Goal: Task Accomplishment & Management: Use online tool/utility

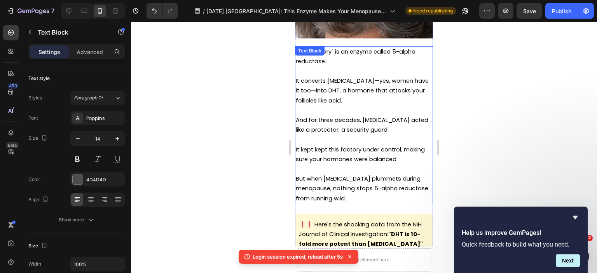
scroll to position [1128, 0]
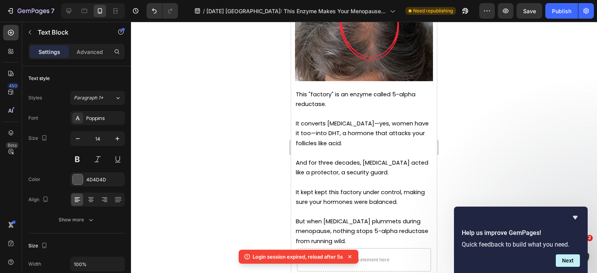
click at [270, 196] on div at bounding box center [364, 148] width 466 height 252
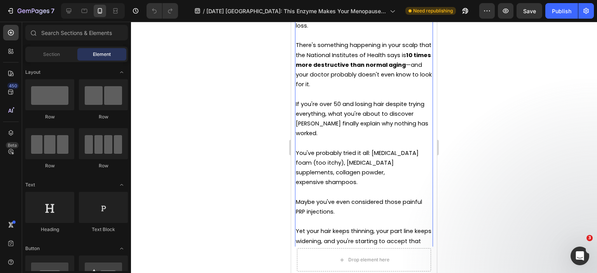
scroll to position [233, 0]
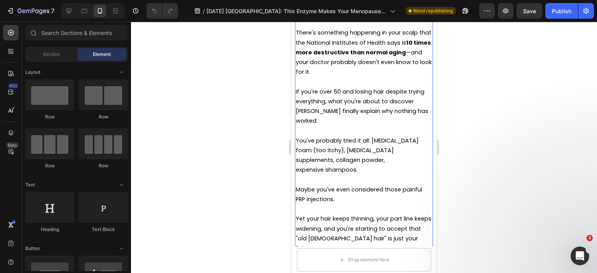
click at [369, 126] on p at bounding box center [364, 131] width 136 height 10
drag, startPoint x: 369, startPoint y: 121, endPoint x: 375, endPoint y: 135, distance: 15.8
click at [369, 126] on p at bounding box center [364, 131] width 136 height 10
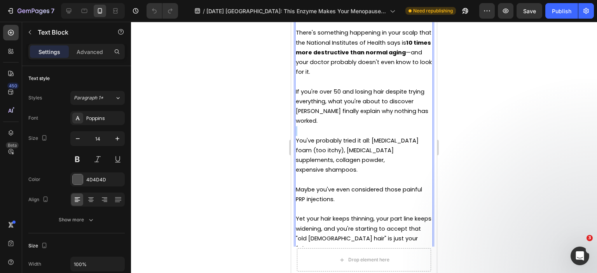
click at [374, 137] on span "You've probably tried it all: [MEDICAL_DATA] foam (too itchy), [MEDICAL_DATA] s…" at bounding box center [357, 150] width 123 height 27
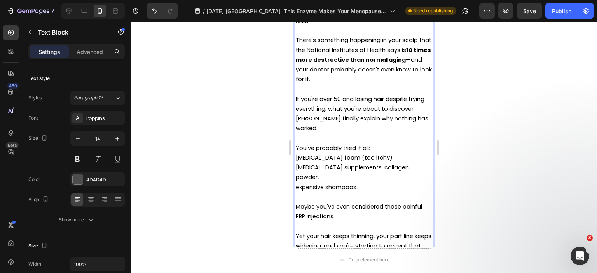
scroll to position [272, 0]
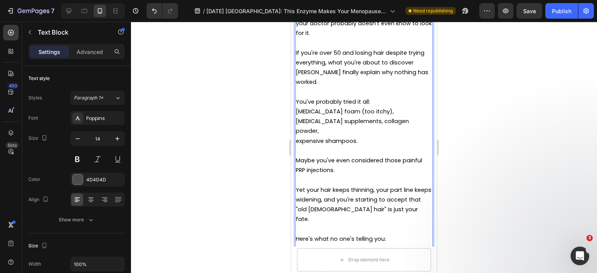
click at [373, 108] on span "[MEDICAL_DATA] foam (too itchy), [MEDICAL_DATA] supplements, collagen powder," at bounding box center [352, 121] width 113 height 27
click at [370, 108] on span "[MEDICAL_DATA] foam (too itchy), [MEDICAL_DATA] supplements, collagen powder," at bounding box center [352, 121] width 113 height 27
click at [355, 117] on span "[MEDICAL_DATA] supplements, collagen powder," at bounding box center [352, 125] width 113 height 17
click at [359, 126] on p "Collagen powder," at bounding box center [364, 131] width 136 height 10
click at [300, 137] on span "expensive shampoos." at bounding box center [327, 141] width 62 height 8
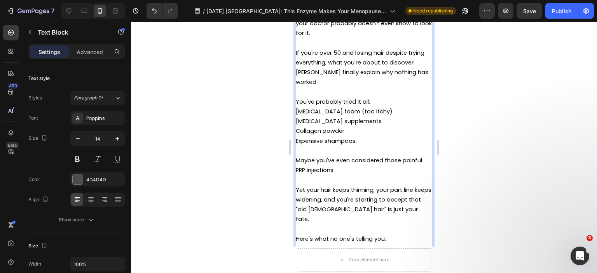
drag, startPoint x: 325, startPoint y: 119, endPoint x: 295, endPoint y: 101, distance: 35.2
click at [295, 101] on div "Harvard Medical School researchers have made a shocking discovery about menopau…" at bounding box center [364, 116] width 138 height 335
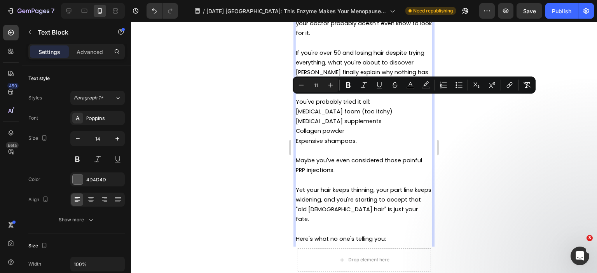
click at [303, 108] on span "[MEDICAL_DATA] foam (too itchy)" at bounding box center [344, 112] width 97 height 8
click at [296, 108] on span "[MEDICAL_DATA] foam (too itchy)" at bounding box center [344, 112] width 97 height 8
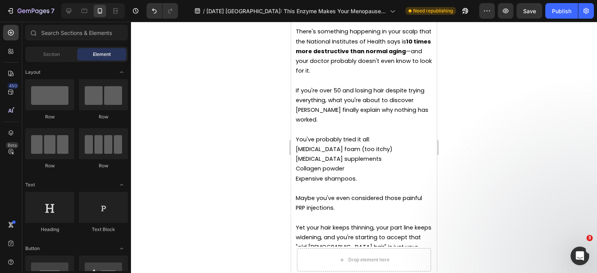
scroll to position [205, 0]
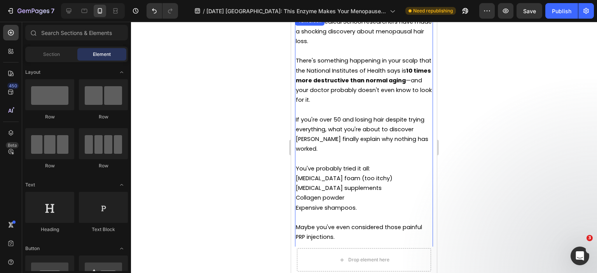
click at [369, 175] on span "[MEDICAL_DATA] foam (too itchy)" at bounding box center [344, 179] width 97 height 8
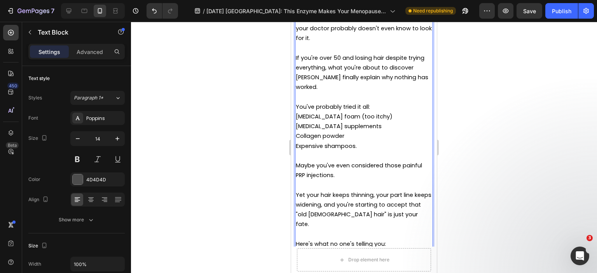
scroll to position [230, 0]
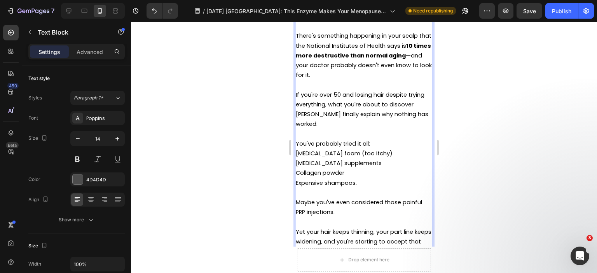
click at [379, 149] on p "[MEDICAL_DATA] foam (too itchy)" at bounding box center [364, 154] width 136 height 10
drag, startPoint x: 375, startPoint y: 143, endPoint x: 341, endPoint y: 142, distance: 34.2
click at [341, 149] on p "[MEDICAL_DATA] foam (too itchy)" at bounding box center [364, 154] width 136 height 10
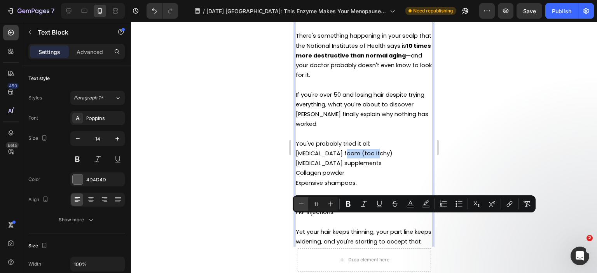
scroll to position [152, 0]
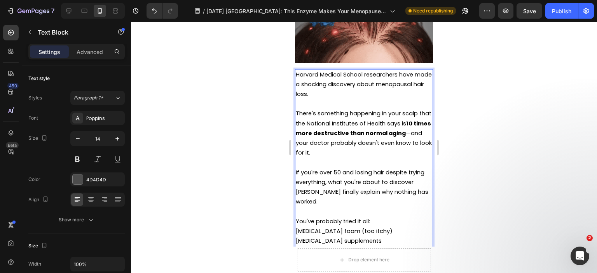
click at [336, 227] on span "[MEDICAL_DATA] foam (too itchy)" at bounding box center [344, 231] width 97 height 8
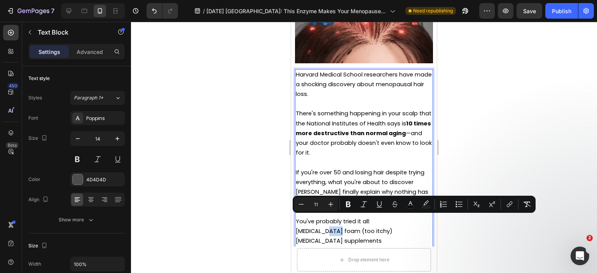
drag, startPoint x: 322, startPoint y: 219, endPoint x: 336, endPoint y: 222, distance: 13.4
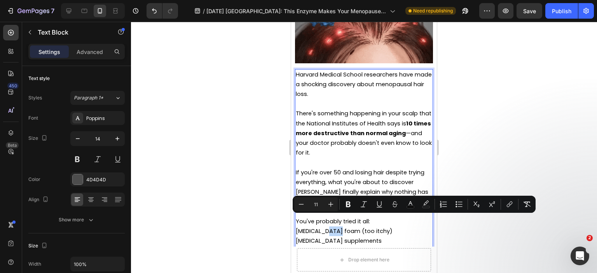
click at [336, 227] on span "[MEDICAL_DATA] foam (too itchy)" at bounding box center [344, 231] width 97 height 8
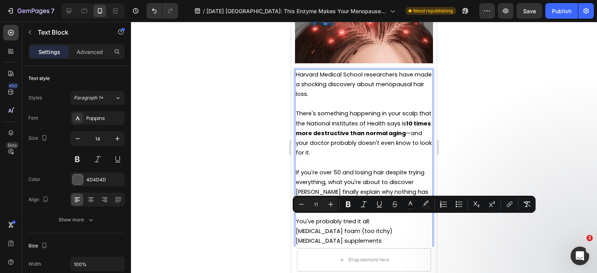
click at [334, 237] on span "[MEDICAL_DATA] supplements" at bounding box center [339, 241] width 86 height 8
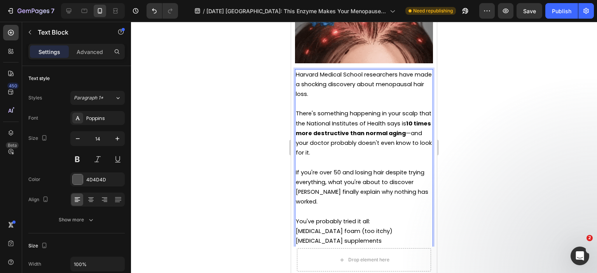
scroll to position [191, 0]
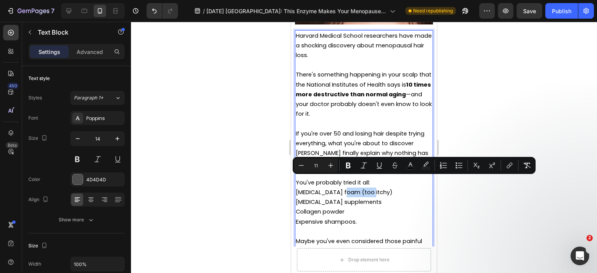
drag, startPoint x: 365, startPoint y: 183, endPoint x: 342, endPoint y: 185, distance: 23.1
click at [342, 188] on p "[MEDICAL_DATA] foam (too itchy)" at bounding box center [364, 193] width 136 height 10
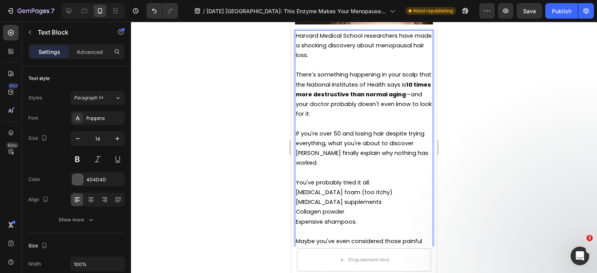
click at [373, 188] on p "[MEDICAL_DATA] foam (too itchy)" at bounding box center [364, 193] width 136 height 10
drag, startPoint x: 377, startPoint y: 182, endPoint x: 339, endPoint y: 183, distance: 38.1
click at [338, 188] on p "[MEDICAL_DATA] foam (too itchy)" at bounding box center [364, 193] width 136 height 10
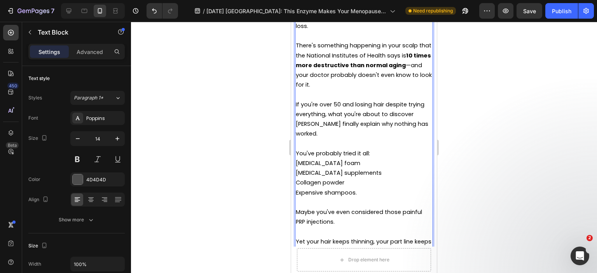
scroll to position [230, 0]
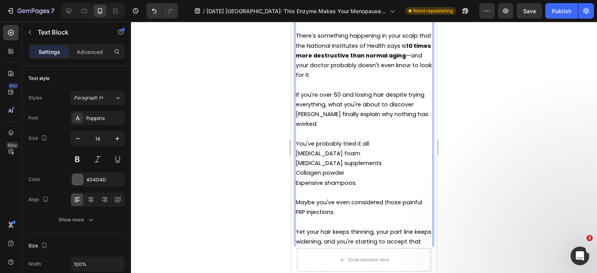
click at [362, 178] on p "Expensive shampoos." at bounding box center [364, 183] width 136 height 10
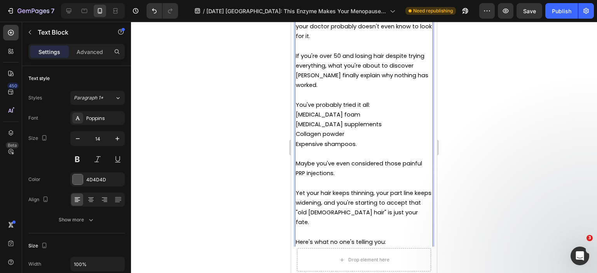
scroll to position [308, 0]
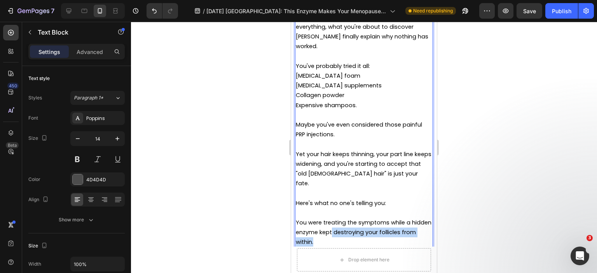
click at [352, 220] on p "You were treating the symptoms while a hidden enzyme kept destroying your folli…" at bounding box center [364, 233] width 136 height 30
click at [343, 219] on span "You were treating the symptoms while a hidden enzyme kept destroying your folli…" at bounding box center [364, 232] width 136 height 27
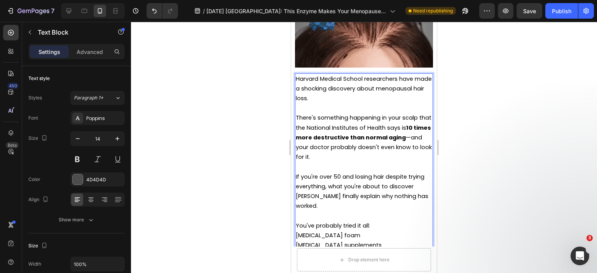
scroll to position [156, 0]
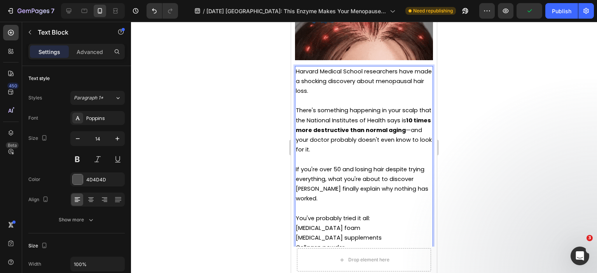
click at [387, 87] on p "Harvard Medical School researchers have made a shocking discovery about menopau…" at bounding box center [364, 82] width 136 height 30
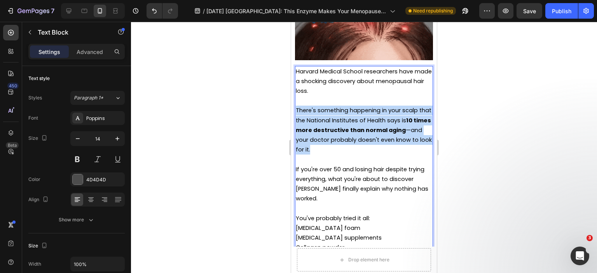
drag, startPoint x: 378, startPoint y: 149, endPoint x: 289, endPoint y: 104, distance: 99.8
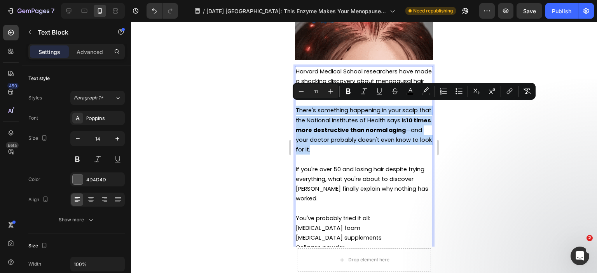
click at [354, 136] on span "There's something happening in your scalp that the National Institutes of Healt…" at bounding box center [364, 130] width 136 height 47
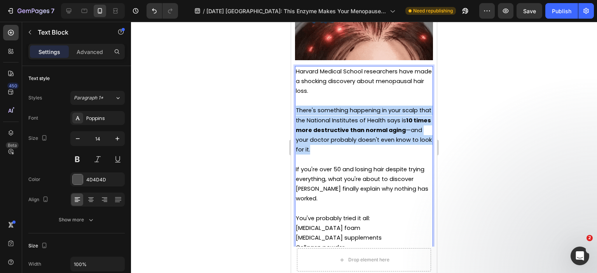
drag, startPoint x: 359, startPoint y: 151, endPoint x: 296, endPoint y: 104, distance: 78.7
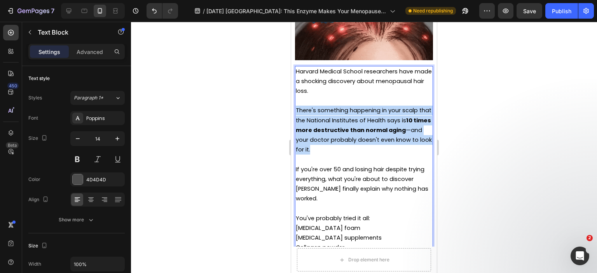
click at [296, 106] on p "There's something happening in your scalp that the National Institutes of Healt…" at bounding box center [364, 130] width 136 height 49
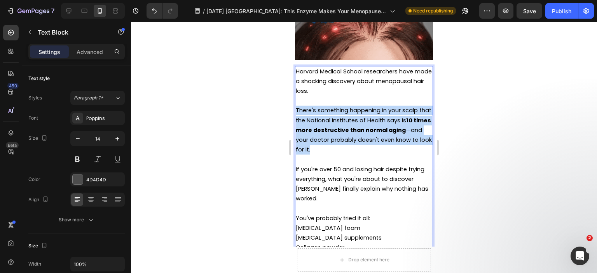
click at [358, 149] on p "There's something happening in your scalp that the National Institutes of Healt…" at bounding box center [364, 130] width 136 height 49
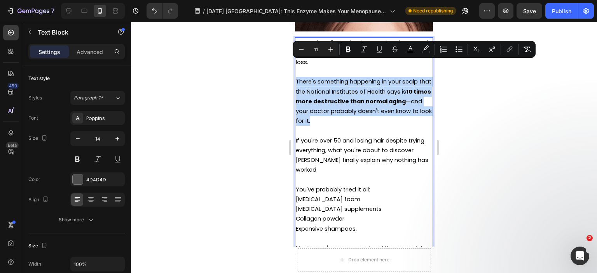
scroll to position [233, 0]
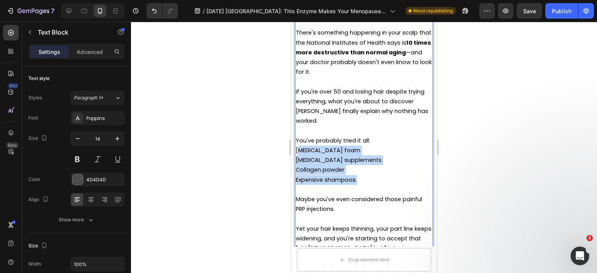
drag, startPoint x: 373, startPoint y: 171, endPoint x: 299, endPoint y: 138, distance: 81.0
click at [299, 138] on div "Harvard Medical School researchers have made a shocking discovery about menopau…" at bounding box center [364, 155] width 138 height 335
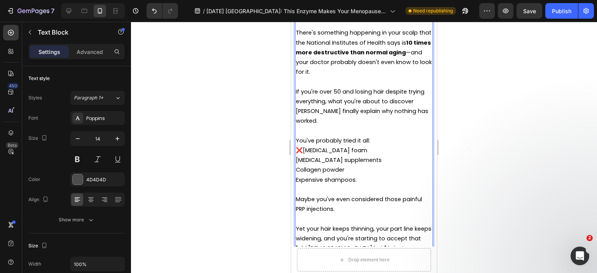
click at [296, 150] on div "Harvard Medical School researchers have made a shocking discovery about menopau…" at bounding box center [364, 155] width 138 height 335
click at [304, 166] on span "❌Collagen powder" at bounding box center [324, 170] width 56 height 8
click at [305, 156] on span "❌[MEDICAL_DATA] supplements" at bounding box center [342, 160] width 93 height 8
click at [304, 147] on span "❌[MEDICAL_DATA] foam" at bounding box center [332, 151] width 72 height 8
click at [405, 175] on p "❌ Expensive shampoos." at bounding box center [364, 180] width 136 height 10
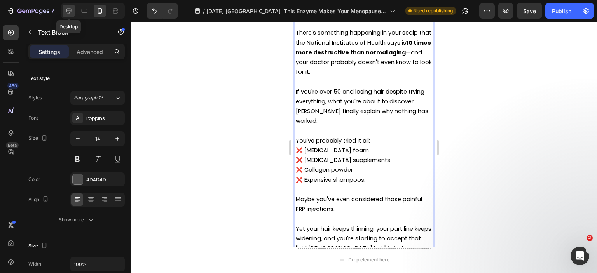
click at [70, 14] on icon at bounding box center [69, 11] width 8 height 8
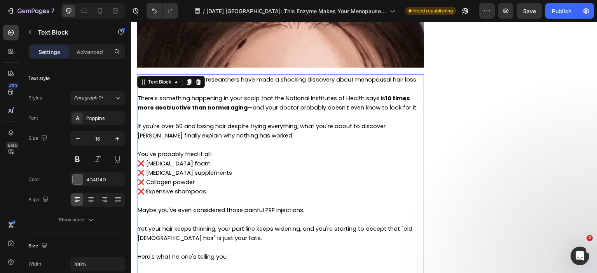
scroll to position [260, 0]
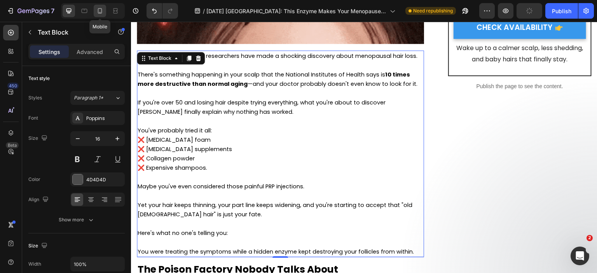
click at [99, 10] on icon at bounding box center [100, 11] width 8 height 8
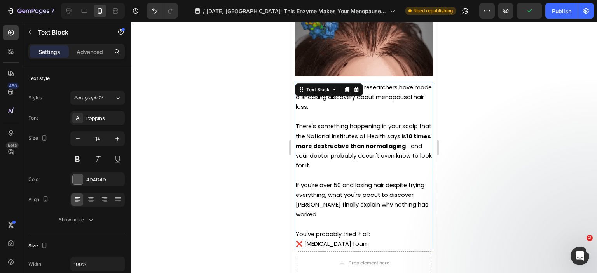
scroll to position [129, 0]
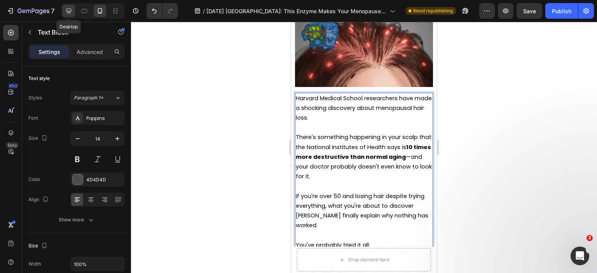
drag, startPoint x: 67, startPoint y: 11, endPoint x: 19, endPoint y: 16, distance: 48.1
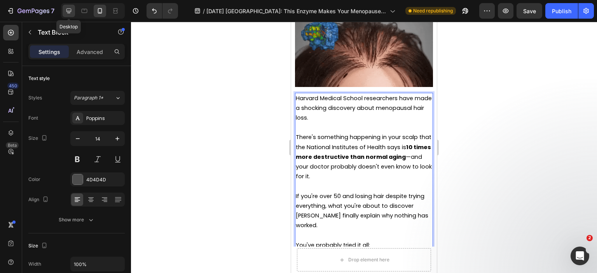
click at [67, 11] on icon at bounding box center [69, 11] width 8 height 8
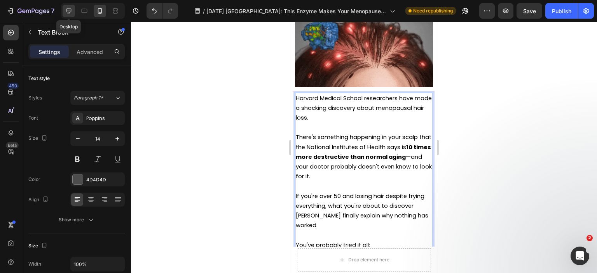
type input "16"
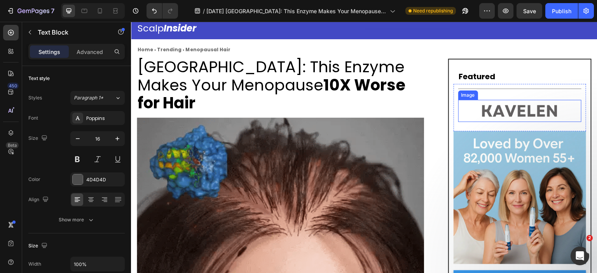
scroll to position [27, 0]
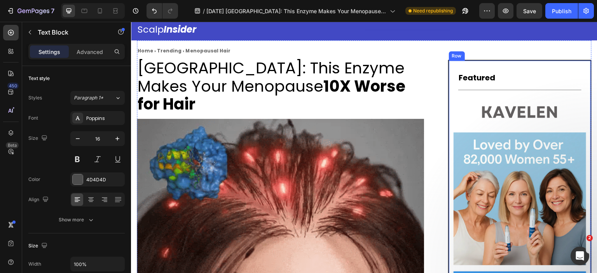
click at [451, 64] on div "Featured Heading Row Title Line Image Row Image CHECK AVAILABILITY Button Wake …" at bounding box center [519, 195] width 143 height 271
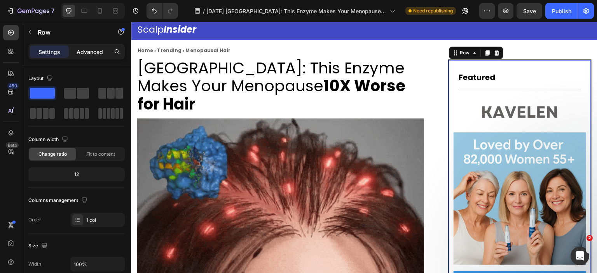
click at [98, 51] on p "Advanced" at bounding box center [90, 52] width 26 height 8
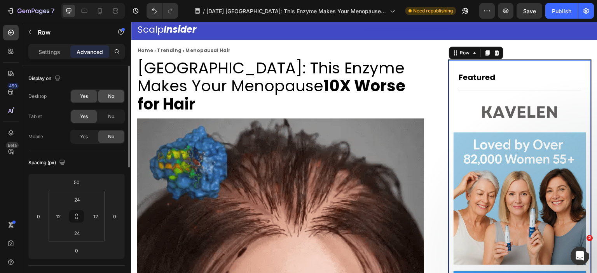
click at [110, 94] on span "No" at bounding box center [111, 96] width 6 height 7
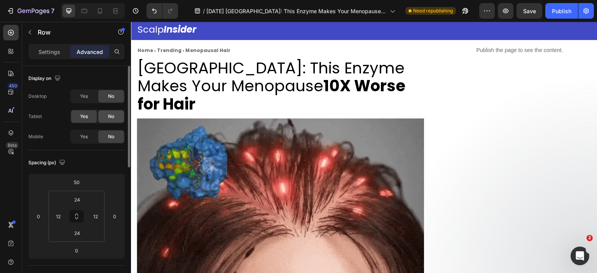
click at [114, 119] on span "No" at bounding box center [111, 116] width 6 height 7
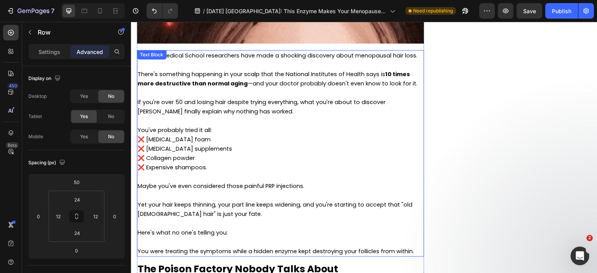
scroll to position [66, 0]
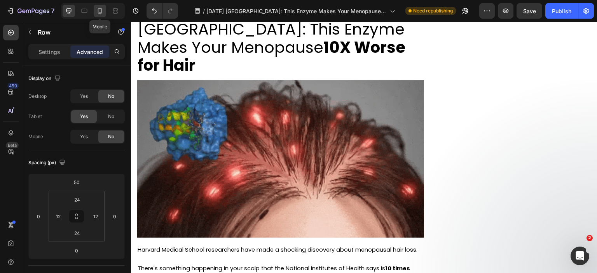
click at [96, 9] on icon at bounding box center [100, 11] width 8 height 8
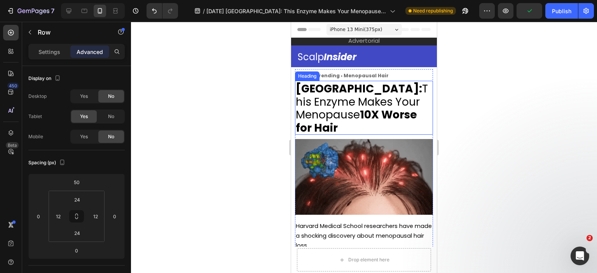
click at [391, 113] on span "[GEOGRAPHIC_DATA]: This Enzyme Makes Your Menopause 10X Worse for Hair" at bounding box center [362, 108] width 132 height 54
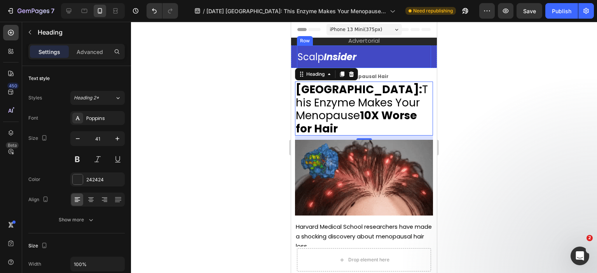
click at [388, 52] on div "Scalp Insider Heading Text Block Row" at bounding box center [364, 56] width 134 height 23
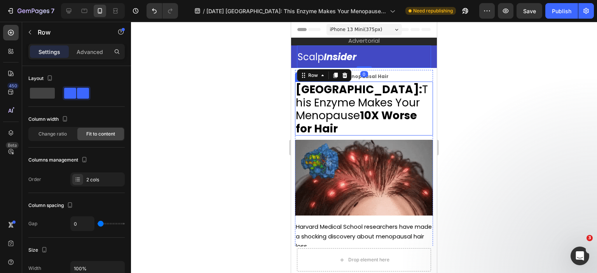
click at [390, 93] on h2 "[GEOGRAPHIC_DATA]: This Enzyme Makes Your Menopause 10X Worse for Hair" at bounding box center [364, 109] width 138 height 54
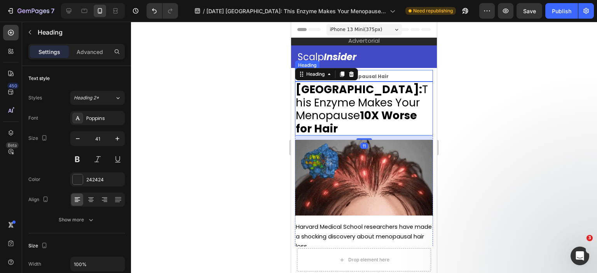
click at [385, 75] on h2 "Home › Trending › Menopausal Hair" at bounding box center [364, 76] width 138 height 12
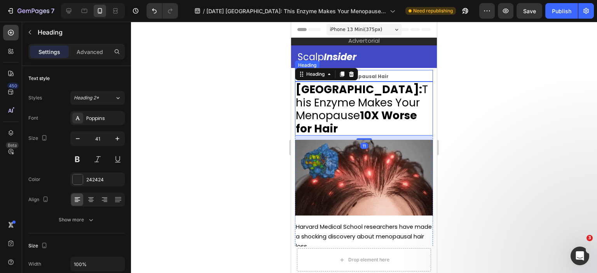
click at [385, 75] on h2 "Home › Trending › Menopausal Hair" at bounding box center [364, 76] width 138 height 12
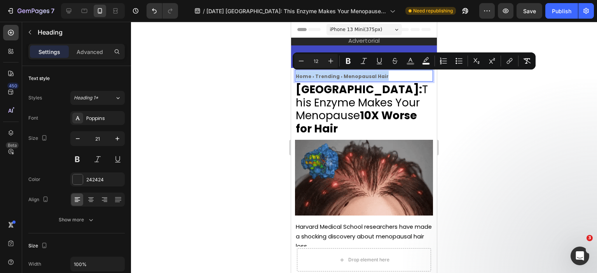
drag, startPoint x: 385, startPoint y: 75, endPoint x: 376, endPoint y: 76, distance: 9.4
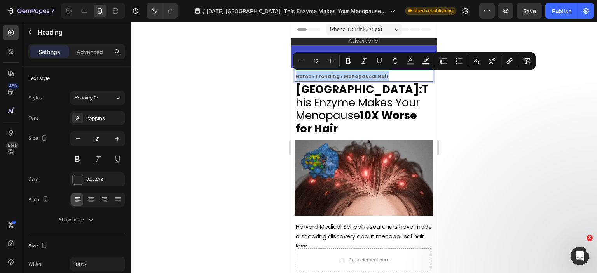
click at [376, 76] on p "Home › Trending › Menopausal Hair" at bounding box center [364, 76] width 136 height 10
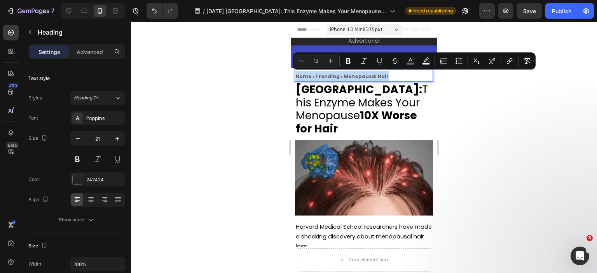
click at [389, 76] on p "Home › Trending › Menopausal Hair" at bounding box center [364, 76] width 136 height 10
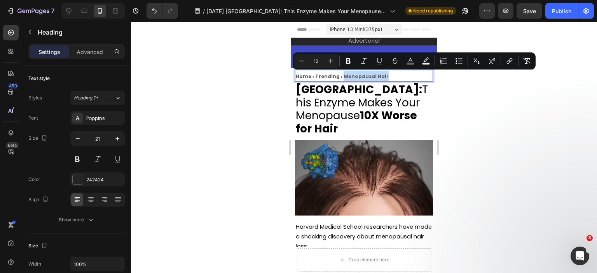
drag, startPoint x: 389, startPoint y: 76, endPoint x: 340, endPoint y: 77, distance: 49.4
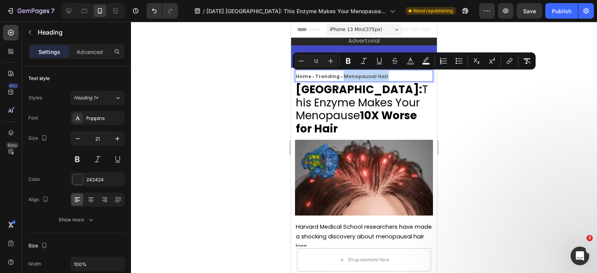
click at [340, 77] on p "Home › Trending › Menopausal Hair" at bounding box center [364, 76] width 136 height 10
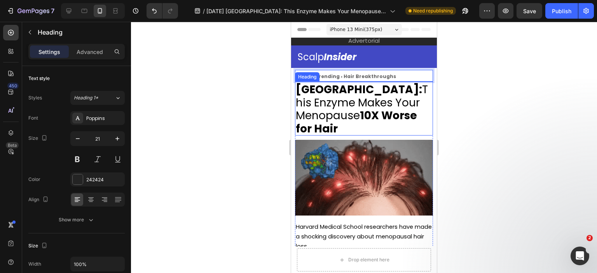
click at [398, 121] on span "[GEOGRAPHIC_DATA]: This Enzyme Makes Your Menopause 10X Worse for Hair" at bounding box center [362, 109] width 132 height 54
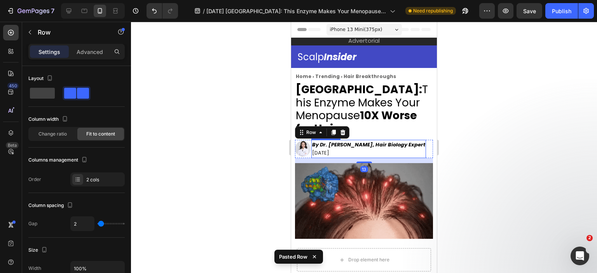
click at [392, 149] on p "[DATE]" at bounding box center [368, 153] width 113 height 9
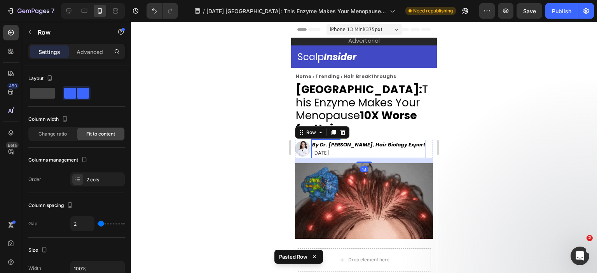
click at [392, 149] on p "[DATE]" at bounding box center [368, 153] width 113 height 9
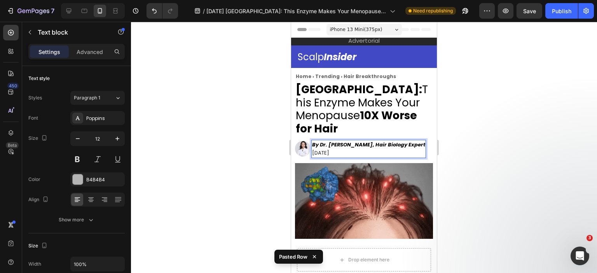
click at [369, 145] on strong "By Dr. [PERSON_NAME], Hair Biology Expert" at bounding box center [368, 144] width 113 height 7
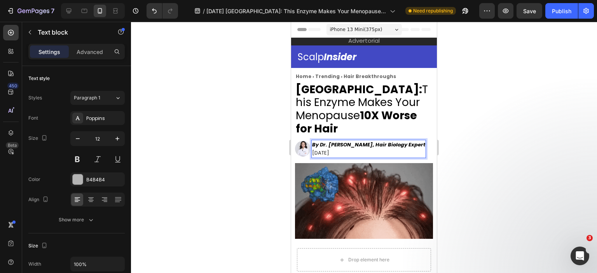
click at [353, 143] on strong "By Dr. [PERSON_NAME], Hair Biology Expert" at bounding box center [368, 144] width 113 height 7
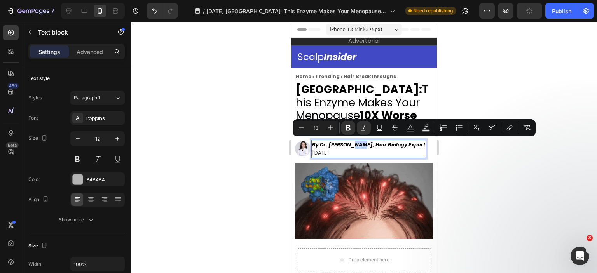
drag, startPoint x: 350, startPoint y: 143, endPoint x: 358, endPoint y: 144, distance: 8.2
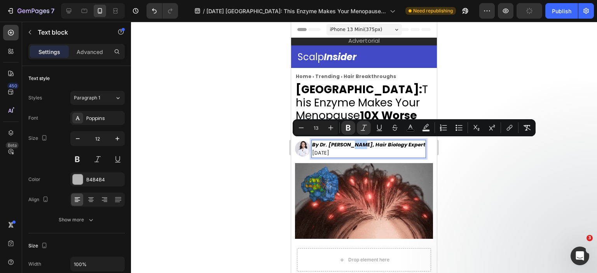
click at [358, 144] on strong "By Dr. [PERSON_NAME], Hair Biology Expert" at bounding box center [368, 144] width 113 height 7
click at [359, 145] on strong "By Dr. [PERSON_NAME], Hair Biology Expert" at bounding box center [368, 144] width 113 height 7
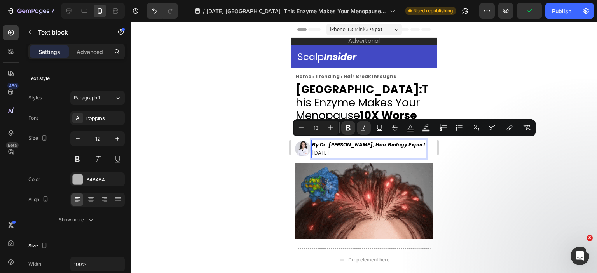
click at [361, 144] on strong "By Dr. [PERSON_NAME], Hair Biology Expert" at bounding box center [368, 144] width 113 height 7
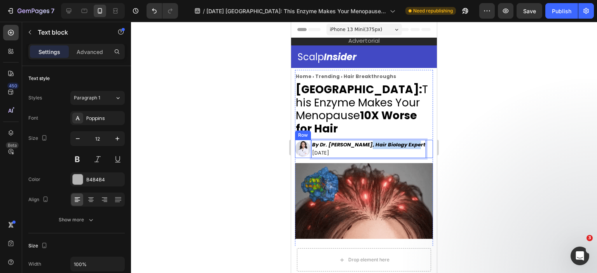
drag, startPoint x: 363, startPoint y: 143, endPoint x: 412, endPoint y: 143, distance: 49.4
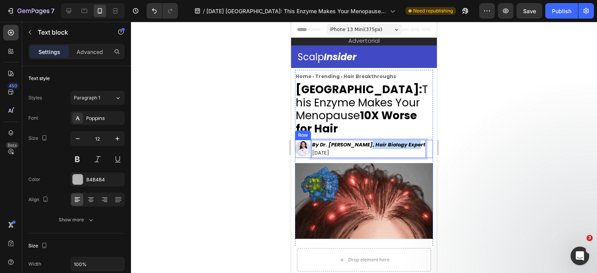
click at [412, 143] on div "Image Row By Dr. [PERSON_NAME], Hair Biology Expert [DATE] Text block 0 Row" at bounding box center [364, 149] width 138 height 18
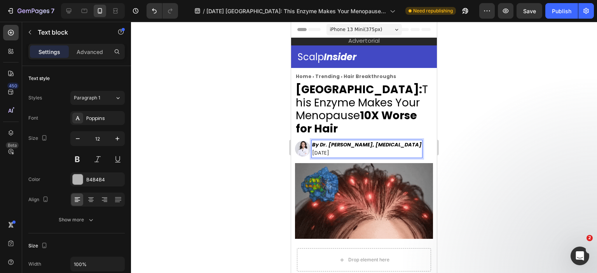
click at [466, 139] on div at bounding box center [364, 148] width 466 height 252
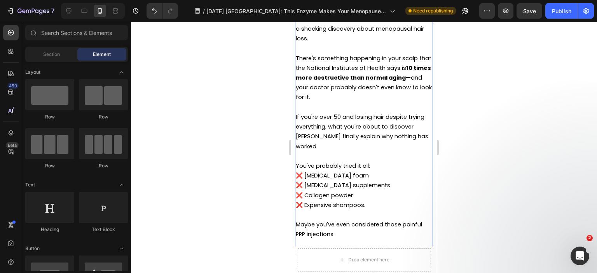
scroll to position [233, 0]
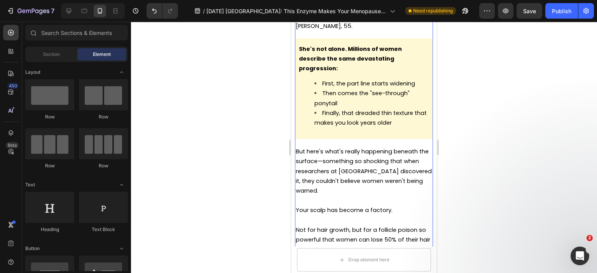
click at [371, 109] on span "Finally, that dreaded thin texture that makes you look years older" at bounding box center [371, 117] width 112 height 17
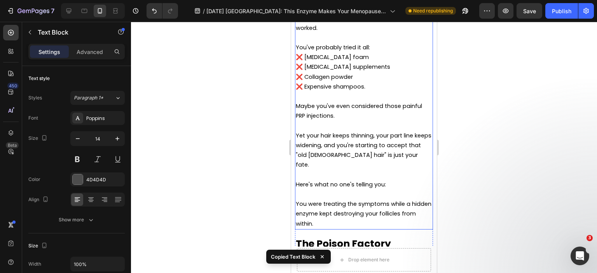
scroll to position [272, 0]
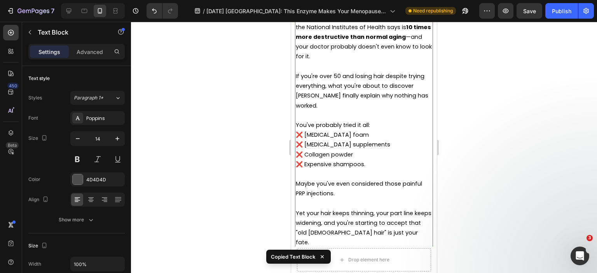
click at [361, 140] on p "❌ [MEDICAL_DATA] supplements" at bounding box center [364, 145] width 136 height 10
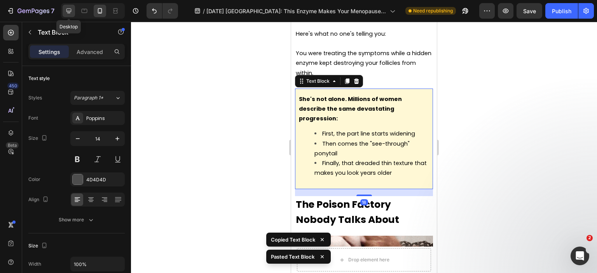
click at [65, 9] on icon at bounding box center [69, 11] width 8 height 8
type input "16"
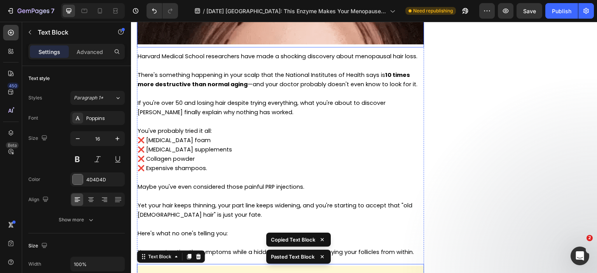
scroll to position [284, 0]
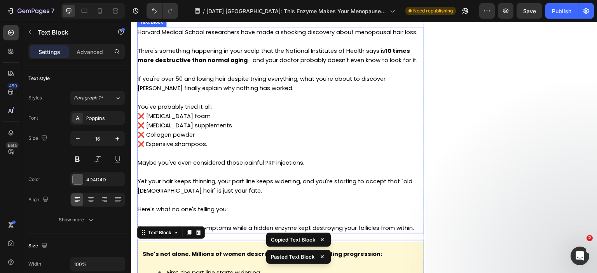
click at [229, 118] on p "❌ [MEDICAL_DATA] foam" at bounding box center [281, 116] width 286 height 9
click at [159, 78] on span "If you're over 50 and losing hair despite trying everything, what you're about …" at bounding box center [262, 83] width 248 height 17
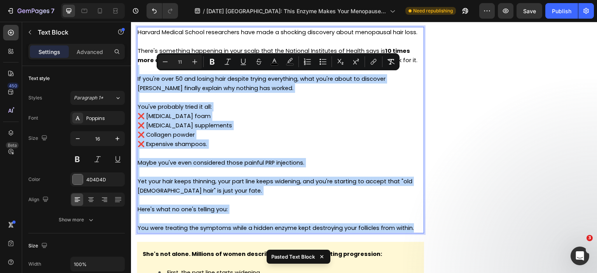
drag, startPoint x: 143, startPoint y: 68, endPoint x: 423, endPoint y: 215, distance: 316.2
click at [418, 232] on div "Harvard Medical School researchers have made a shocking discovery about menopau…" at bounding box center [280, 130] width 287 height 207
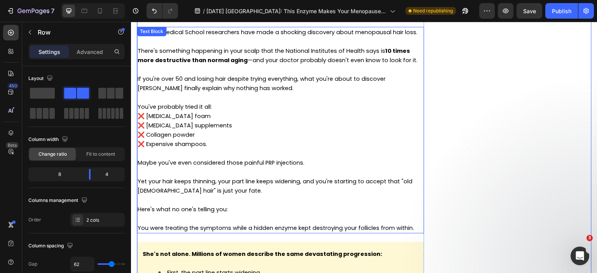
click at [370, 173] on p "Rich Text Editor. Editing area: main" at bounding box center [281, 172] width 286 height 9
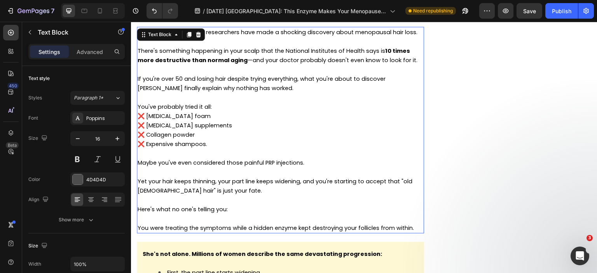
copy div "If you're over 50 and losing hair despite trying everything, what you're about …"
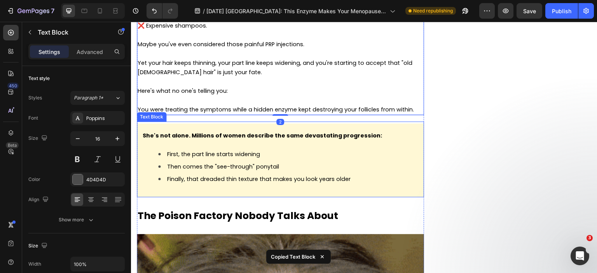
scroll to position [439, 0]
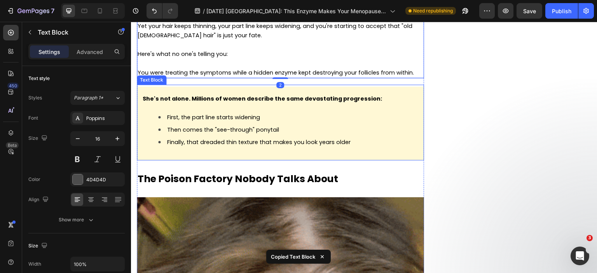
click at [291, 135] on li "Then comes the "see-through" ponytail" at bounding box center [288, 130] width 260 height 12
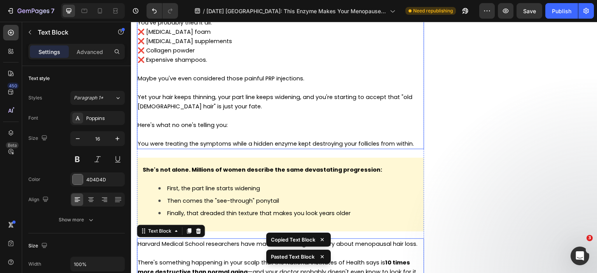
scroll to position [252, 0]
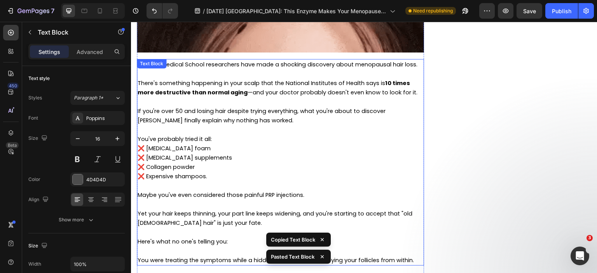
click at [228, 135] on p "You've probably tried it all:" at bounding box center [281, 139] width 286 height 9
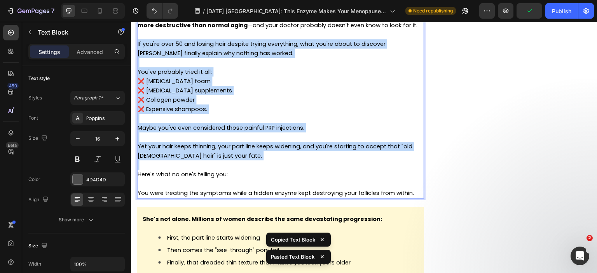
scroll to position [368, 0]
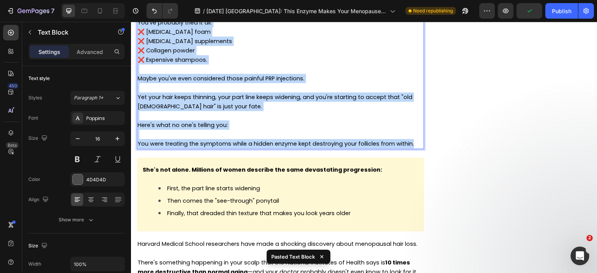
drag, startPoint x: 138, startPoint y: 110, endPoint x: 414, endPoint y: 148, distance: 279.0
click at [414, 148] on div "Harvard Medical School researchers have made a shocking discovery about menopau…" at bounding box center [280, 45] width 287 height 207
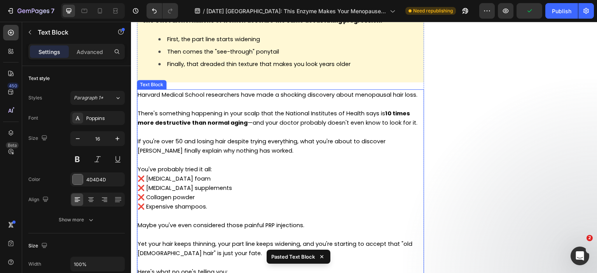
scroll to position [407, 0]
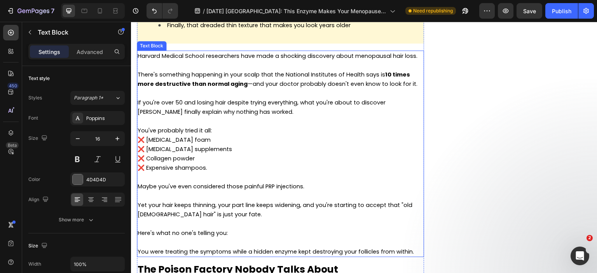
click at [263, 143] on p "❌ [MEDICAL_DATA] foam" at bounding box center [281, 139] width 286 height 9
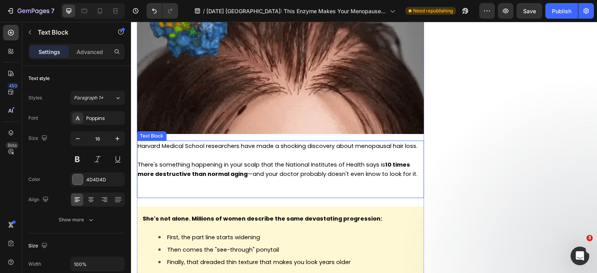
scroll to position [174, 0]
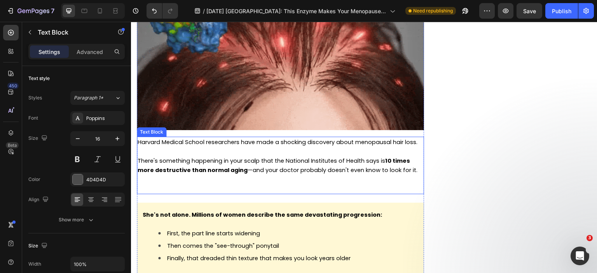
click at [243, 160] on span "There's something happening in your scalp that the National Institutes of Healt…" at bounding box center [278, 165] width 280 height 17
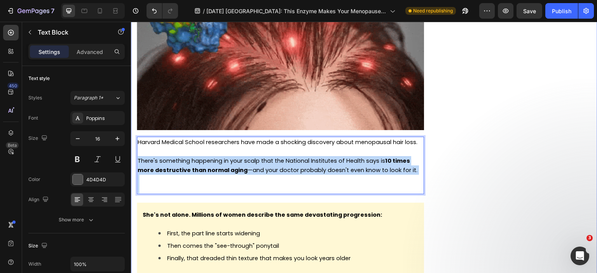
drag, startPoint x: 238, startPoint y: 187, endPoint x: 136, endPoint y: 157, distance: 106.8
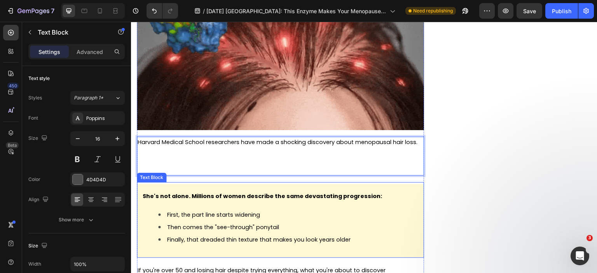
click at [189, 215] on span "First, the part line starts widening" at bounding box center [213, 215] width 93 height 8
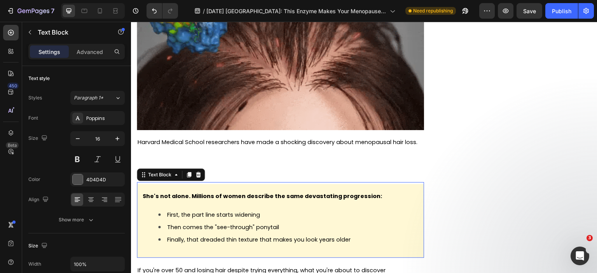
click at [189, 215] on span "First, the part line starts widening" at bounding box center [213, 215] width 93 height 8
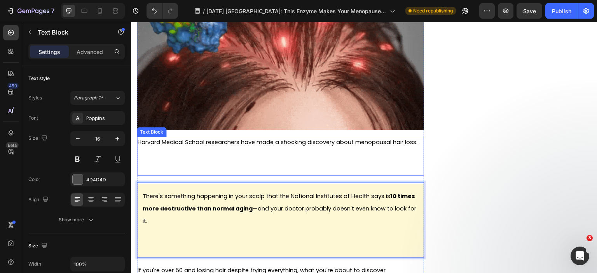
click at [157, 166] on p "Rich Text Editor. Editing area: main" at bounding box center [281, 170] width 286 height 9
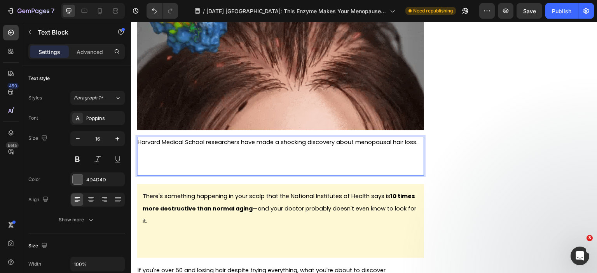
click at [157, 170] on p "Rich Text Editor. Editing area: main" at bounding box center [281, 170] width 286 height 9
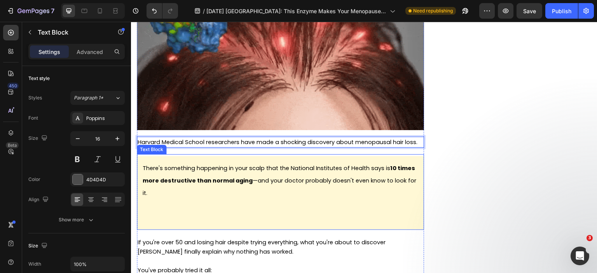
click at [230, 180] on strong "10 times more destructive than normal aging" at bounding box center [279, 174] width 273 height 20
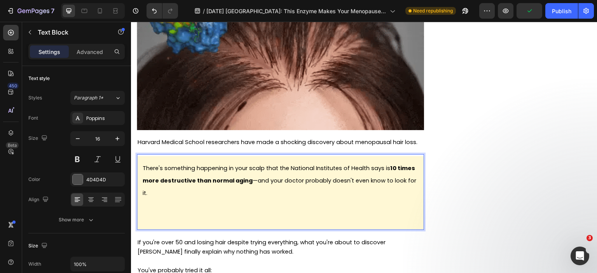
click at [163, 216] on p "Rich Text Editor. Editing area: main" at bounding box center [281, 218] width 276 height 12
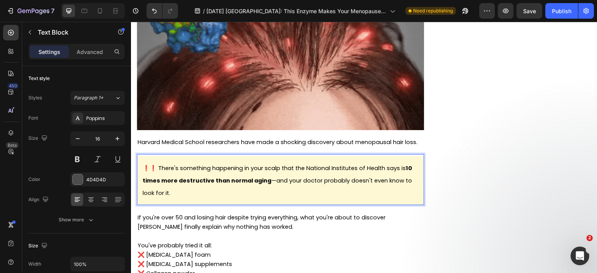
click at [386, 177] on span "❗❗ There's something happening in your scalp that the National Institutes of He…" at bounding box center [277, 180] width 269 height 33
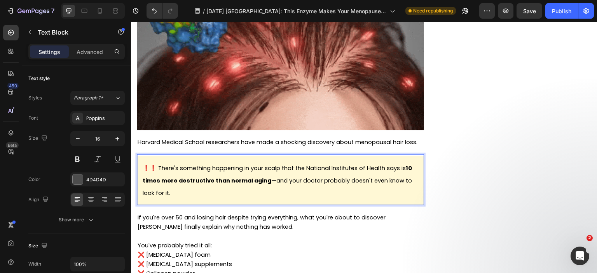
click at [379, 190] on p "❗❗ There's something happening in your scalp that the National Institutes of He…" at bounding box center [281, 180] width 276 height 37
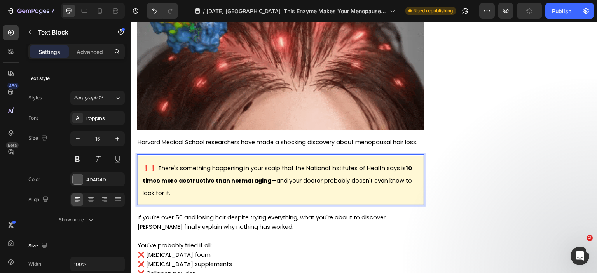
click at [287, 192] on p "❗❗ There's something happening in your scalp that the National Institutes of He…" at bounding box center [281, 180] width 276 height 37
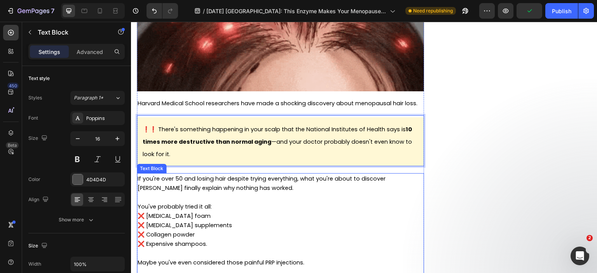
click at [274, 184] on p "If you're over 50 and losing hair despite trying everything, what you're about …" at bounding box center [281, 183] width 286 height 19
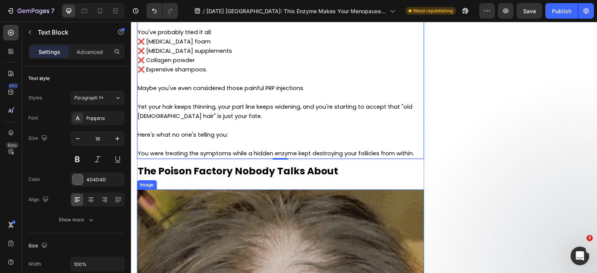
scroll to position [407, 0]
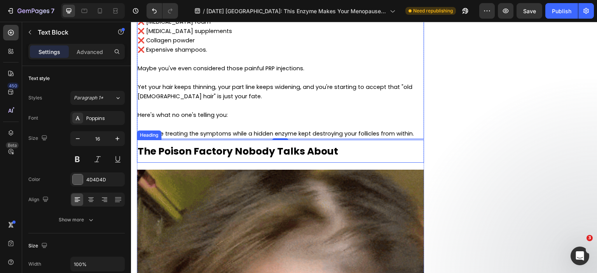
click at [315, 154] on strong "The Poison Factory Nobody Talks About" at bounding box center [238, 152] width 201 height 14
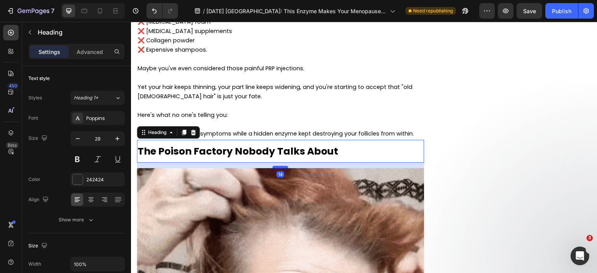
click at [282, 168] on div at bounding box center [281, 167] width 16 height 2
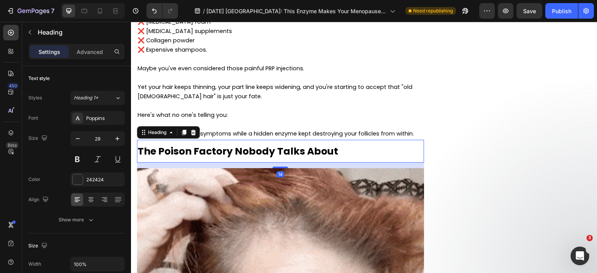
click at [310, 128] on p "Rich Text Editor. Editing area: main" at bounding box center [281, 124] width 286 height 9
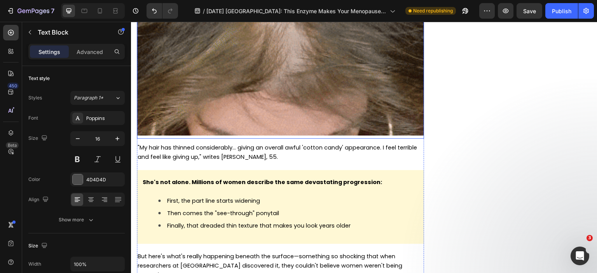
scroll to position [718, 0]
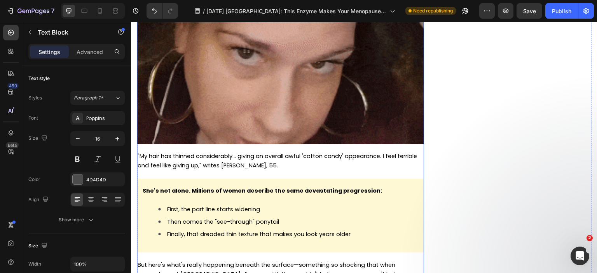
click at [180, 157] on span ""My hair has thinned considerably... giving an overall awful 'cotton candy' app…" at bounding box center [278, 160] width 280 height 17
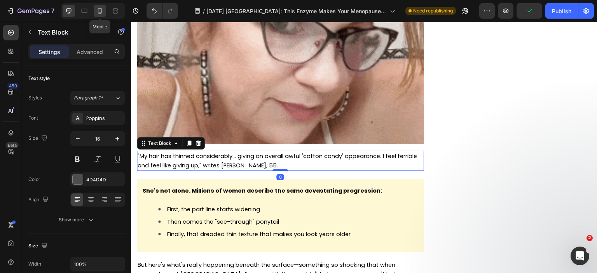
click at [99, 12] on icon at bounding box center [100, 11] width 8 height 8
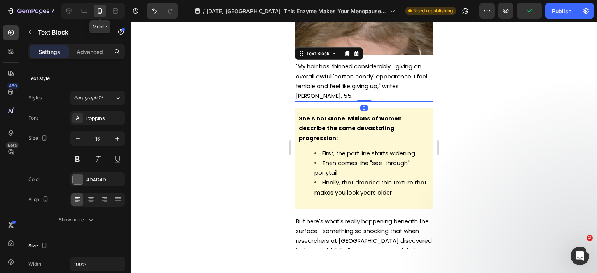
type input "14"
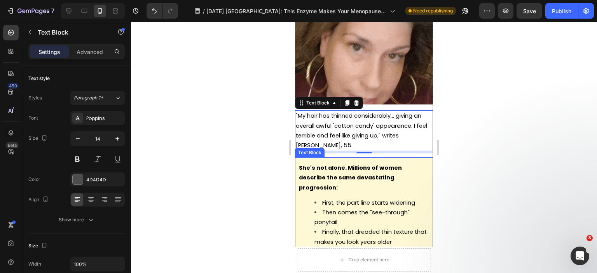
scroll to position [630, 0]
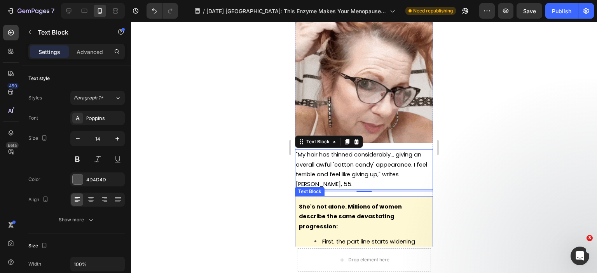
click at [379, 202] on p "She's not alone. Millions of women describe the same devastating progression:" at bounding box center [364, 217] width 130 height 30
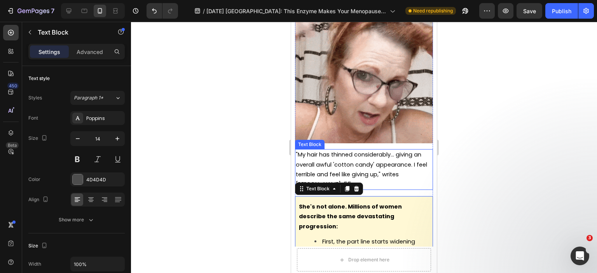
click at [385, 158] on p ""My hair has thinned considerably... giving an overall awful 'cotton candy' app…" at bounding box center [364, 169] width 136 height 39
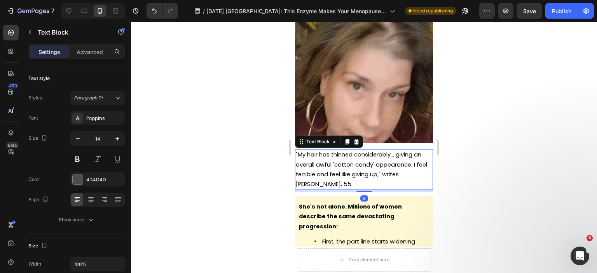
click at [392, 160] on p ""My hair has thinned considerably... giving an overall awful 'cotton candy' app…" at bounding box center [364, 169] width 136 height 39
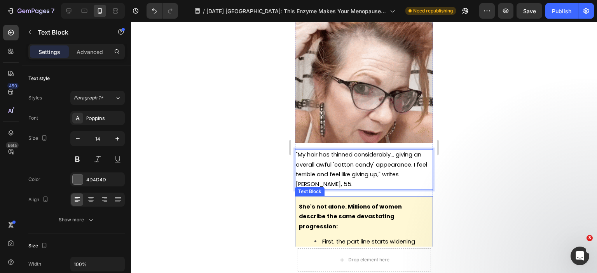
click at [412, 202] on p "She's not alone. Millions of women describe the same devastating progression:" at bounding box center [364, 217] width 130 height 30
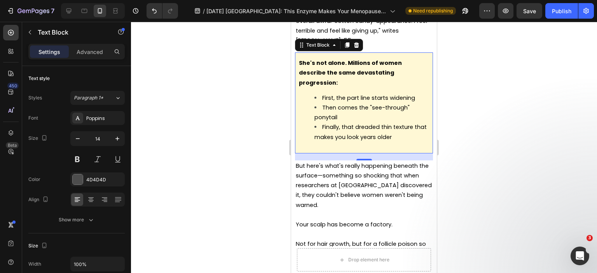
scroll to position [785, 0]
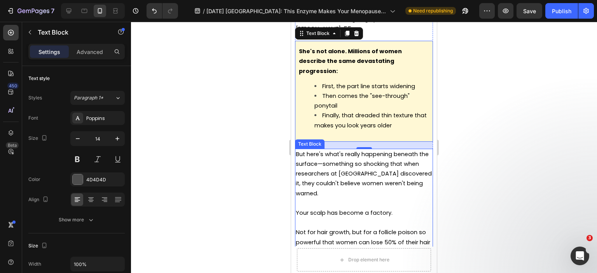
click at [373, 150] on span "But here's what's really happening beneath the surface—something so shocking th…" at bounding box center [364, 173] width 136 height 47
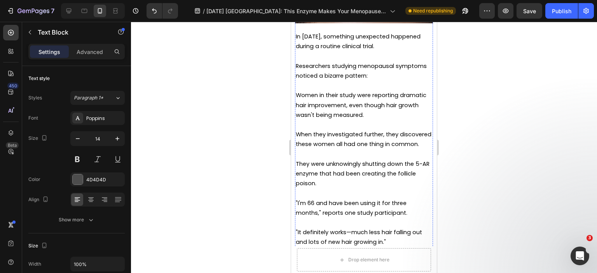
scroll to position [1796, 0]
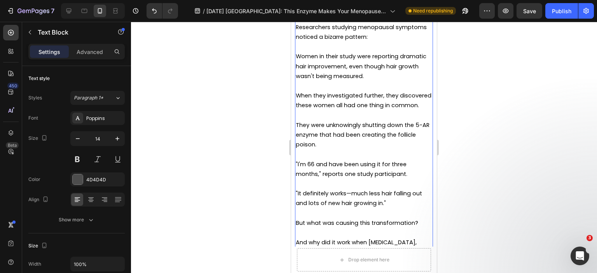
click at [297, 147] on span "They were unknowingly shutting down the 5-AR enzyme that had been creating the …" at bounding box center [363, 134] width 134 height 27
click at [305, 147] on span "They were unknowingly shutting down the 5-AR enzyme that had been creating the …" at bounding box center [363, 134] width 134 height 27
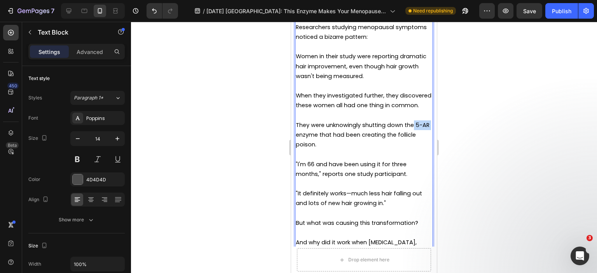
drag, startPoint x: 304, startPoint y: 144, endPoint x: 415, endPoint y: 135, distance: 111.6
click at [415, 135] on span "They were unknowingly shutting down the 5-AR enzyme that had been creating the …" at bounding box center [363, 134] width 134 height 27
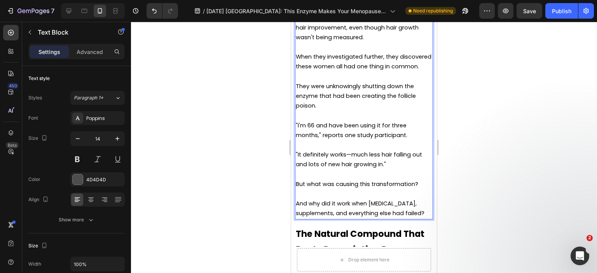
click at [362, 139] on span ""I'm 66 and have been using it for three months," reports one study participant." at bounding box center [352, 130] width 112 height 17
click at [410, 140] on p ""I'm 66 and have been using it for three months," reports one study participant." at bounding box center [364, 130] width 136 height 19
click at [397, 150] on p "Rich Text Editor. Editing area: main" at bounding box center [364, 145] width 136 height 10
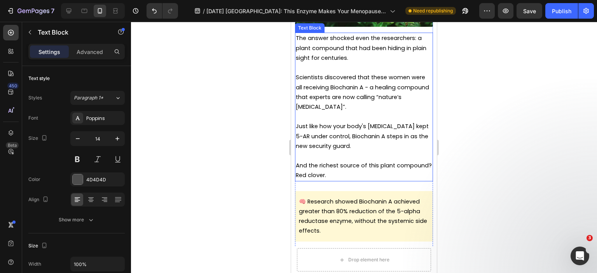
scroll to position [2185, 0]
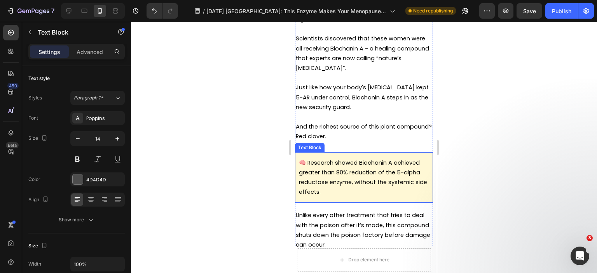
click at [339, 191] on p "🧠 Research showed Biochanin A achieved greater than 80% reduction of the 5-alph…" at bounding box center [364, 177] width 130 height 39
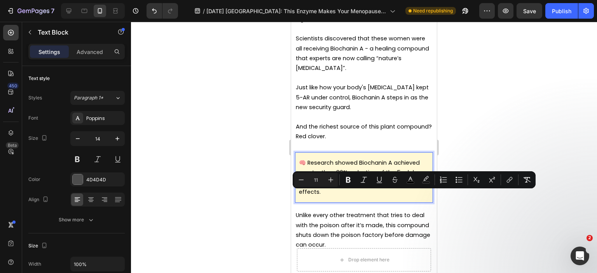
click at [336, 187] on button "Plus" at bounding box center [331, 180] width 14 height 14
type input "12"
click at [338, 186] on span "enzyme" at bounding box center [337, 182] width 19 height 7
click at [337, 187] on div "Minus 11 Plus Bold Italic Underline Strikethrough color color Numbered List Bul…" at bounding box center [414, 180] width 240 height 14
click at [337, 194] on span "🧠 Research showed Biochanin A achieved greater than 80% reduction of the 5-alph…" at bounding box center [363, 177] width 128 height 37
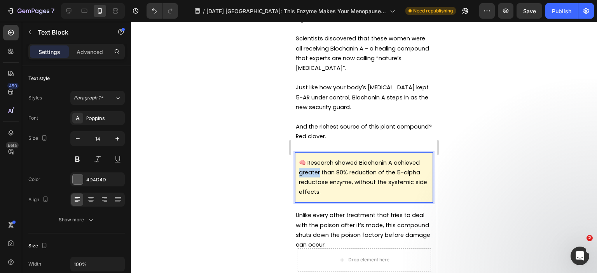
drag, startPoint x: 320, startPoint y: 185, endPoint x: 297, endPoint y: 186, distance: 23.0
click at [297, 186] on div "🧠 Research showed Biochanin A achieved greater than 80% reduction of the 5-alph…" at bounding box center [364, 177] width 138 height 51
click at [337, 198] on p "🧠 Research showed Biochanin A achieved more than 80% reduction of the 5-alpha r…" at bounding box center [364, 177] width 130 height 39
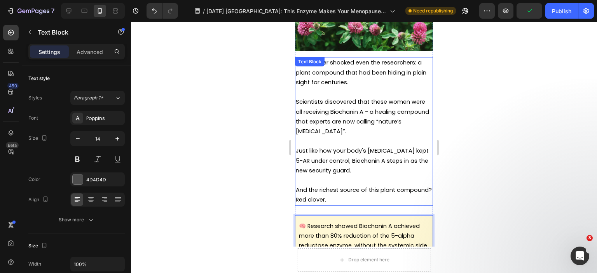
scroll to position [2107, 0]
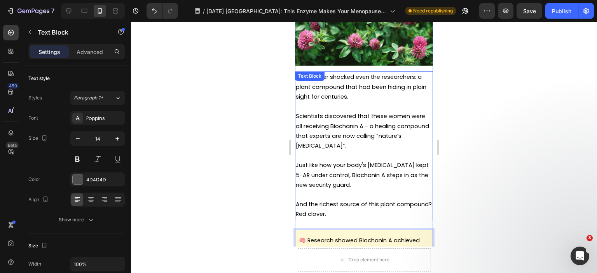
click at [371, 151] on p "Scientists discovered that these women were all receiving Biochanin A - a heali…" at bounding box center [364, 131] width 136 height 39
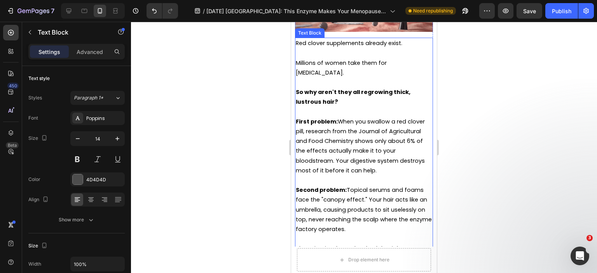
scroll to position [2574, 0]
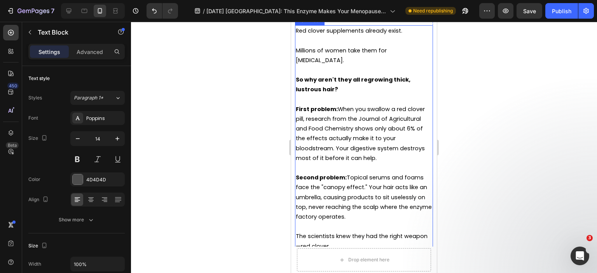
click at [394, 163] on p "First problem: When you swallow a red clover pill, research from the Journal of…" at bounding box center [364, 134] width 136 height 59
click at [393, 157] on span "First problem: When you swallow a red clover pill, research from the Journal of…" at bounding box center [360, 133] width 129 height 57
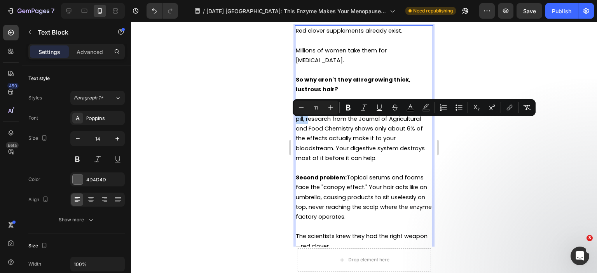
drag, startPoint x: 308, startPoint y: 133, endPoint x: 338, endPoint y: 124, distance: 31.2
click at [338, 124] on span "First problem: When you swallow a red clover pill, research from the Journal of…" at bounding box center [360, 133] width 129 height 57
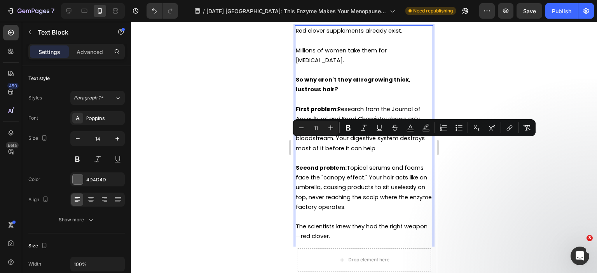
drag, startPoint x: 361, startPoint y: 143, endPoint x: 342, endPoint y: 143, distance: 19.1
click at [342, 143] on span "First problem: Research from the Journal of Agricultural and Food Chemistry sho…" at bounding box center [364, 128] width 136 height 47
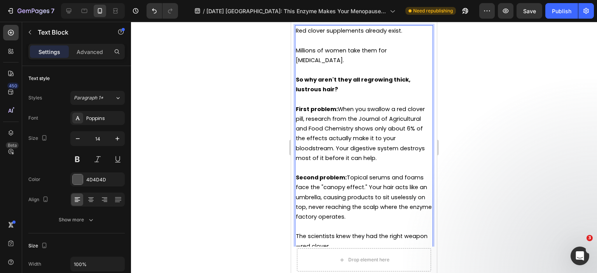
click at [403, 163] on p "First problem: When you swallow a red clover pill, research from the Journal of…" at bounding box center [364, 134] width 136 height 59
click at [372, 135] on span "First problem: When you swallow a red clover pill, research from the Journal of…" at bounding box center [360, 133] width 129 height 57
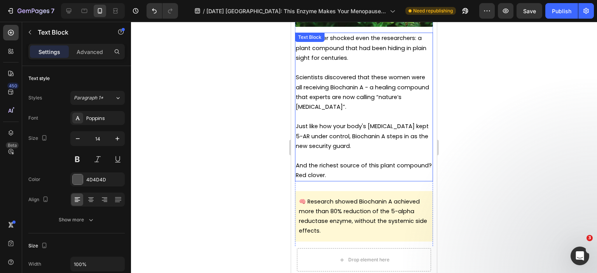
scroll to position [2302, 0]
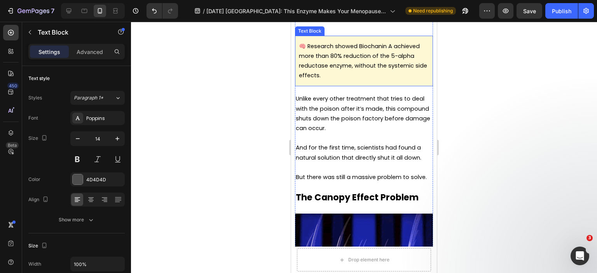
click at [365, 81] on p "🧠 Research showed Biochanin A achieved more than 80% reduction of the 5-alpha r…" at bounding box center [364, 61] width 130 height 39
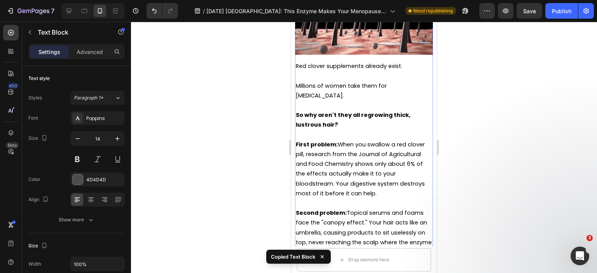
scroll to position [2574, 0]
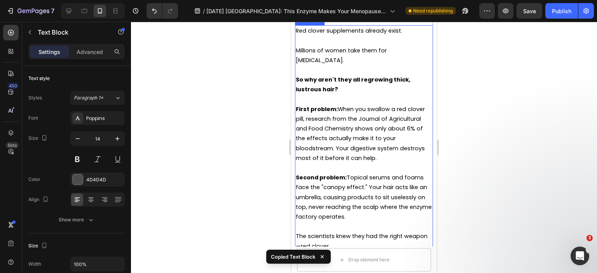
click at [364, 141] on span "First problem: When you swallow a red clover pill, research from the Journal of…" at bounding box center [360, 133] width 129 height 57
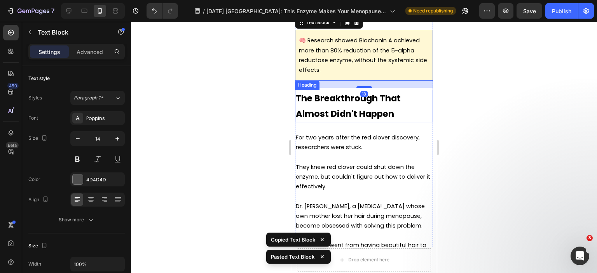
scroll to position [2835, 0]
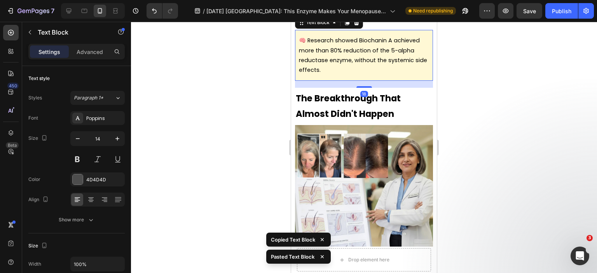
click at [337, 75] on p "🧠 Research showed Biochanin A achieved more than 80% reduction of the 5-alpha r…" at bounding box center [364, 55] width 130 height 39
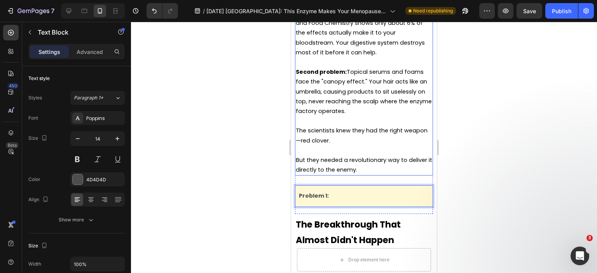
scroll to position [2641, 0]
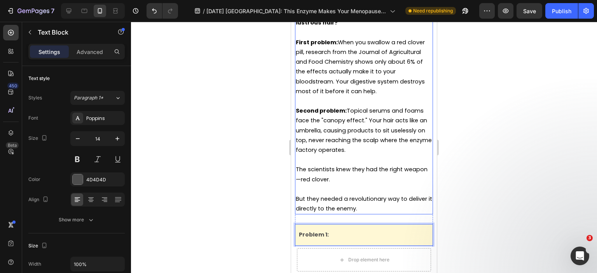
click at [366, 106] on p "Rich Text Editor. Editing area: main" at bounding box center [364, 101] width 136 height 10
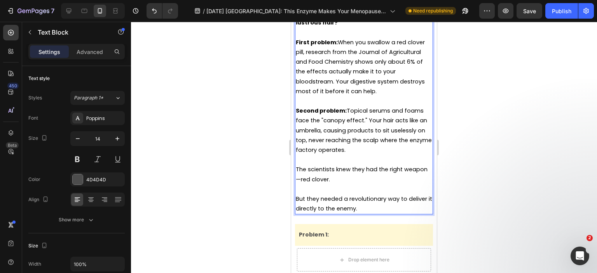
click at [386, 122] on p "Second problem: Topical serums and foams face the "canopy effect." Your hair ac…" at bounding box center [364, 130] width 136 height 49
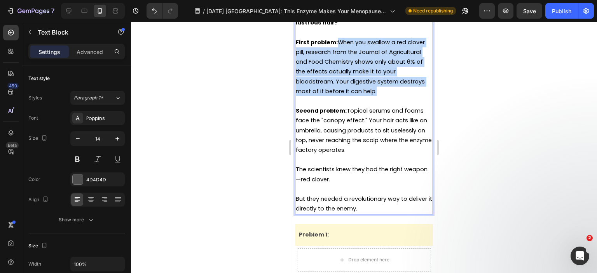
drag, startPoint x: 364, startPoint y: 86, endPoint x: 339, endPoint y: 59, distance: 36.9
click at [339, 59] on p "First problem: When you swallow a red clover pill, research from the Journal of…" at bounding box center [364, 67] width 136 height 59
copy span "When you swallow a red clover pill, research from the Journal of Agricultural a…"
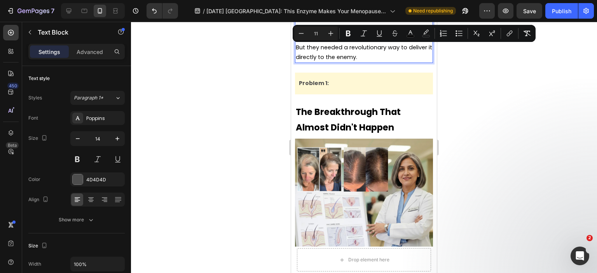
scroll to position [2835, 0]
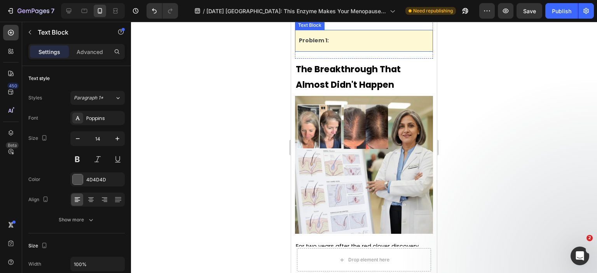
click at [362, 45] on p "Problem 1:" at bounding box center [364, 41] width 130 height 10
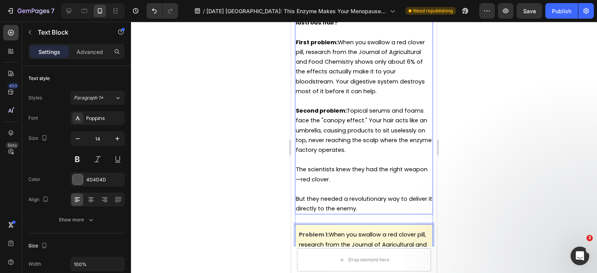
scroll to position [2758, 0]
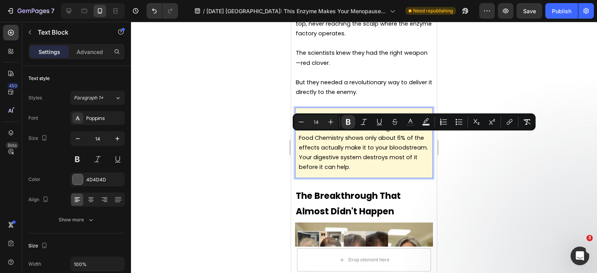
drag, startPoint x: 327, startPoint y: 136, endPoint x: 299, endPoint y: 138, distance: 28.8
click at [299, 122] on strong "Problem 1:" at bounding box center [314, 118] width 30 height 8
click at [414, 120] on icon "Editor contextual toolbar" at bounding box center [411, 122] width 8 height 8
type input "4D4D4D"
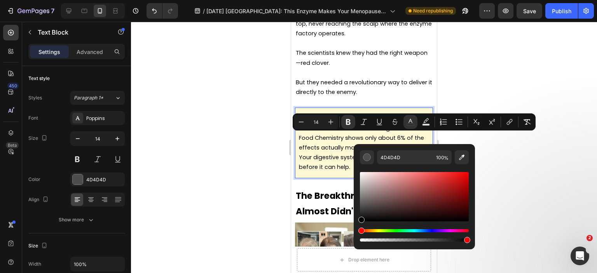
drag, startPoint x: 366, startPoint y: 212, endPoint x: 355, endPoint y: 226, distance: 17.8
click at [356, 227] on div "4D4D4D 100 %" at bounding box center [414, 193] width 121 height 99
type input "000000"
click at [329, 172] on p "Problem 1: When you swallow a red clover pill, research from the Journal of Agr…" at bounding box center [364, 143] width 130 height 59
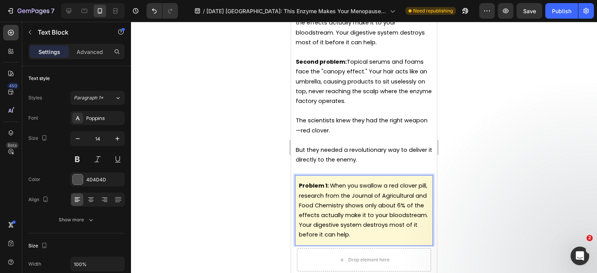
scroll to position [2719, 0]
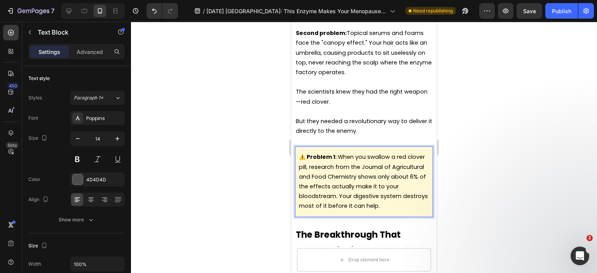
click at [391, 209] on span "When you swallow a red clover pill, research from the Journal of Agricultural a…" at bounding box center [363, 181] width 129 height 57
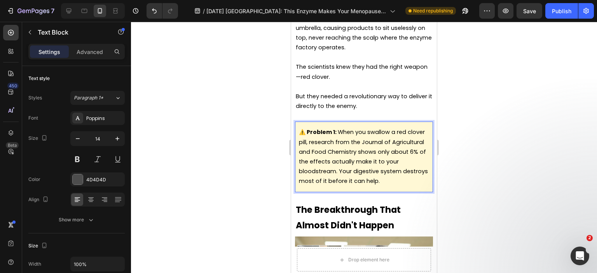
scroll to position [2758, 0]
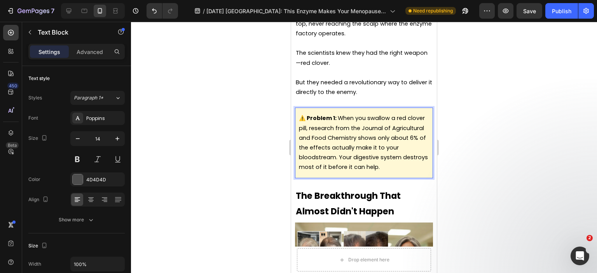
click at [365, 172] on p "⚠️ Problem 1: When you swallow a red clover pill, research from the Journal of …" at bounding box center [364, 143] width 130 height 59
click at [366, 171] on span "When you swallow a red clover pill, research from the Journal of Agricultural a…" at bounding box center [363, 142] width 129 height 57
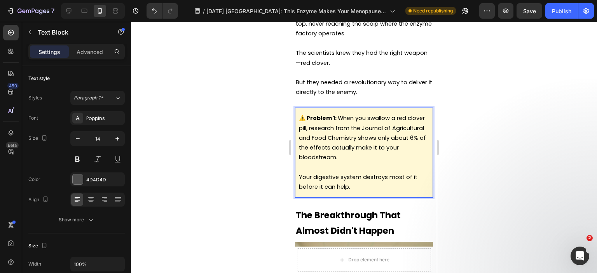
click at [385, 163] on p "⚠️ Problem 1: When you swallow a red clover pill, research from the Journal of …" at bounding box center [364, 138] width 130 height 49
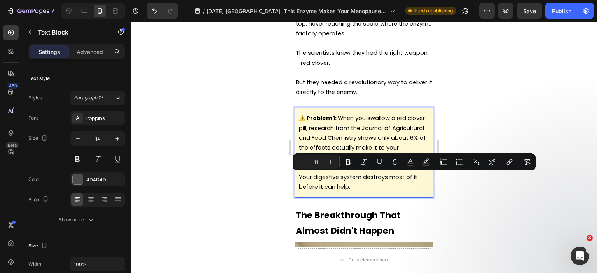
drag, startPoint x: 374, startPoint y: 178, endPoint x: 326, endPoint y: 178, distance: 48.2
click at [326, 163] on p "⚠️ Problem 1: When you swallow a red clover pill, research from the Journal of …" at bounding box center [364, 138] width 130 height 49
click at [376, 163] on p "⚠️ Problem 1: When you swallow a red clover pill, research from the Journal of …" at bounding box center [364, 138] width 130 height 49
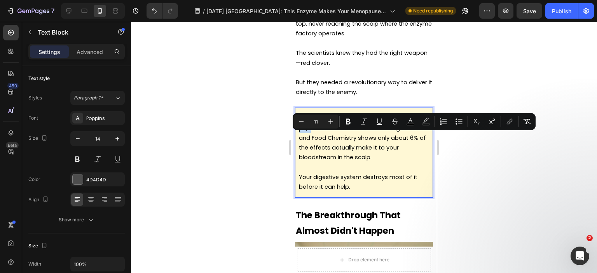
drag, startPoint x: 331, startPoint y: 147, endPoint x: 339, endPoint y: 138, distance: 12.1
click at [339, 138] on span "When you swallow a red clover pill, research from the Journal of Agricultural a…" at bounding box center [362, 137] width 127 height 47
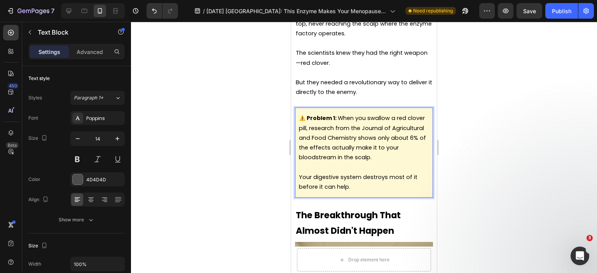
click at [339, 157] on span "When you swallow a red clover pill, research from the Journal of Agricultural a…" at bounding box center [362, 137] width 127 height 47
click at [403, 163] on p "⚠️ Problem 1: When you swallow a red clover pill, research from the Journal of …" at bounding box center [364, 138] width 130 height 49
click at [392, 192] on p "Your digestive system destroys most of it before it can help." at bounding box center [364, 182] width 130 height 19
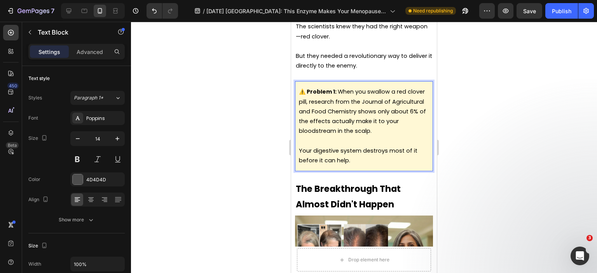
scroll to position [2796, 0]
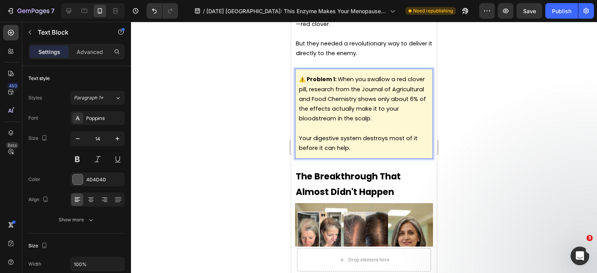
click at [371, 153] on p "Your digestive system destroys most of it before it can help." at bounding box center [364, 143] width 130 height 19
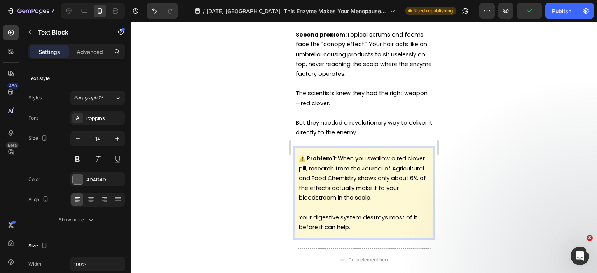
scroll to position [2758, 0]
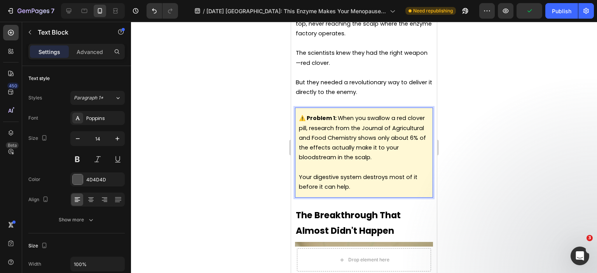
click at [369, 97] on p "But they needed a revolutionary way to deliver it directly to the enemy." at bounding box center [364, 87] width 136 height 19
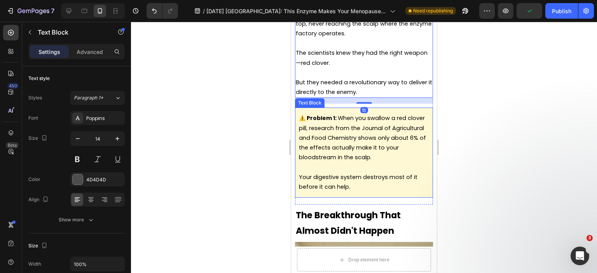
click at [378, 152] on p "⚠️ Problem 1: When you swallow a red clover pill, research from the Journal of …" at bounding box center [364, 138] width 130 height 49
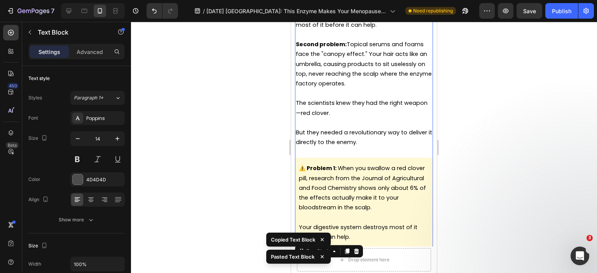
scroll to position [2575, 0]
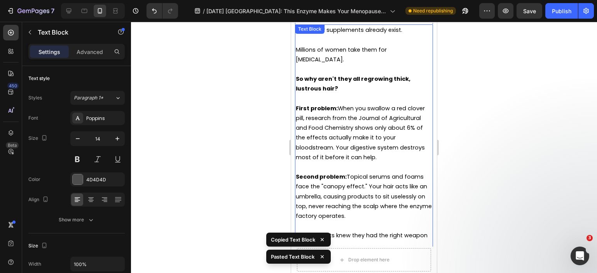
click at [367, 172] on p "Rich Text Editor. Editing area: main" at bounding box center [364, 168] width 136 height 10
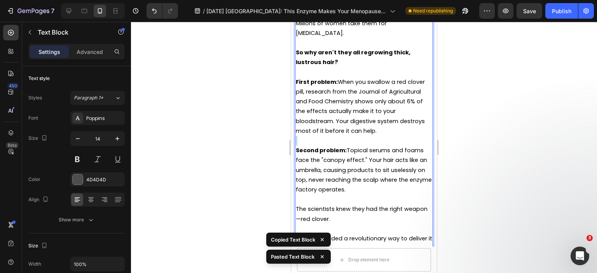
scroll to position [2614, 0]
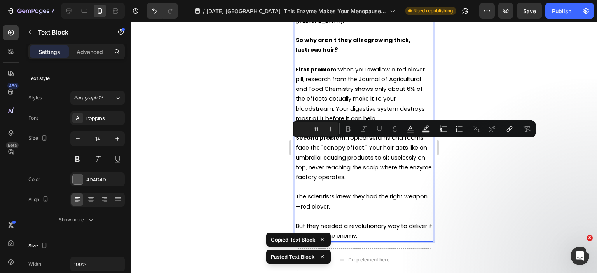
click at [381, 182] on p "Second problem: Topical serums and foams face the "canopy effect." Your hair ac…" at bounding box center [364, 157] width 136 height 49
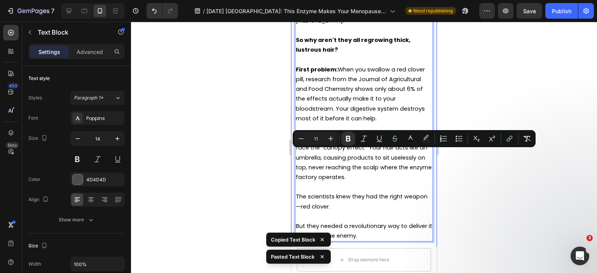
drag, startPoint x: 390, startPoint y: 196, endPoint x: 294, endPoint y: 152, distance: 105.1
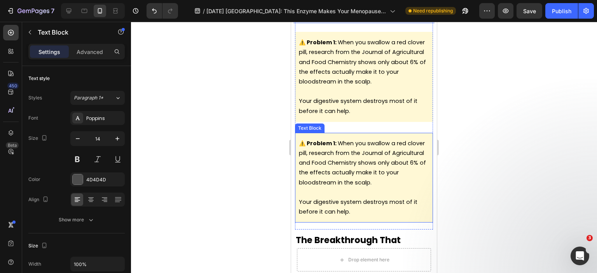
scroll to position [2808, 0]
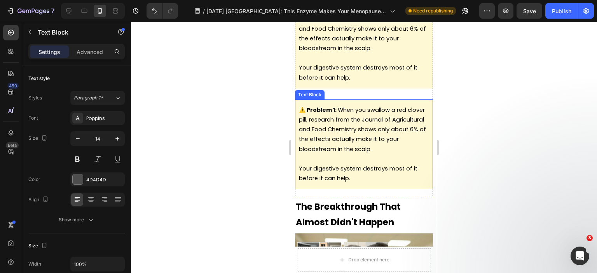
click at [357, 153] on span "When you swallow a red clover pill, research from the Journal of Agricultural a…" at bounding box center [362, 129] width 127 height 47
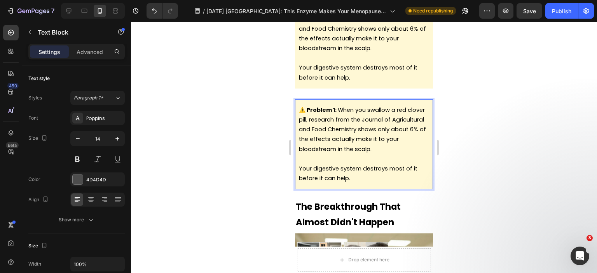
click at [370, 184] on p "Your digestive system destroys most of it before it can help." at bounding box center [364, 173] width 130 height 19
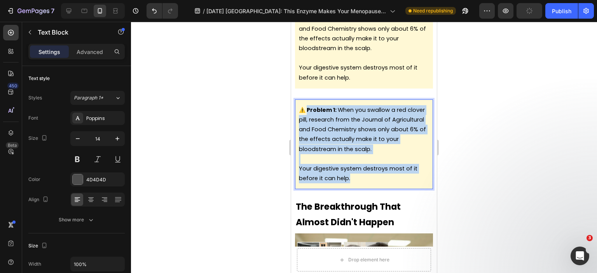
drag, startPoint x: 342, startPoint y: 181, endPoint x: 307, endPoint y: 129, distance: 62.2
click at [307, 129] on div "⚠️ Problem 1: When you swallow a red clover pill, research from the Journal of …" at bounding box center [364, 145] width 138 height 90
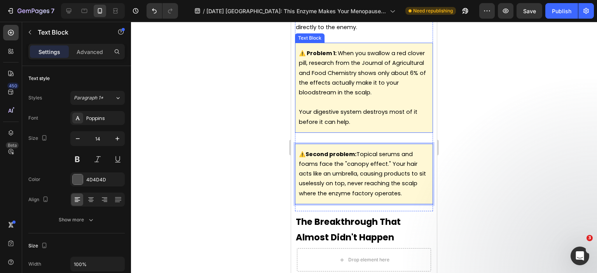
scroll to position [2769, 0]
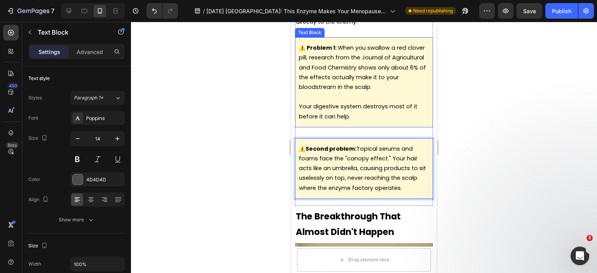
drag, startPoint x: 372, startPoint y: 141, endPoint x: 372, endPoint y: 157, distance: 15.9
click at [372, 121] on p "Your digestive system destroys most of it before it can help." at bounding box center [364, 111] width 130 height 19
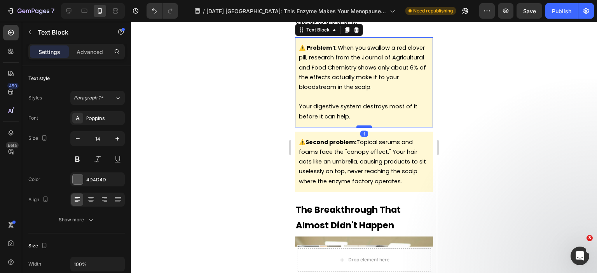
drag, startPoint x: 359, startPoint y: 153, endPoint x: 360, endPoint y: 147, distance: 6.7
click at [360, 128] on div at bounding box center [365, 127] width 16 height 2
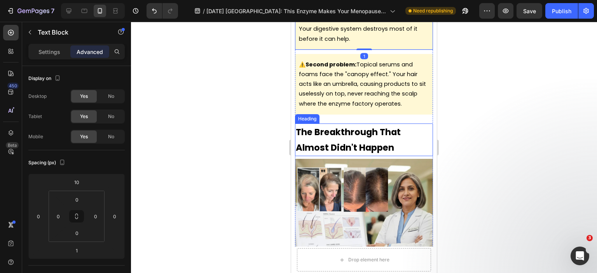
scroll to position [2808, 0]
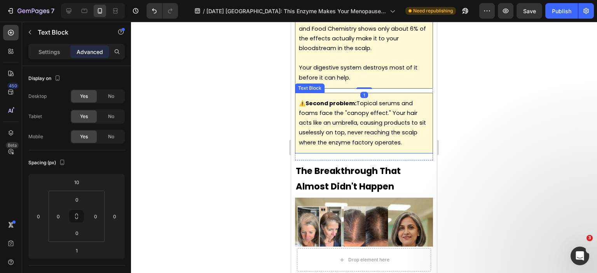
click at [392, 147] on span "Second problem: Topical serums and foams face the "canopy effect." Your hair ac…" at bounding box center [362, 123] width 127 height 47
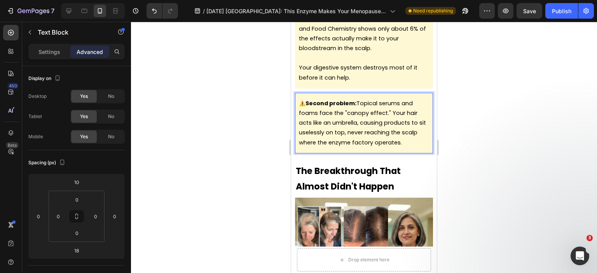
click at [390, 135] on span "Second problem: Topical serums and foams face the "canopy effect." Your hair ac…" at bounding box center [362, 123] width 127 height 47
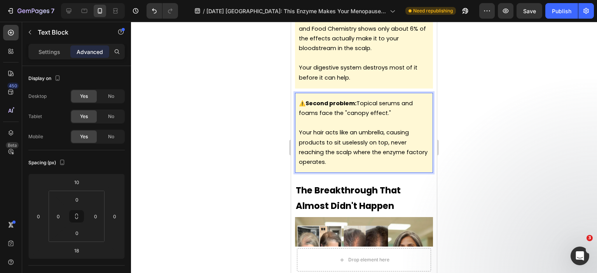
click at [382, 167] on p "Your hair acts like an umbrella, causing products to sit uselessly on top, neve…" at bounding box center [364, 147] width 130 height 39
click at [387, 161] on span "Your hair acts like an umbrella, causing products to sit uselessly on top, neve…" at bounding box center [363, 147] width 129 height 37
click at [390, 152] on span "Your hair acts like an umbrella, causing products to sit uselessly on top, neve…" at bounding box center [363, 147] width 129 height 37
click at [389, 162] on span "Your hair acts like an umbrella, causing products to sit uselessly on top, neve…" at bounding box center [363, 147] width 129 height 37
click at [381, 167] on p "Your hair acts like an umbrella, causing products to sit uselessly on top, neve…" at bounding box center [364, 147] width 130 height 39
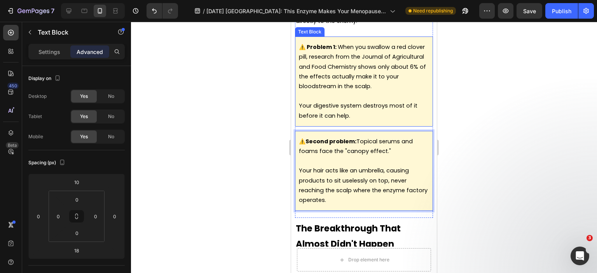
scroll to position [2769, 0]
click at [366, 120] on span "Your digestive system destroys most of it before it can help." at bounding box center [358, 111] width 119 height 17
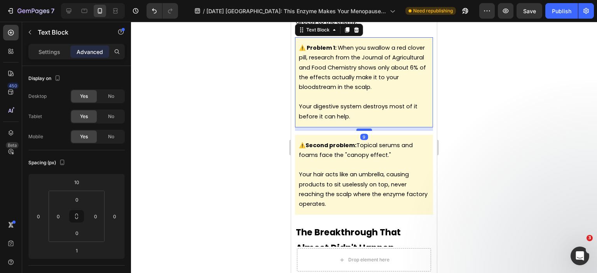
click at [363, 131] on div at bounding box center [365, 130] width 16 height 2
type input "9"
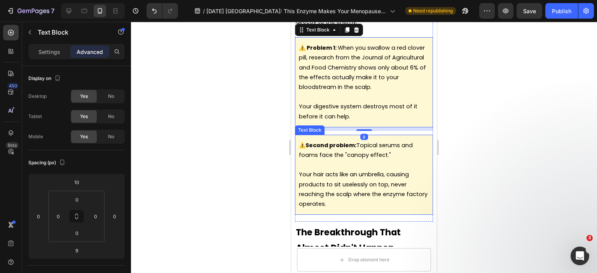
click at [343, 159] on div "⚠️ Second problem: Topical serums and foams face the "canopy effect." Your hair…" at bounding box center [364, 175] width 138 height 80
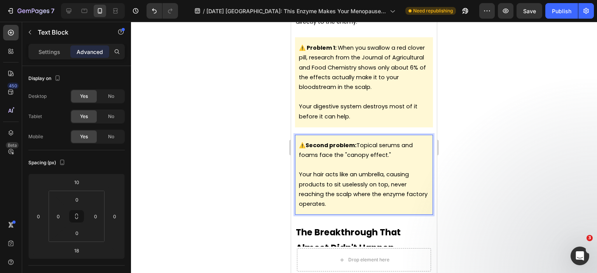
click at [343, 149] on strong "Second problem:" at bounding box center [331, 146] width 51 height 8
click at [392, 160] on p "⚠️ Problem 2 : Topical serums and foams face the "canopy effect."" at bounding box center [364, 150] width 130 height 19
click at [389, 170] on p "Rich Text Editor. Editing area: main" at bounding box center [364, 165] width 130 height 10
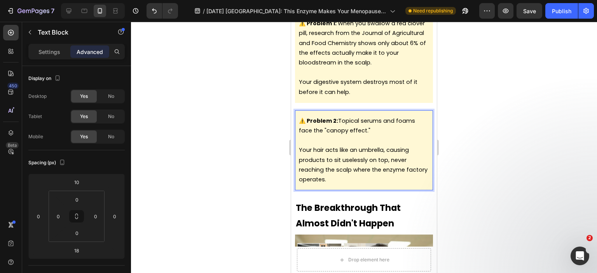
scroll to position [2808, 0]
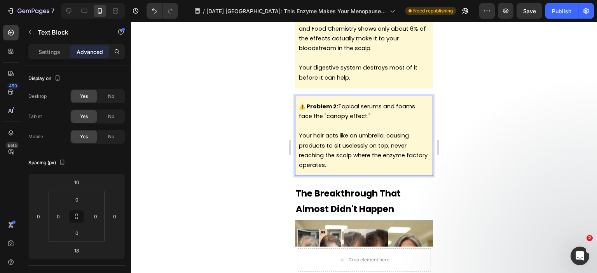
click at [374, 170] on p "Your hair acts like an umbrella, causing products to sit uselessly on top, neve…" at bounding box center [364, 150] width 130 height 39
click at [367, 168] on span "Your hair acts like an umbrella, causing products to sit uselessly on top, neve…" at bounding box center [363, 150] width 129 height 37
click at [365, 169] on span "Your hair acts like an umbrella, causing products to sit uselessly on top, neve…" at bounding box center [363, 150] width 129 height 37
click at [362, 170] on p "Your hair acts like an umbrella, causing products to sit uselessly on top, neve…" at bounding box center [364, 150] width 130 height 39
click at [378, 169] on span "Your hair acts like an umbrella, causing products to sit uselessly on top, neve…" at bounding box center [363, 150] width 129 height 37
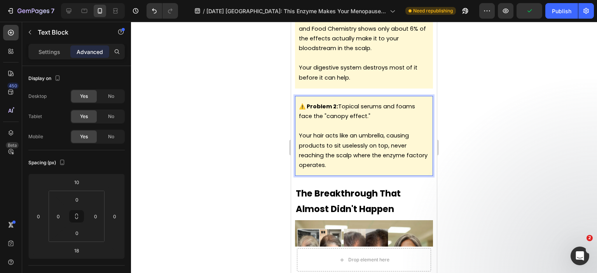
click at [392, 166] on span "Your hair acts like an umbrella, causing products to sit uselessly on top, neve…" at bounding box center [363, 150] width 129 height 37
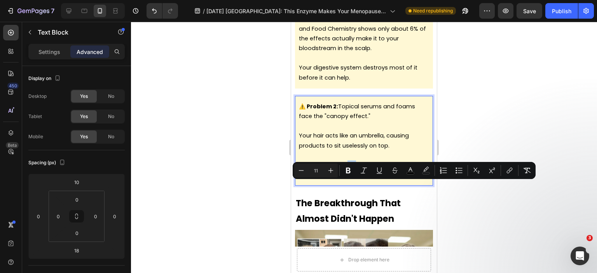
drag, startPoint x: 356, startPoint y: 187, endPoint x: 347, endPoint y: 189, distance: 9.2
click at [347, 179] on span "They never reaching the scalp where the enzyme factory operates." at bounding box center [356, 169] width 115 height 17
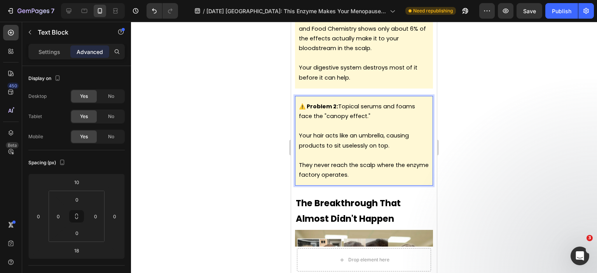
click at [362, 179] on span "They never reach the scalp where the enzyme factory operates." at bounding box center [364, 169] width 130 height 17
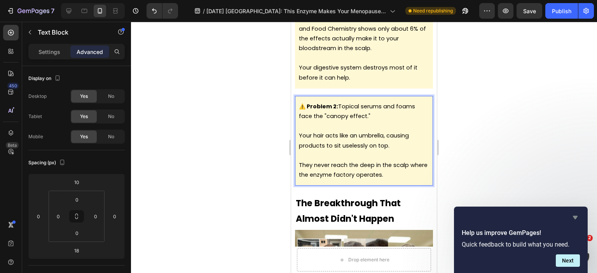
click at [577, 217] on icon "Hide survey" at bounding box center [575, 217] width 9 height 9
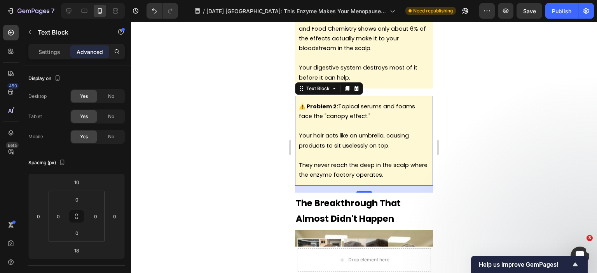
click at [398, 179] on span "They never reach the deep in the scalp where the enzyme factory operates." at bounding box center [363, 169] width 129 height 17
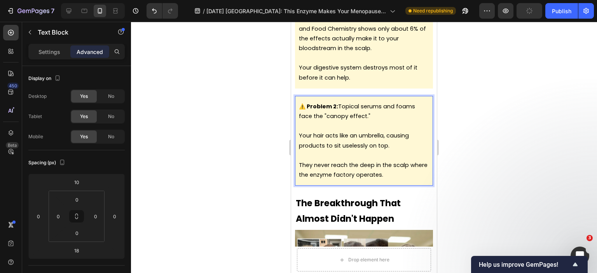
click at [393, 179] on span "They never reach the deep in the scalp where the enzyme factory operates." at bounding box center [363, 169] width 129 height 17
drag, startPoint x: 411, startPoint y: 187, endPoint x: 352, endPoint y: 188, distance: 58.7
click at [351, 180] on p "They never reach the deep in the scalp where the enzyme factory operates." at bounding box center [364, 170] width 130 height 19
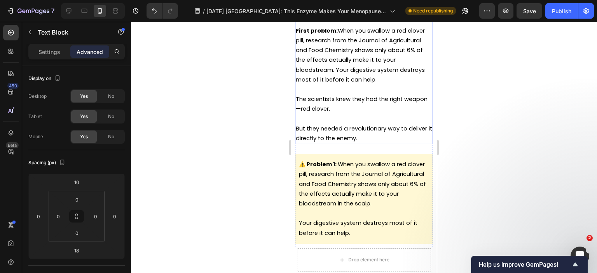
scroll to position [2614, 0]
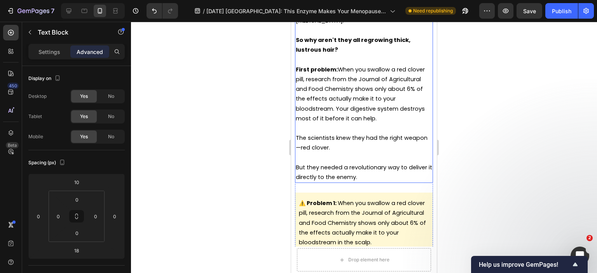
click at [390, 152] on span "The scientists knew they had the right weapon—red clover." at bounding box center [362, 142] width 132 height 17
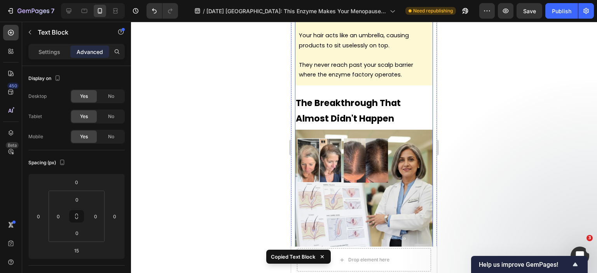
scroll to position [2886, 0]
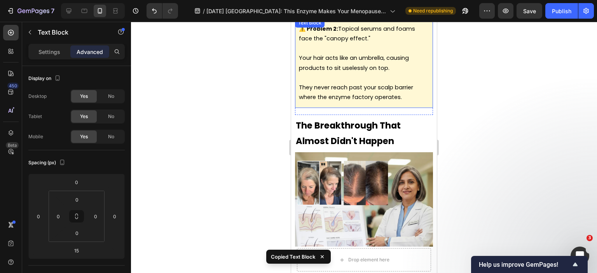
click at [370, 102] on p "They never reach past your scalp barrier where the enzyme factory operates." at bounding box center [364, 92] width 130 height 19
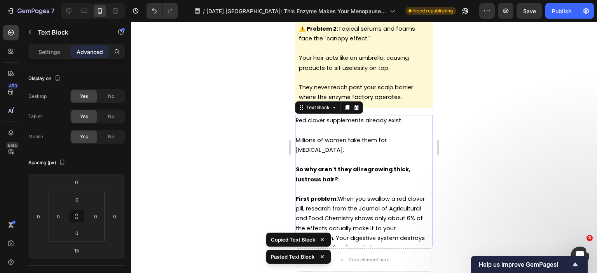
scroll to position [2964, 0]
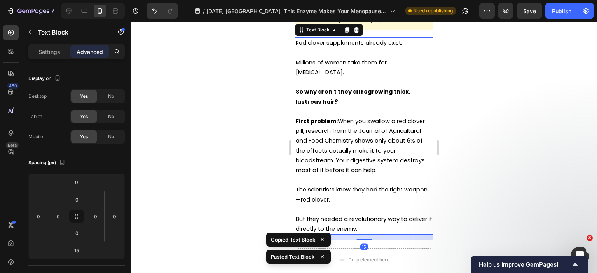
click at [357, 135] on span "First problem: When you swallow a red clover pill, research from the Journal of…" at bounding box center [360, 145] width 129 height 57
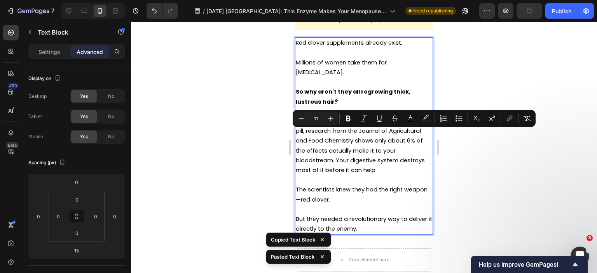
click at [334, 125] on strong "First problem:" at bounding box center [317, 121] width 42 height 8
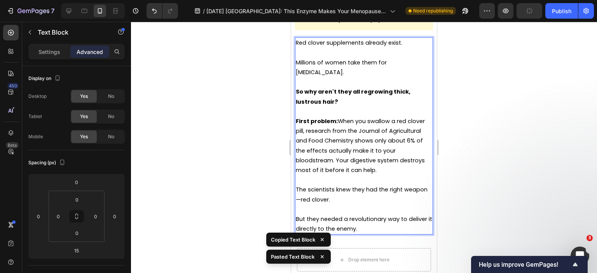
click at [366, 174] on span "First problem: When you swallow a red clover pill, research from the Journal of…" at bounding box center [360, 145] width 129 height 57
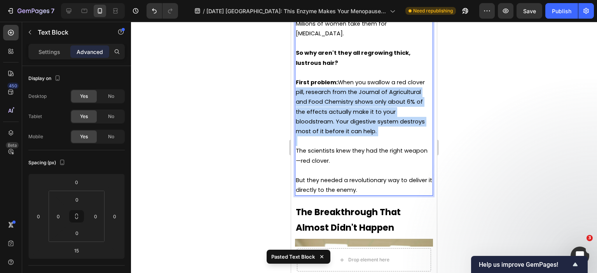
scroll to position [2847, 0]
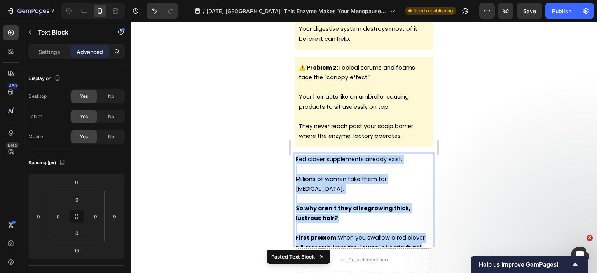
drag, startPoint x: 296, startPoint y: 166, endPoint x: 287, endPoint y: 131, distance: 35.9
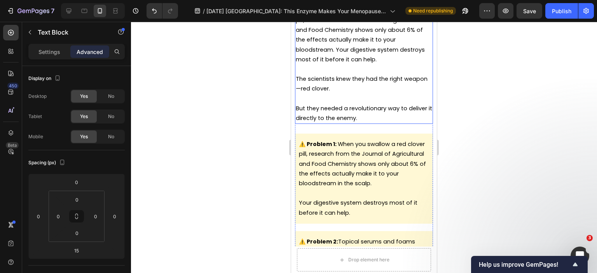
scroll to position [2730, 0]
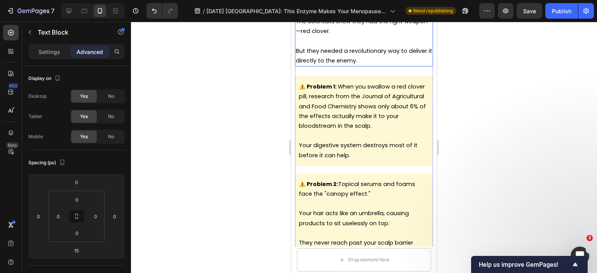
click at [350, 66] on p "But they needed a revolutionary way to deliver it directly to the enemy." at bounding box center [364, 55] width 136 height 19
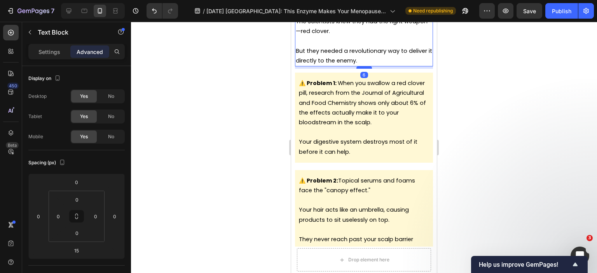
click at [359, 69] on div at bounding box center [365, 67] width 16 height 2
type input "6"
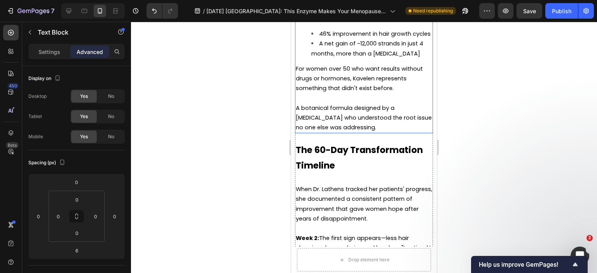
scroll to position [3819, 0]
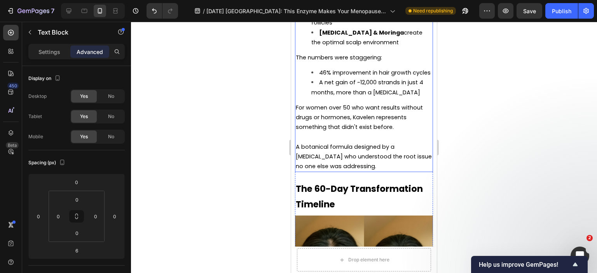
drag, startPoint x: 379, startPoint y: 164, endPoint x: 393, endPoint y: 139, distance: 28.9
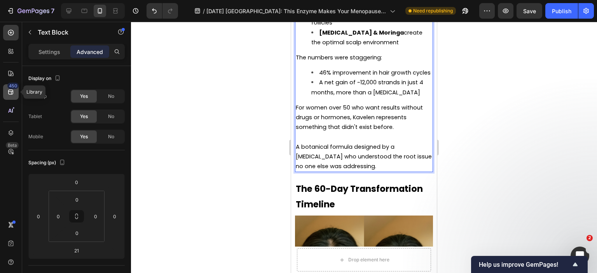
click at [12, 90] on icon at bounding box center [10, 92] width 5 height 5
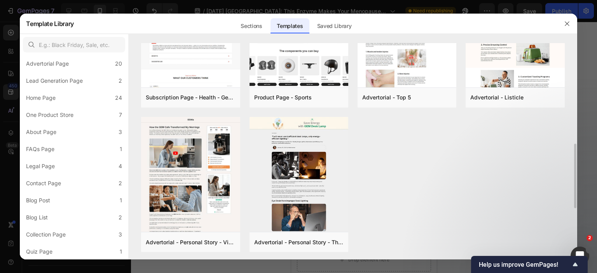
scroll to position [428, 0]
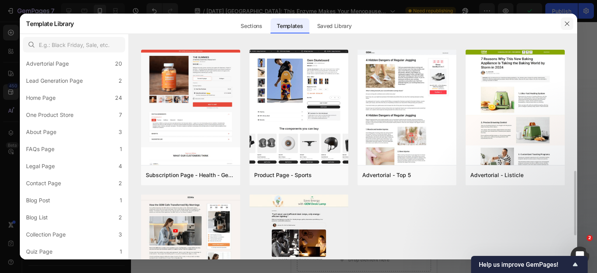
click at [564, 25] on icon "button" at bounding box center [567, 24] width 6 height 6
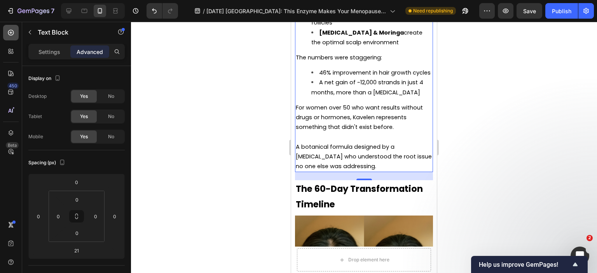
click at [8, 35] on icon at bounding box center [11, 33] width 8 height 8
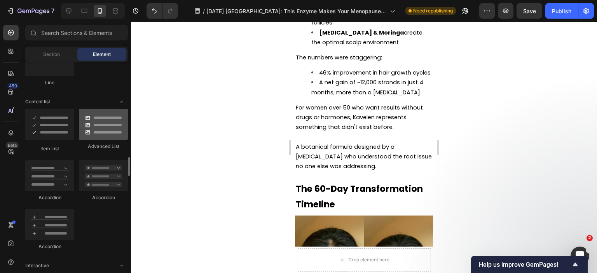
scroll to position [622, 0]
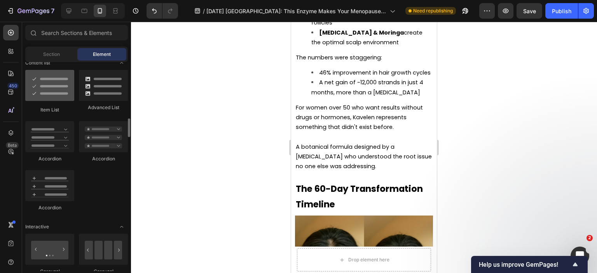
click at [61, 91] on div at bounding box center [49, 85] width 49 height 31
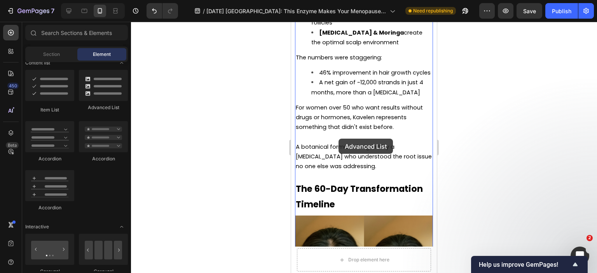
drag, startPoint x: 572, startPoint y: 164, endPoint x: 339, endPoint y: 139, distance: 234.3
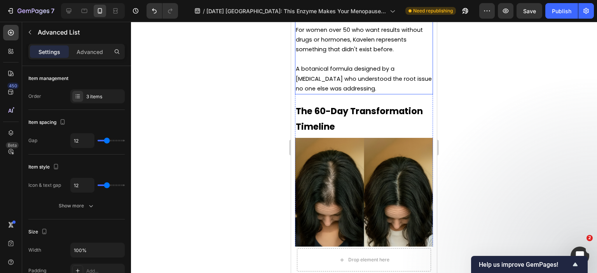
scroll to position [3757, 0]
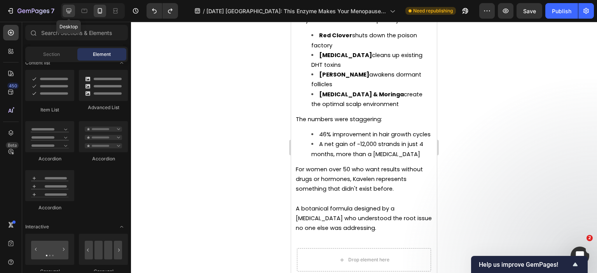
click at [68, 11] on icon at bounding box center [68, 11] width 5 height 5
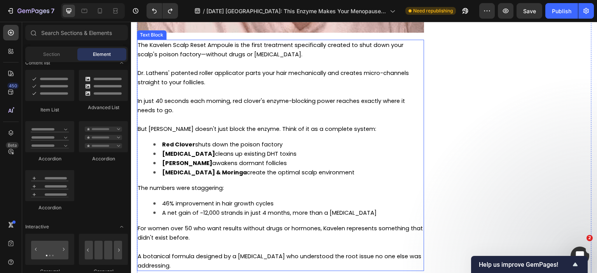
scroll to position [3857, 0]
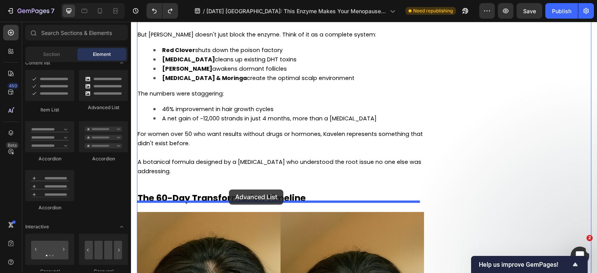
drag, startPoint x: 230, startPoint y: 116, endPoint x: 229, endPoint y: 190, distance: 73.5
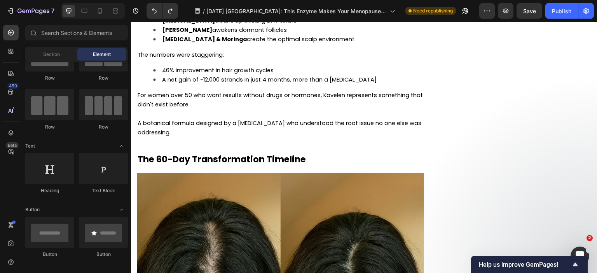
scroll to position [0, 0]
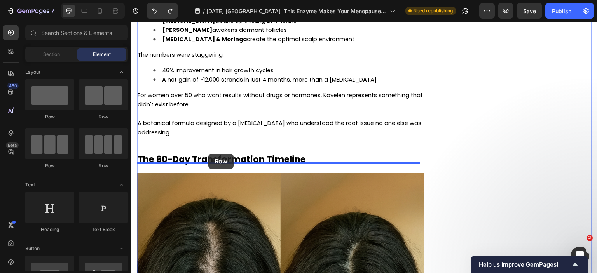
drag, startPoint x: 210, startPoint y: 140, endPoint x: 209, endPoint y: 157, distance: 17.5
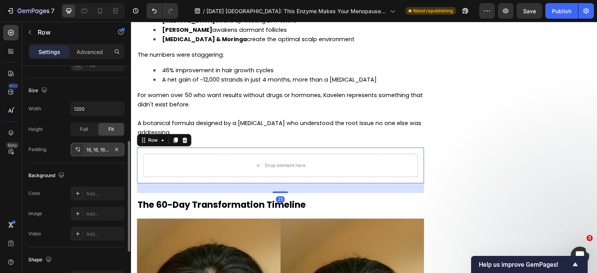
scroll to position [194, 0]
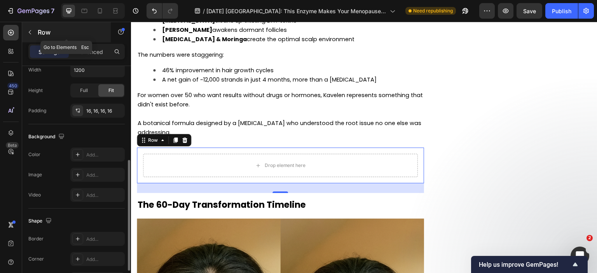
click at [31, 28] on button "button" at bounding box center [30, 32] width 12 height 12
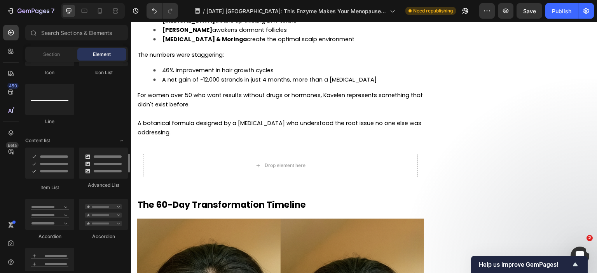
scroll to position [583, 0]
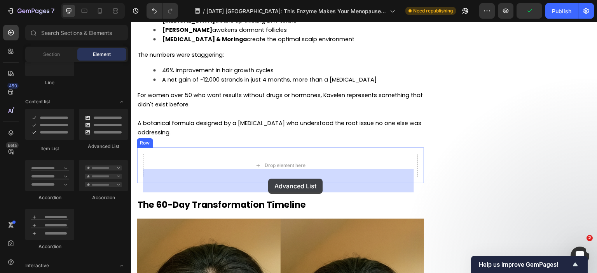
drag, startPoint x: 261, startPoint y: 163, endPoint x: 268, endPoint y: 179, distance: 17.8
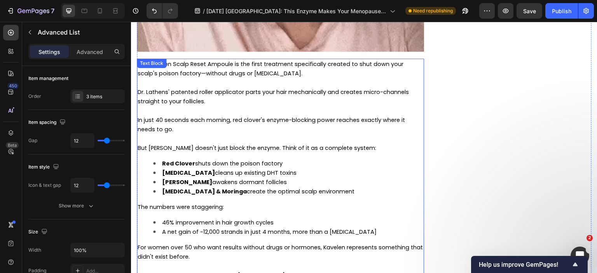
scroll to position [3779, 0]
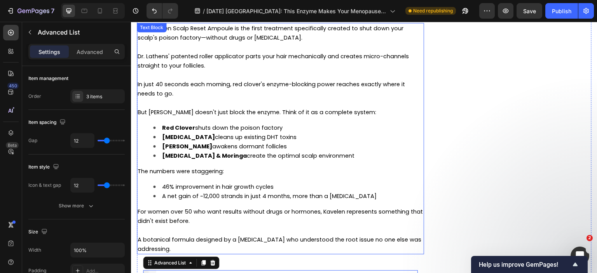
click at [295, 151] on li "[PERSON_NAME] awakens dormant follicles" at bounding box center [288, 146] width 270 height 9
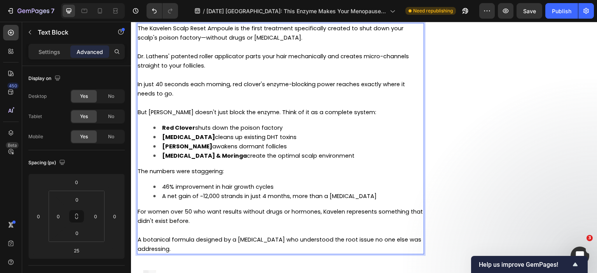
drag, startPoint x: 352, startPoint y: 168, endPoint x: 156, endPoint y: 140, distance: 198.0
click at [156, 140] on ul "Red Clover shuts down the poison factory [MEDICAL_DATA] cleans up existing DHT …" at bounding box center [281, 141] width 286 height 37
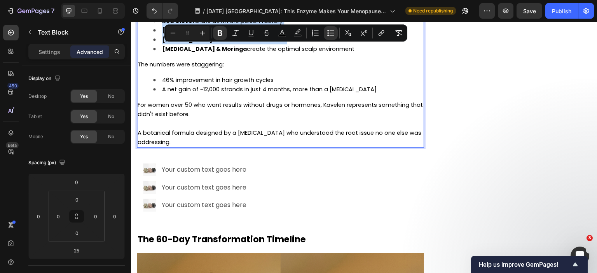
scroll to position [3808, 0]
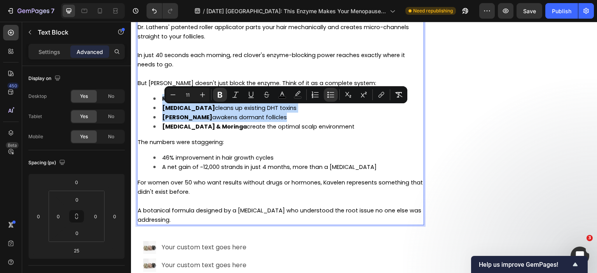
click at [259, 112] on span "[MEDICAL_DATA] cleans up existing DHT toxins" at bounding box center [229, 108] width 135 height 8
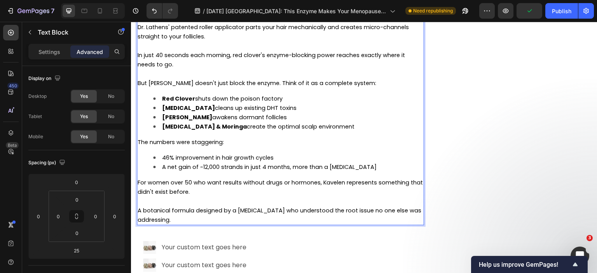
drag, startPoint x: 296, startPoint y: 109, endPoint x: 163, endPoint y: 113, distance: 132.3
click at [163, 103] on li "Red Clover shuts down the poison factory" at bounding box center [288, 98] width 270 height 9
copy span "Red Clover shuts down the poison factory"
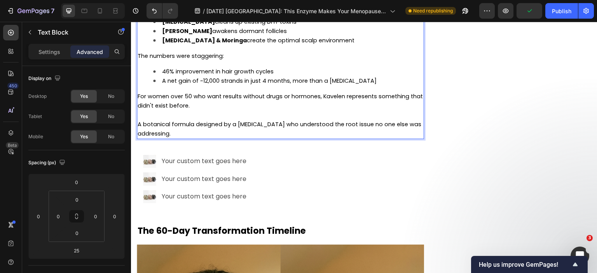
scroll to position [3964, 0]
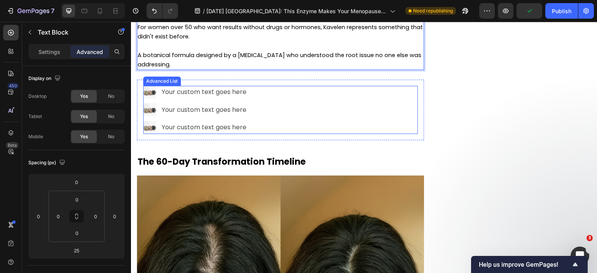
click at [223, 99] on div "Your custom text goes here" at bounding box center [205, 92] width 89 height 13
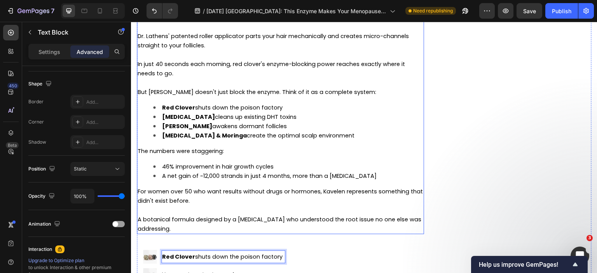
scroll to position [3809, 0]
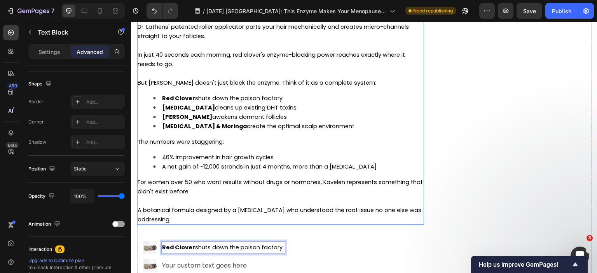
click at [210, 112] on span "[MEDICAL_DATA] cleans up existing DHT toxins" at bounding box center [229, 108] width 135 height 8
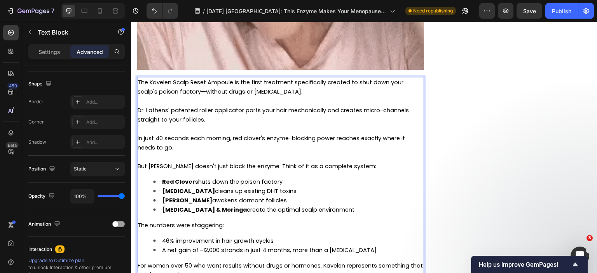
scroll to position [3747, 0]
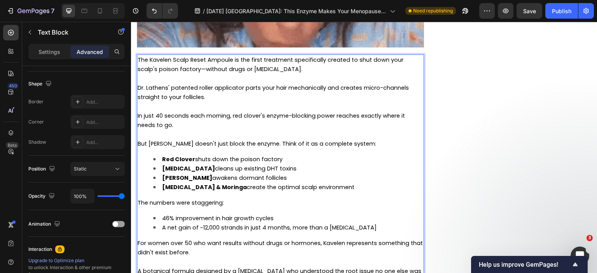
click at [294, 173] on li "[MEDICAL_DATA] cleans up existing DHT toxins" at bounding box center [288, 168] width 270 height 9
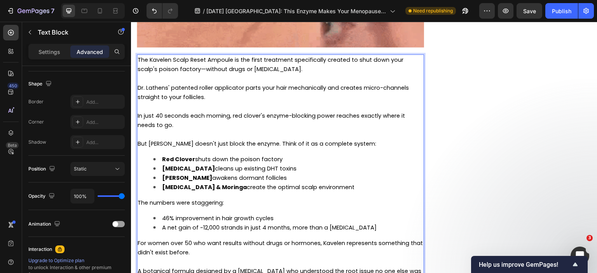
drag, startPoint x: 300, startPoint y: 179, endPoint x: 162, endPoint y: 183, distance: 138.1
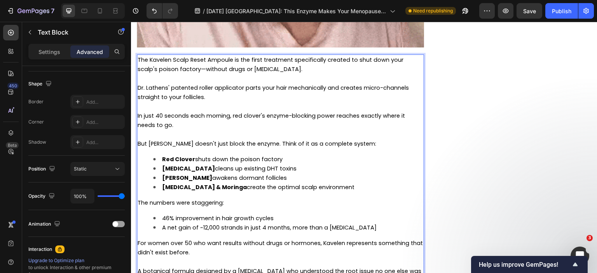
click at [162, 173] on li "[MEDICAL_DATA] cleans up existing DHT toxins" at bounding box center [288, 168] width 270 height 9
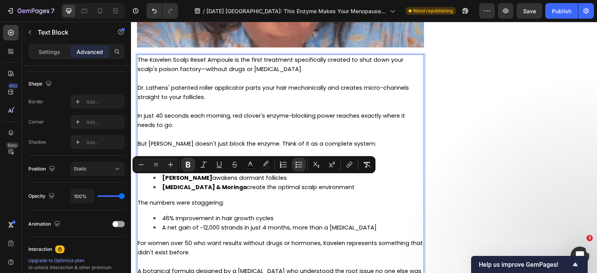
copy span "[MEDICAL_DATA] cleans up existing DHT toxins"
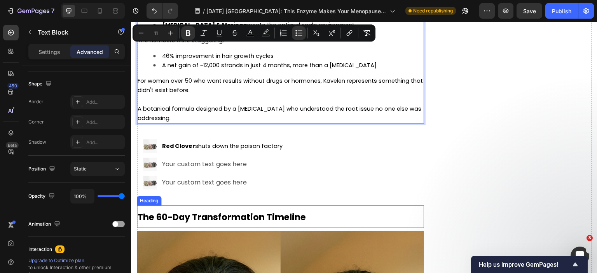
scroll to position [3903, 0]
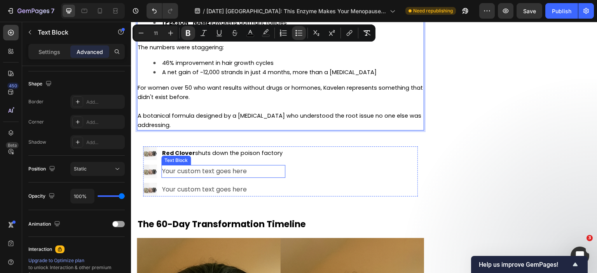
click at [206, 178] on div "Your custom text goes here" at bounding box center [223, 171] width 124 height 13
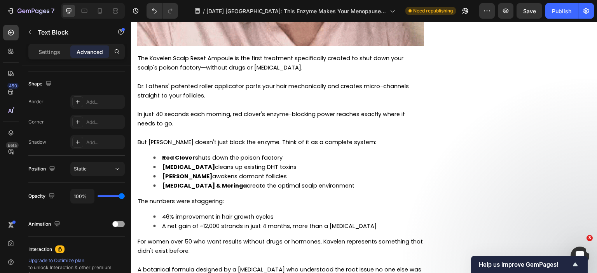
scroll to position [3747, 0]
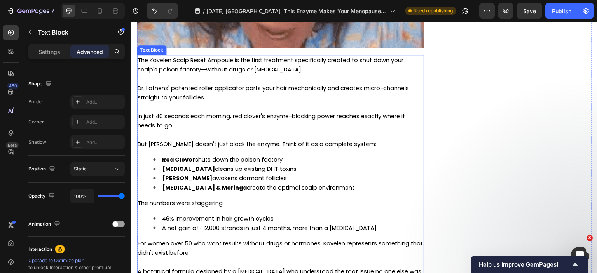
click at [235, 182] on span "[PERSON_NAME] awakens dormant follicles" at bounding box center [224, 179] width 125 height 8
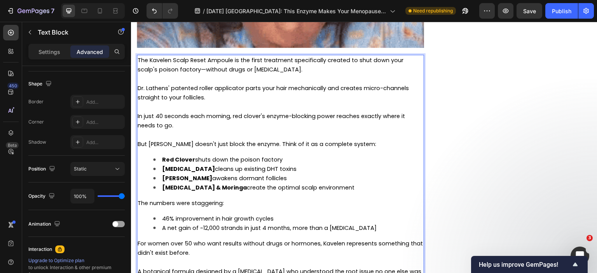
click at [283, 183] on li "[PERSON_NAME] awakens dormant follicles" at bounding box center [288, 178] width 270 height 9
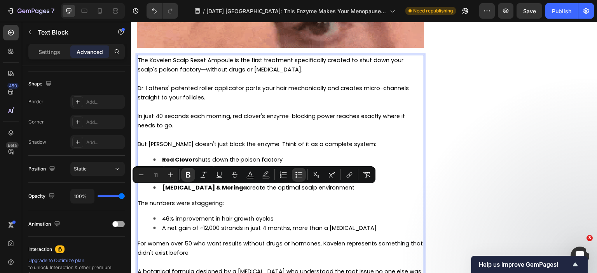
drag, startPoint x: 290, startPoint y: 191, endPoint x: 162, endPoint y: 191, distance: 128.3
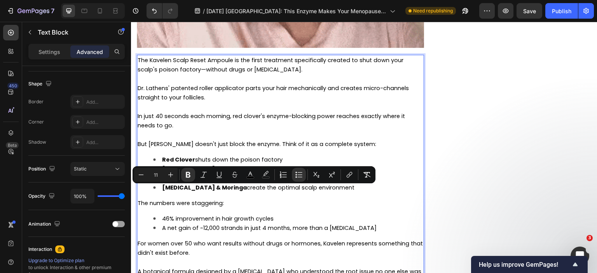
click at [162, 183] on li "[PERSON_NAME] awakens dormant follicles" at bounding box center [288, 178] width 270 height 9
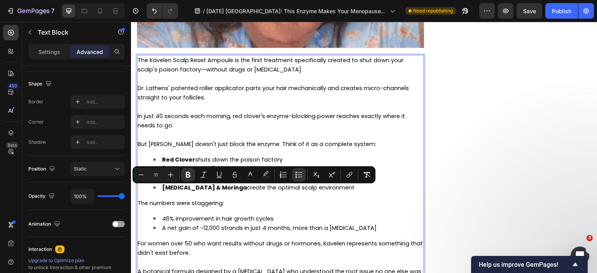
copy span "[PERSON_NAME] awakens dormant follicles"
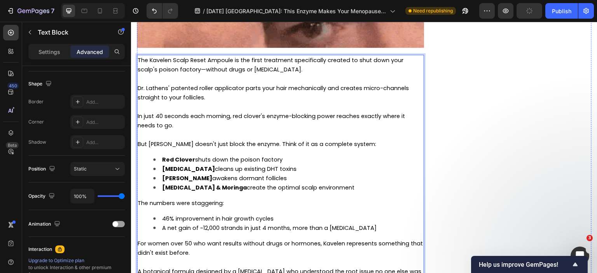
scroll to position [3980, 0]
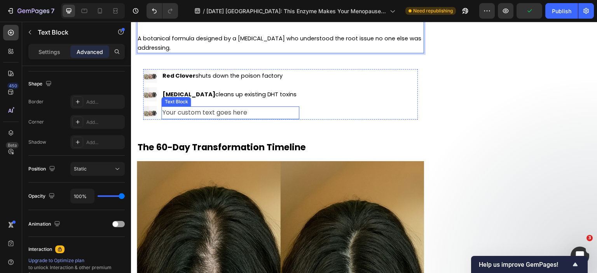
click at [203, 119] on div "Your custom text goes here" at bounding box center [230, 113] width 138 height 13
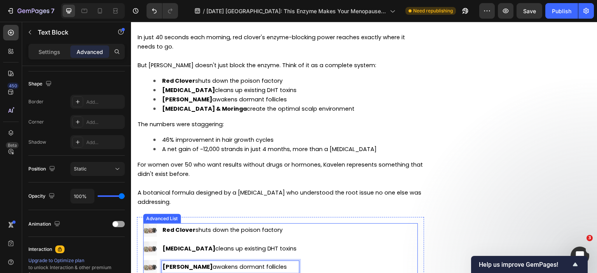
scroll to position [3941, 0]
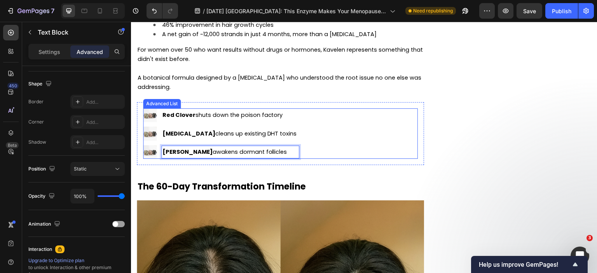
click at [298, 159] on div "Image Red Clover shuts down the poison factory Text Block Image [MEDICAL_DATA] …" at bounding box center [280, 133] width 275 height 51
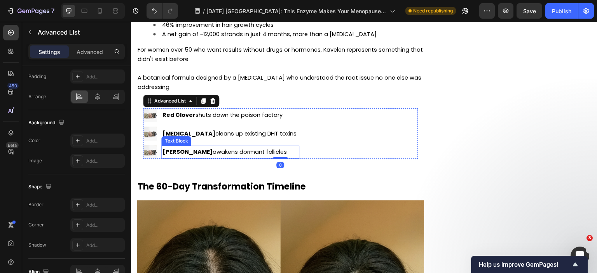
scroll to position [0, 0]
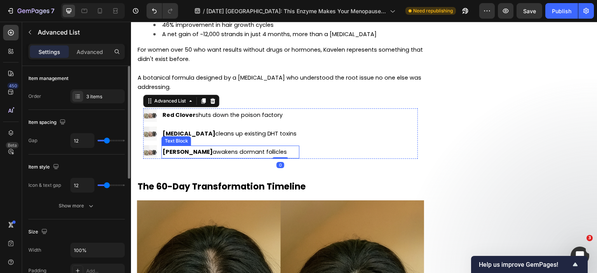
click at [262, 156] on span "[PERSON_NAME] awakens dormant follicles" at bounding box center [224, 152] width 125 height 8
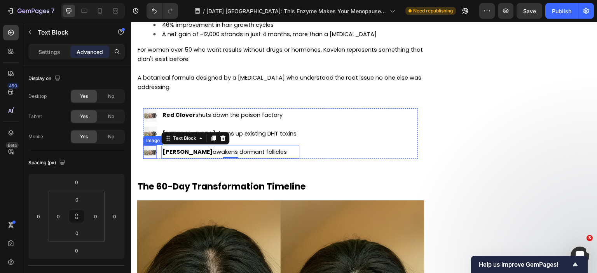
click at [153, 159] on img at bounding box center [150, 152] width 14 height 14
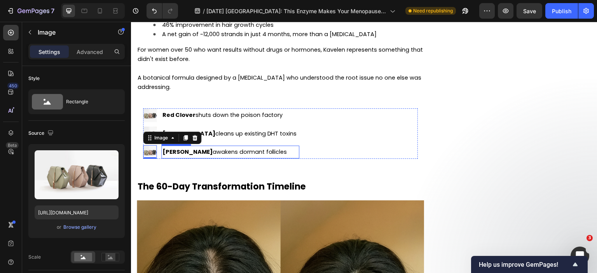
click at [188, 156] on strong "[PERSON_NAME]" at bounding box center [187, 152] width 50 height 8
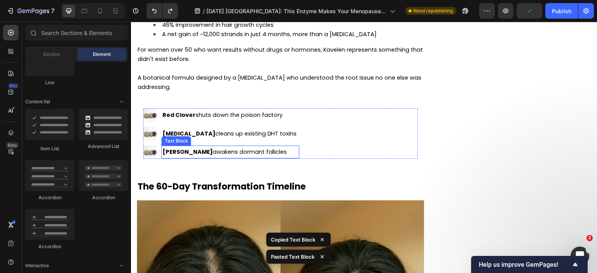
click at [238, 156] on span "[PERSON_NAME] awakens dormant follicles" at bounding box center [224, 152] width 125 height 8
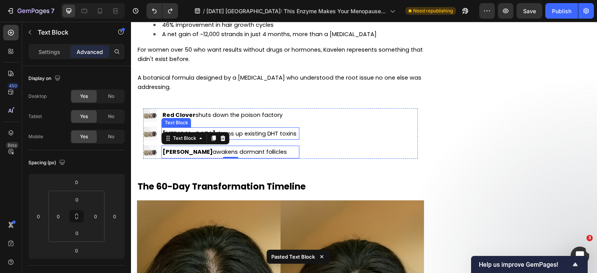
click at [254, 138] on span "[MEDICAL_DATA] cleans up existing DHT toxins" at bounding box center [229, 134] width 135 height 8
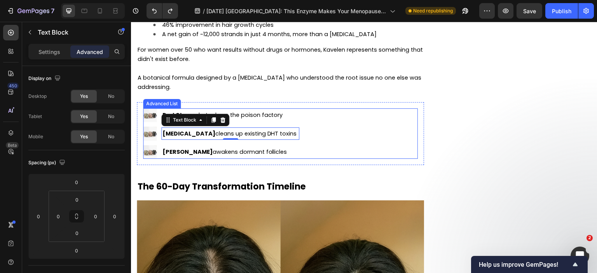
click at [217, 156] on span "[PERSON_NAME] awakens dormant follicles" at bounding box center [224, 152] width 125 height 8
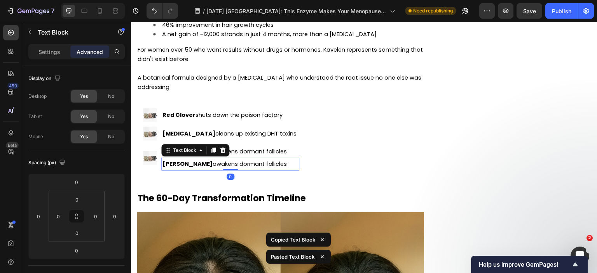
click at [248, 170] on p "[PERSON_NAME] awakens dormant follicles" at bounding box center [230, 164] width 136 height 11
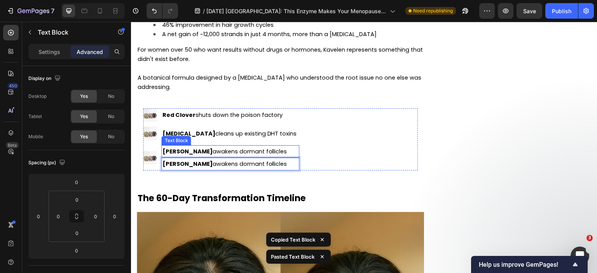
click at [251, 156] on span "[PERSON_NAME] awakens dormant follicles" at bounding box center [224, 152] width 125 height 8
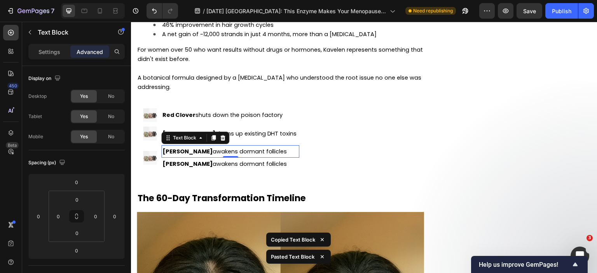
click at [227, 158] on div at bounding box center [231, 157] width 16 height 2
type input "7"
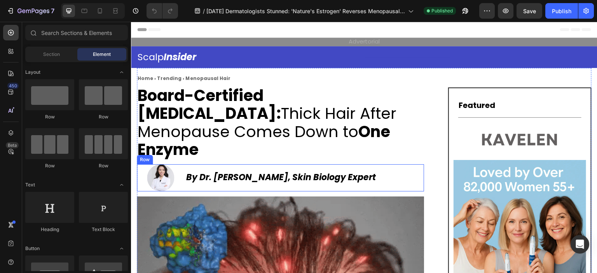
click at [231, 164] on div "By Dr. Sarah Chen, Skin Biology Expert Text block" at bounding box center [304, 177] width 239 height 27
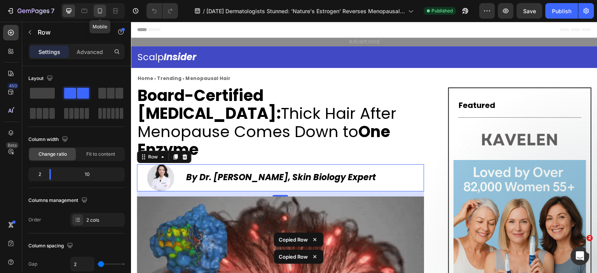
click at [101, 13] on icon at bounding box center [100, 11] width 8 height 8
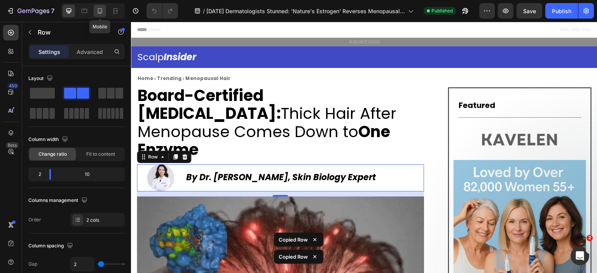
type input "0"
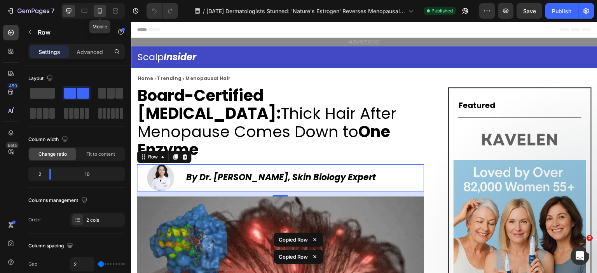
type input "0"
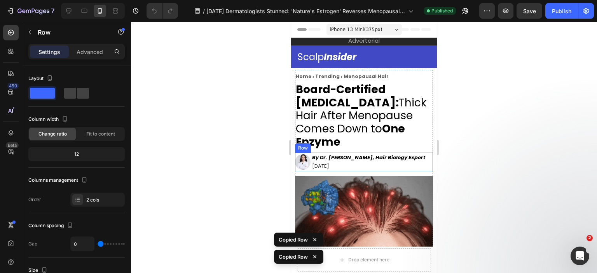
click at [420, 157] on div "Image Row By Dr. Sarah Chen, Hair Biology Expert September 16, 2025 Text block …" at bounding box center [364, 162] width 138 height 18
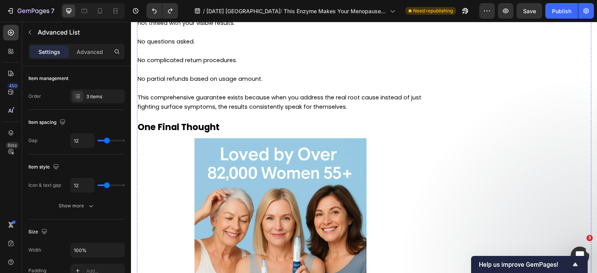
scroll to position [4447, 0]
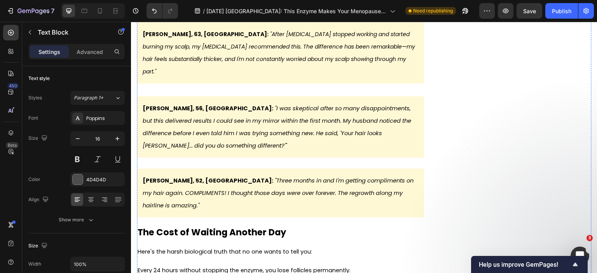
scroll to position [3902, 0]
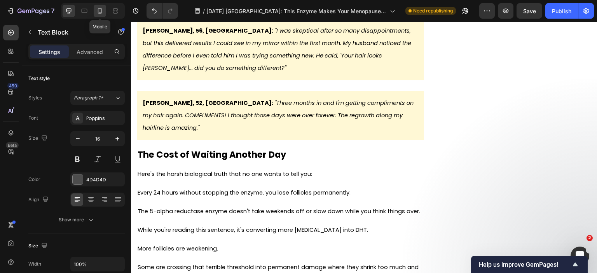
click at [101, 7] on icon at bounding box center [100, 11] width 8 height 8
type input "14"
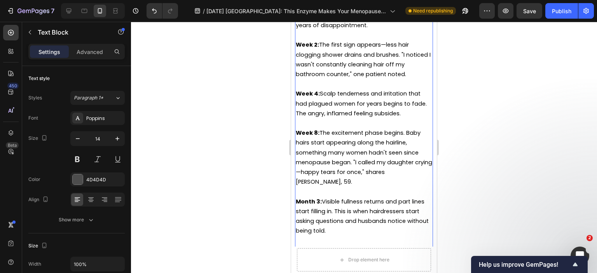
scroll to position [4086, 0]
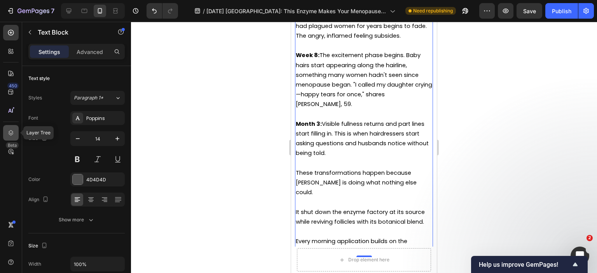
click at [13, 130] on icon at bounding box center [11, 133] width 8 height 8
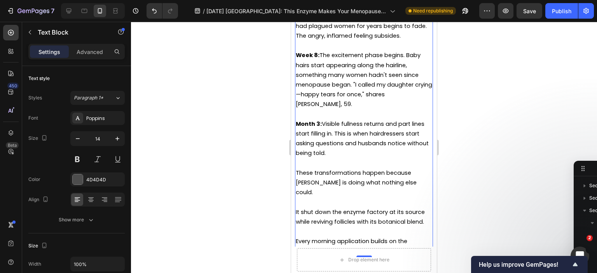
scroll to position [158, 0]
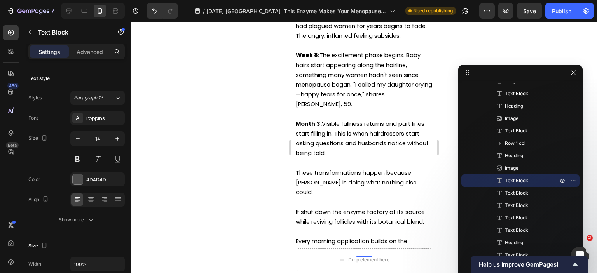
drag, startPoint x: 584, startPoint y: 167, endPoint x: 488, endPoint y: 65, distance: 140.0
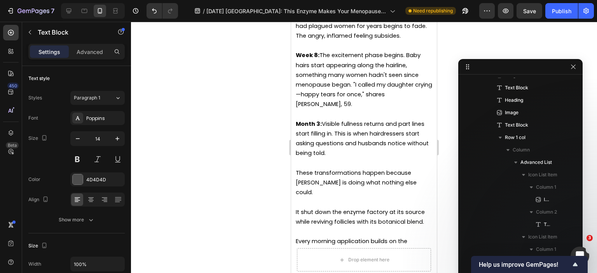
scroll to position [332, 0]
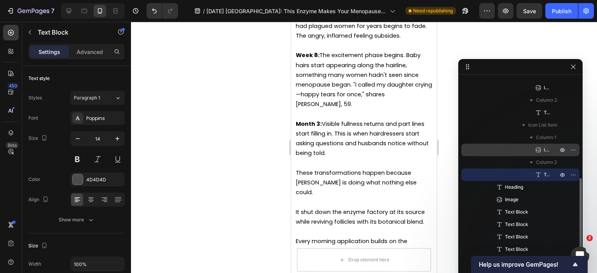
click at [547, 150] on span "Image" at bounding box center [547, 150] width 6 height 8
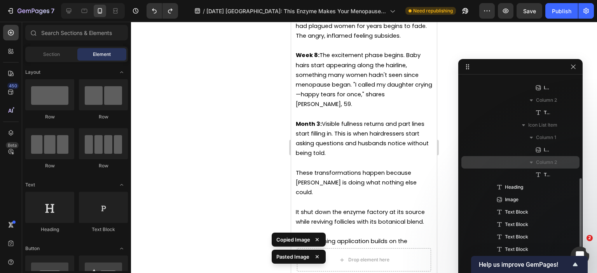
click at [547, 164] on span "Column 2" at bounding box center [546, 163] width 21 height 8
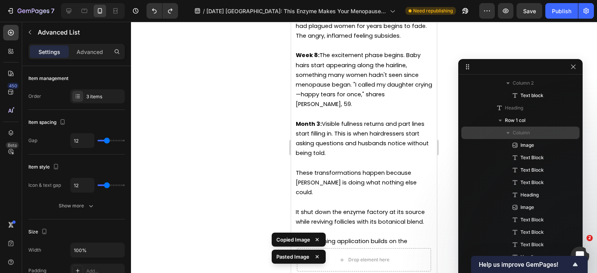
scroll to position [0, 0]
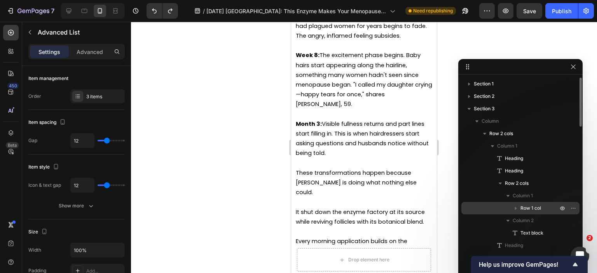
click at [539, 208] on span "Row 1 col" at bounding box center [531, 209] width 21 height 8
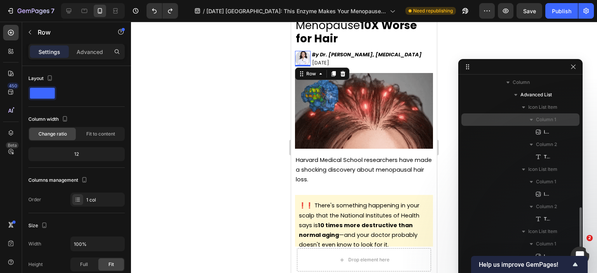
scroll to position [622, 0]
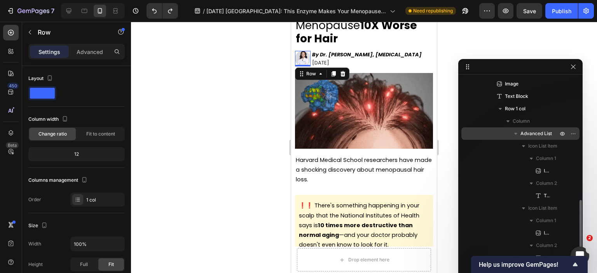
click at [542, 132] on span "Advanced List" at bounding box center [536, 134] width 31 height 8
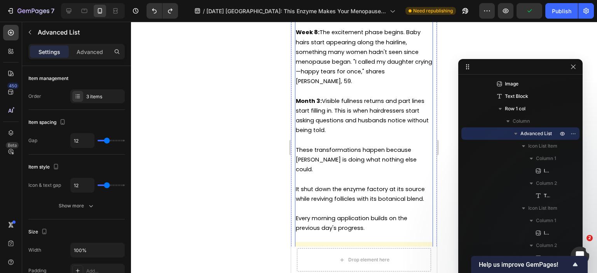
scroll to position [4132, 0]
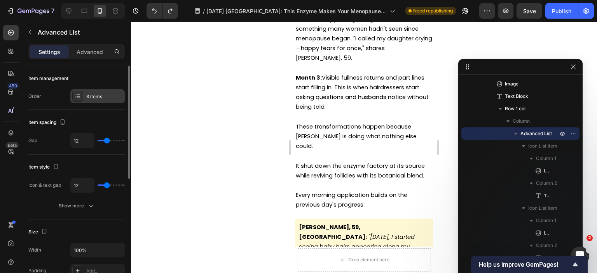
click at [104, 90] on div "3 items" at bounding box center [97, 96] width 54 height 14
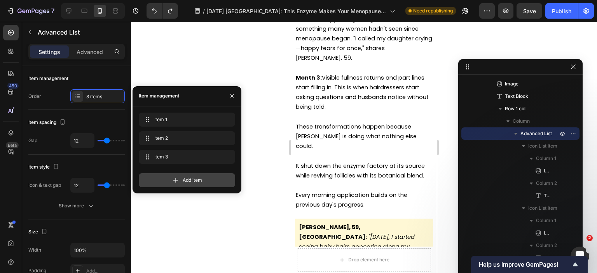
click at [184, 178] on span "Add item" at bounding box center [192, 180] width 19 height 7
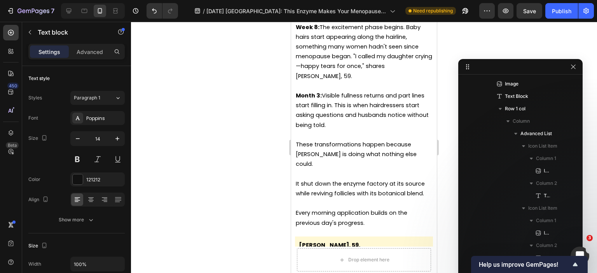
scroll to position [830, 0]
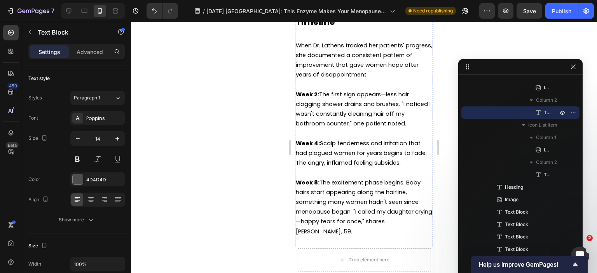
scroll to position [3899, 0]
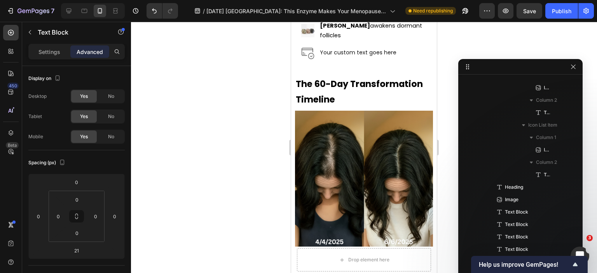
scroll to position [544, 0]
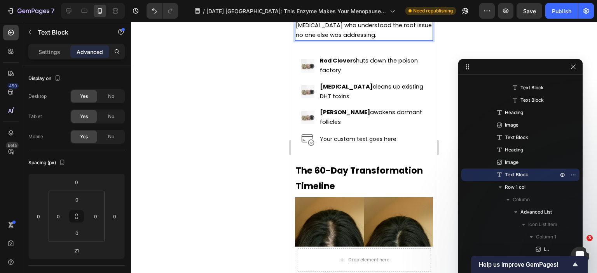
scroll to position [3815, 0]
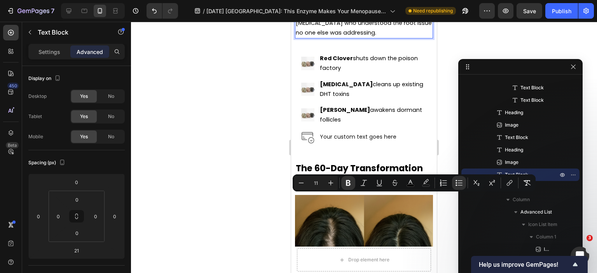
drag, startPoint x: 346, startPoint y: 205, endPoint x: 319, endPoint y: 199, distance: 28.0
copy span "Tea Tree & Moringa create the optimal scalp environment"
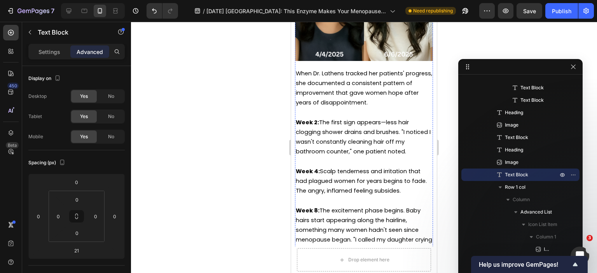
scroll to position [4126, 0]
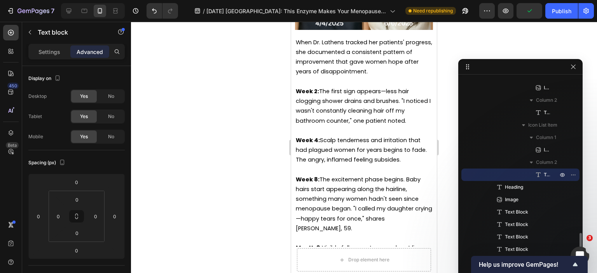
scroll to position [4125, 0]
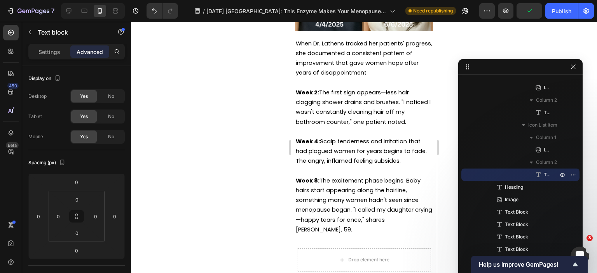
drag, startPoint x: 404, startPoint y: 151, endPoint x: 379, endPoint y: 141, distance: 26.9
drag, startPoint x: 379, startPoint y: 140, endPoint x: 407, endPoint y: 154, distance: 31.7
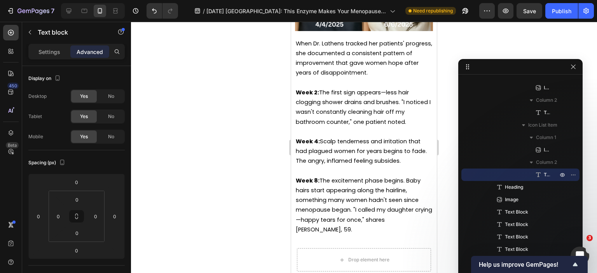
drag, startPoint x: 403, startPoint y: 150, endPoint x: 379, endPoint y: 139, distance: 26.8
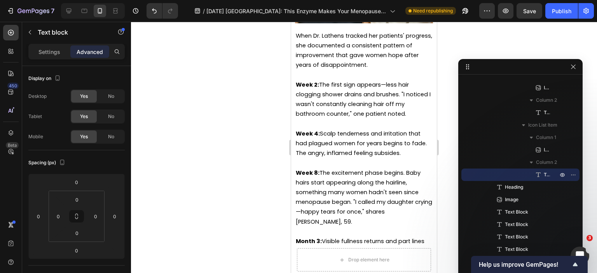
scroll to position [4126, 0]
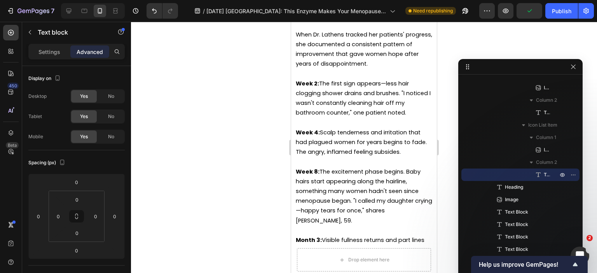
drag, startPoint x: 397, startPoint y: 141, endPoint x: 377, endPoint y: 144, distance: 20.4
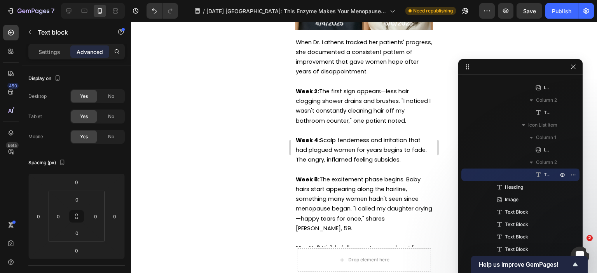
scroll to position [4125, 0]
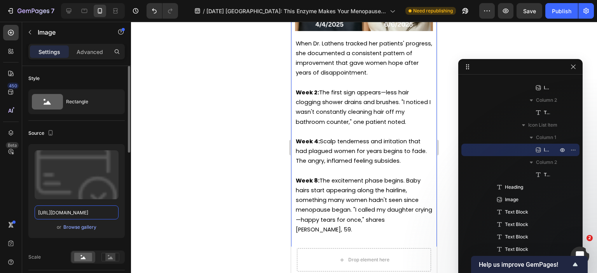
click at [79, 212] on input "https://cdn.shopify.com/s/files/1/2005/9307/files/Item_list2.png" at bounding box center [77, 213] width 84 height 14
paste input "text"
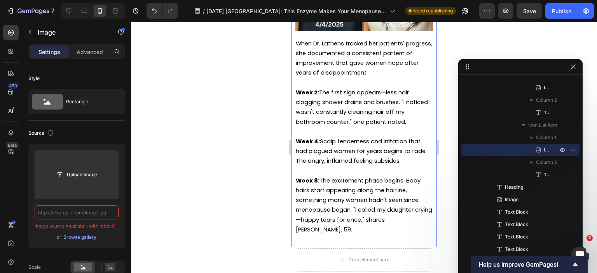
paste input "text"
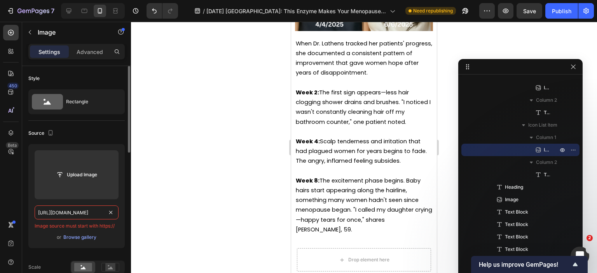
paste input "images.thdstatic.com/productImages/6025374d-2e4e-4f28-9849-a69bba76f681/svn/wek…"
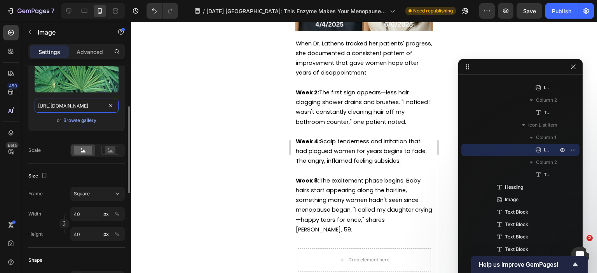
scroll to position [107, 0]
type input "https://images.thdstatic.com/productImages/6025374d-2e4e-4f28-9849-a69bba76f681…"
click at [85, 210] on input "40" at bounding box center [97, 214] width 54 height 14
type input "6"
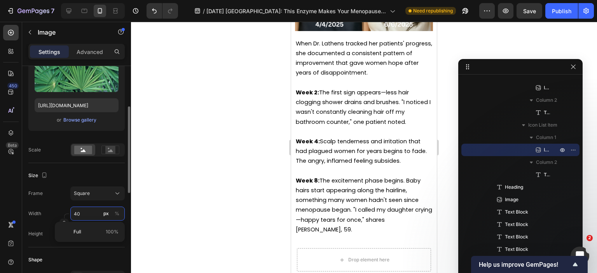
type input "6"
type input "60"
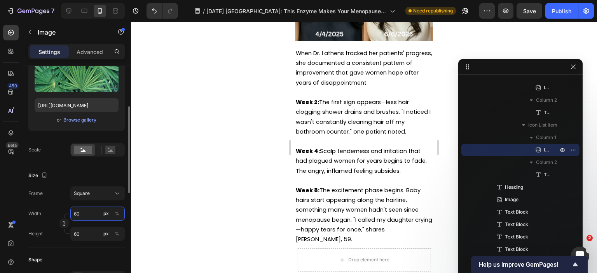
type input "60"
click at [79, 108] on input "https://images.thdstatic.com/productImages/6025374d-2e4e-4f28-9849-a69bba76f681…" at bounding box center [77, 105] width 84 height 14
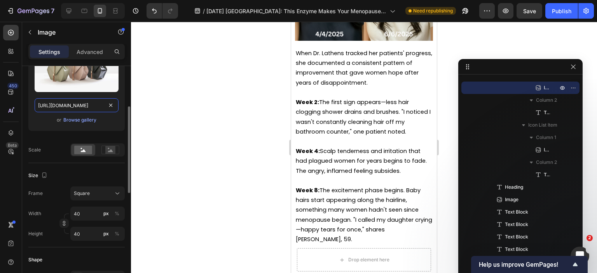
click at [50, 105] on input "[URL][DOMAIN_NAME]" at bounding box center [77, 105] width 84 height 14
paste input "m.media-amazon.com/images/I/51tnH63nnhL._UF1000,1000_QL80_"
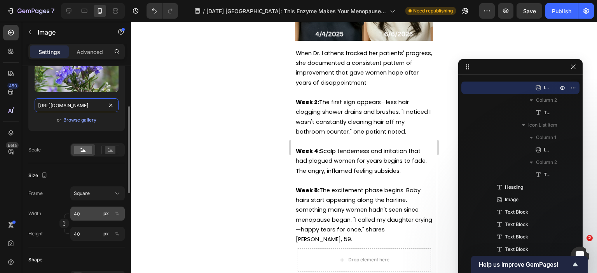
type input "https://m.media-amazon.com/images/I/51tnH63nnhL._UF1000,1000_QL80_.jpg"
click at [85, 214] on input "40" at bounding box center [97, 214] width 54 height 14
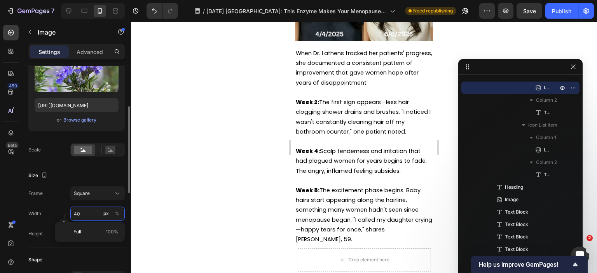
type input "6"
type input "60"
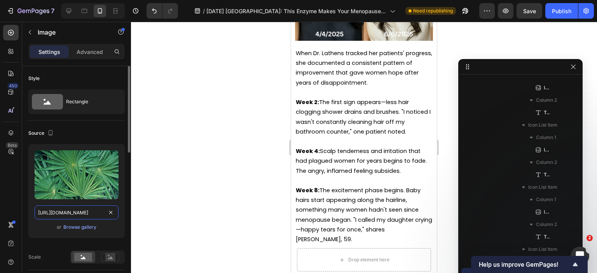
click at [70, 214] on input "https://images.thdstatic.com/productImages/6025374d-2e4e-4f28-9849-a69bba76f681…" at bounding box center [77, 213] width 84 height 14
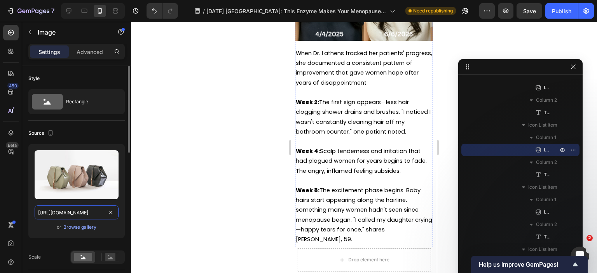
click at [72, 207] on input "[URL][DOMAIN_NAME]" at bounding box center [77, 213] width 84 height 14
paste input "images.thdstatic.com/productImages/6025374d-2e4e-4f28-9849-a69bba76f681/svn/wek…"
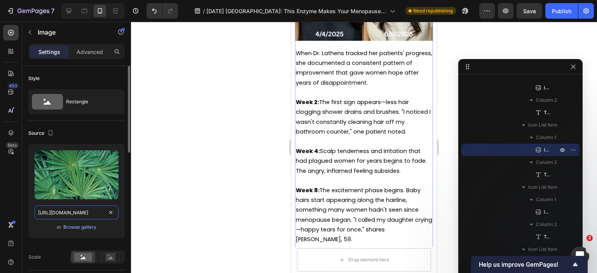
scroll to position [0, 264]
type input "https://images.thdstatic.com/productImages/6025374d-2e4e-4f28-9849-a69bba76f681…"
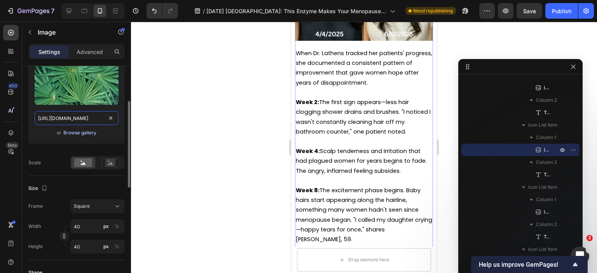
scroll to position [94, 0]
click at [83, 227] on input "40" at bounding box center [97, 227] width 54 height 14
type input "6"
type input "60"
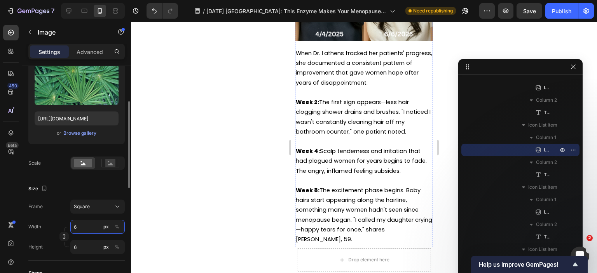
type input "60"
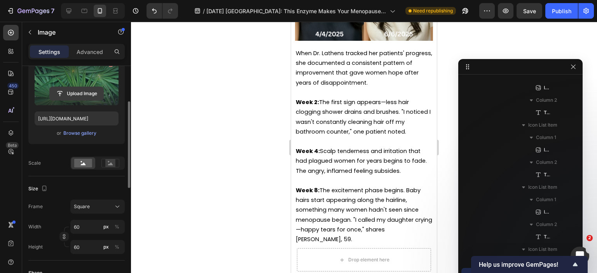
click at [87, 97] on input "file" at bounding box center [77, 93] width 54 height 13
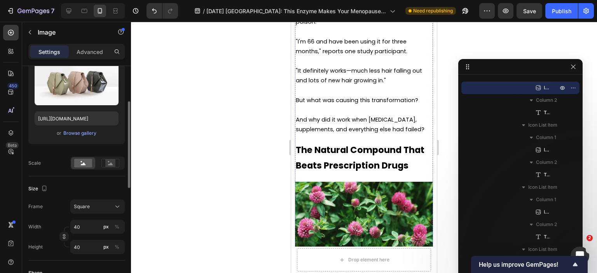
scroll to position [2006, 0]
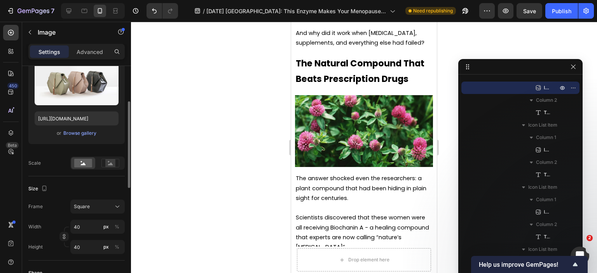
click at [235, 143] on div at bounding box center [364, 148] width 466 height 252
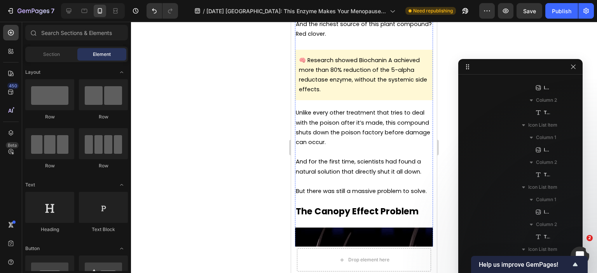
scroll to position [2354, 0]
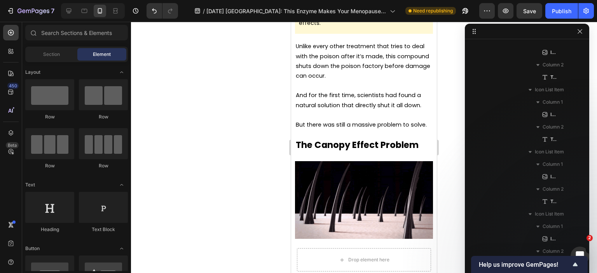
drag, startPoint x: 498, startPoint y: 70, endPoint x: 506, endPoint y: 26, distance: 45.3
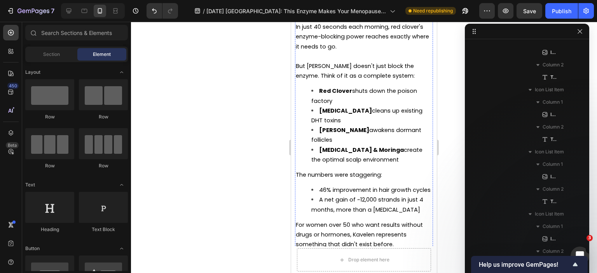
scroll to position [3561, 0]
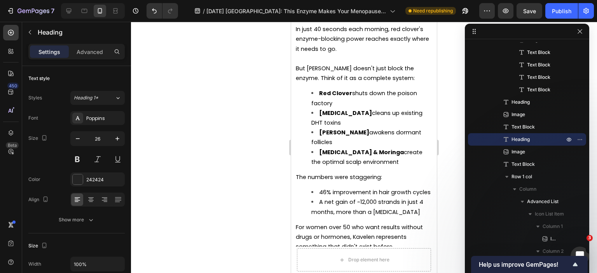
drag, startPoint x: 395, startPoint y: 75, endPoint x: 297, endPoint y: 74, distance: 98.4
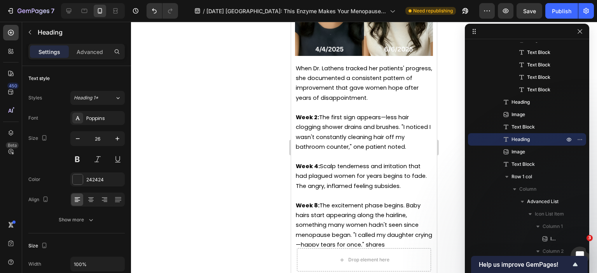
scroll to position [4111, 0]
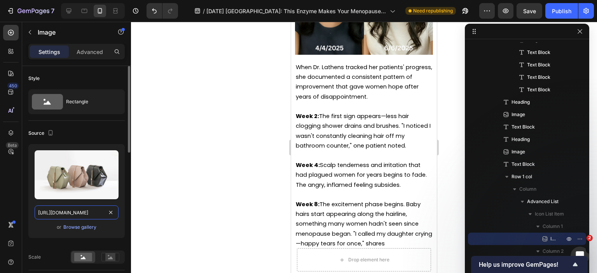
click at [91, 213] on input "[URL][DOMAIN_NAME]" at bounding box center [77, 213] width 84 height 14
paste input "www.vermontwildflowerfarm.com/cdn/shop/files/drmtmmedredclovera.jpg?v=1695046657"
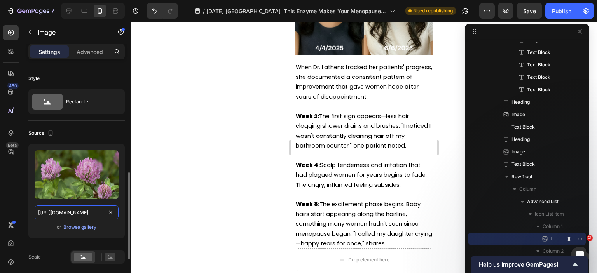
scroll to position [81, 0]
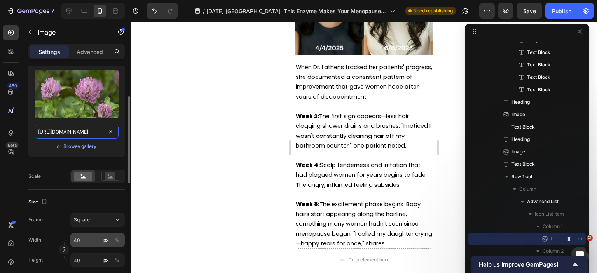
type input "https://www.vermontwildflowerfarm.com/cdn/shop/files/drmtmmedredclovera.jpg?v=1…"
click at [77, 243] on input "40" at bounding box center [97, 240] width 54 height 14
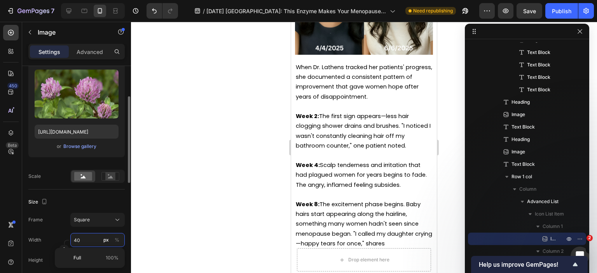
type input "6"
type input "60"
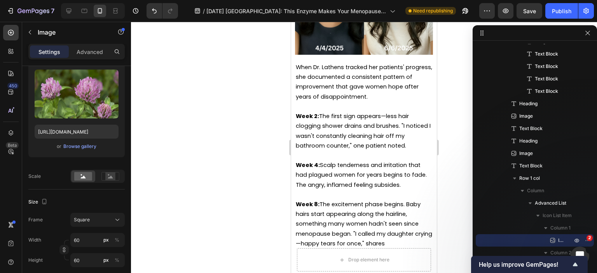
drag, startPoint x: 486, startPoint y: 34, endPoint x: 508, endPoint y: 34, distance: 21.8
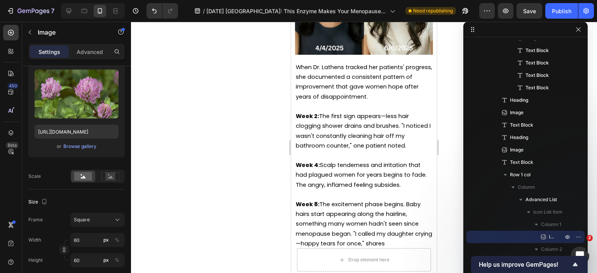
drag, startPoint x: 505, startPoint y: 34, endPoint x: 496, endPoint y: 28, distance: 11.2
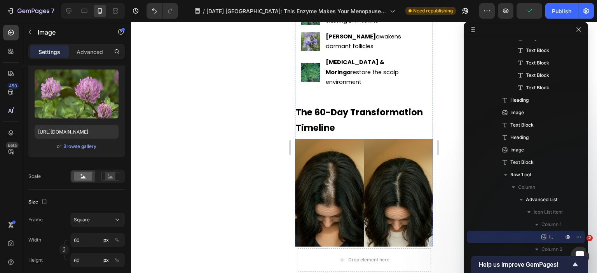
scroll to position [3939, 0]
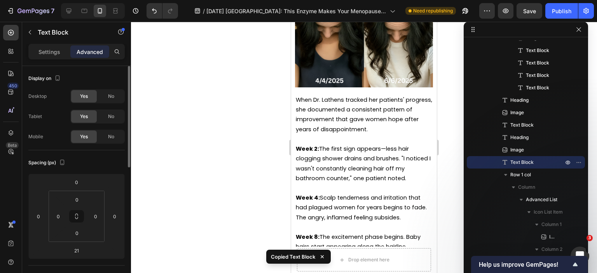
scroll to position [4078, 0]
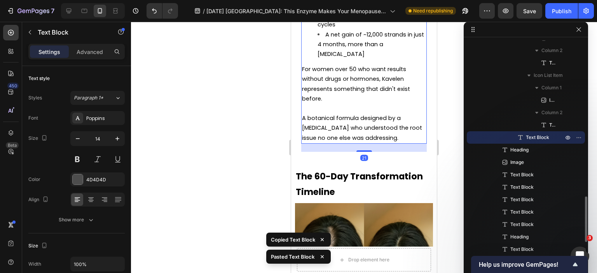
scroll to position [4209, 0]
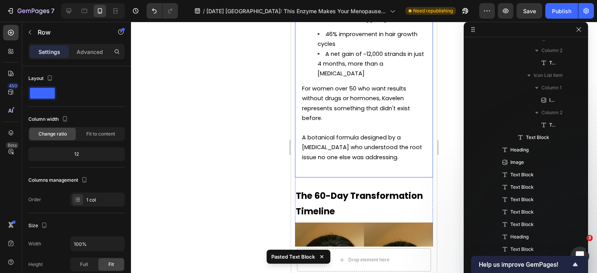
scroll to position [556, 0]
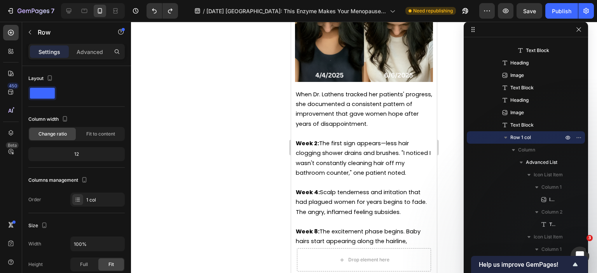
scroll to position [4083, 0]
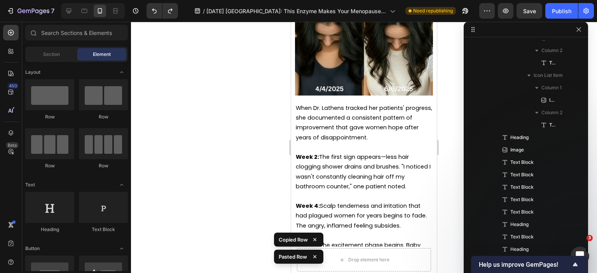
scroll to position [4066, 0]
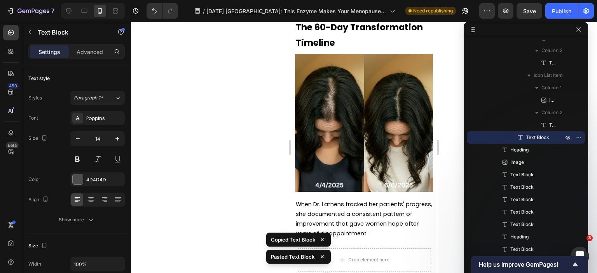
scroll to position [4376, 0]
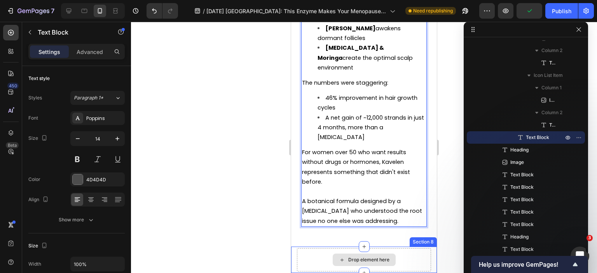
scroll to position [4157, 0]
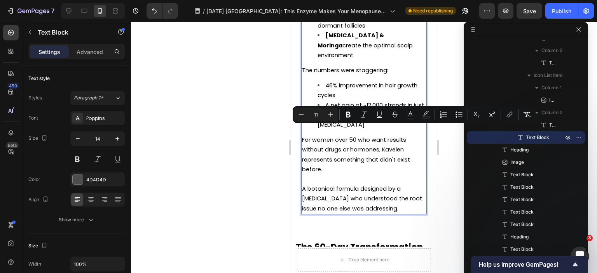
drag, startPoint x: 403, startPoint y: 136, endPoint x: 301, endPoint y: 132, distance: 102.8
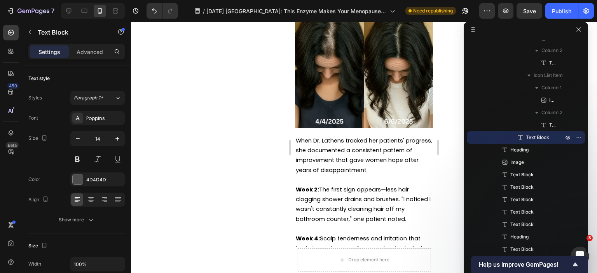
scroll to position [4195, 0]
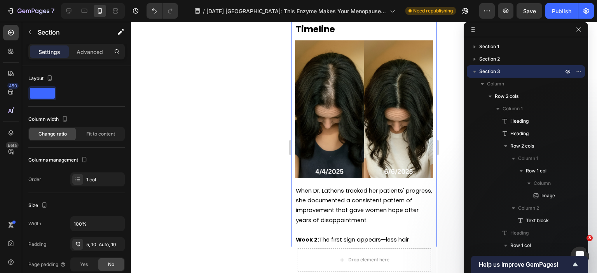
scroll to position [4136, 0]
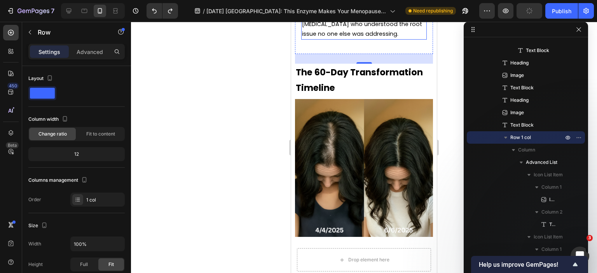
scroll to position [4095, 0]
click at [70, 7] on icon at bounding box center [69, 11] width 8 height 8
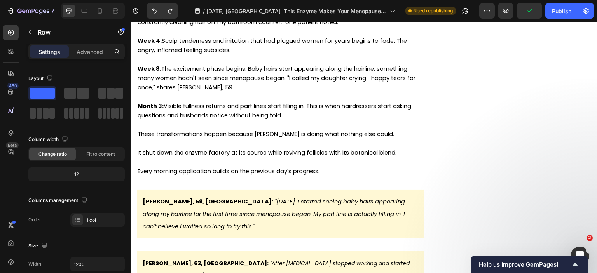
scroll to position [3950, 0]
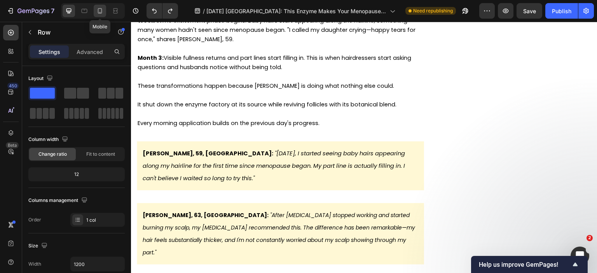
click at [102, 7] on icon at bounding box center [100, 11] width 8 height 8
type input "100%"
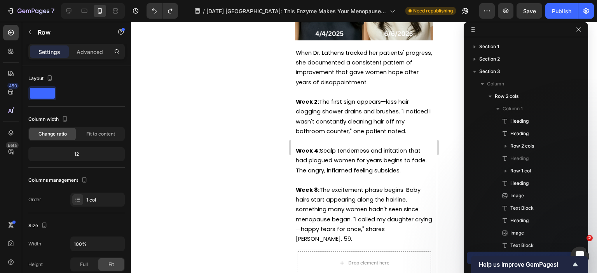
scroll to position [4126, 0]
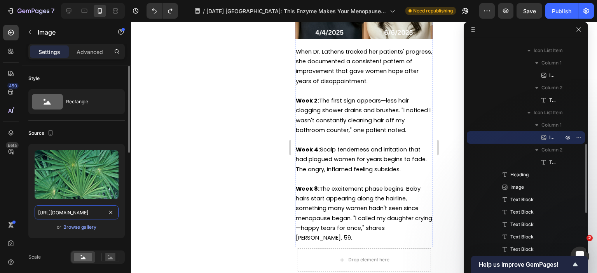
click at [98, 212] on input "https://images.thdstatic.com/productImages/6025374d-2e4e-4f28-9849-a69bba76f681…" at bounding box center [77, 213] width 84 height 14
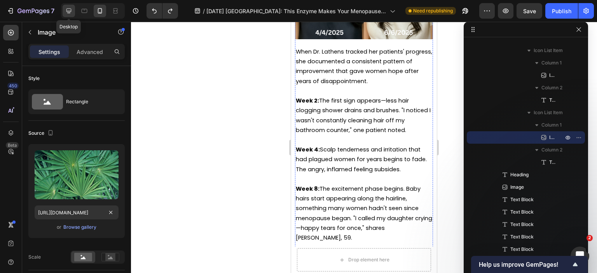
click at [71, 9] on icon at bounding box center [69, 11] width 8 height 8
type input "https://cdn.shopify.com/s/files/1/2005/9307/files/Item_list2.png"
type input "40"
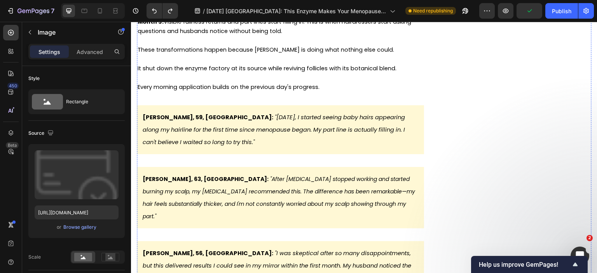
scroll to position [3986, 0]
click at [84, 214] on input "https://cdn.shopify.com/s/files/1/2005/9307/files/Item_list2.png" at bounding box center [77, 213] width 84 height 14
paste input "images.thdstatic.com/productImages/6025374d-2e4e-4f28-9849-a69bba76f681/svn/wek…"
type input "https://images.thdstatic.com/productImages/6025374d-2e4e-4f28-9849-a69bba76f681…"
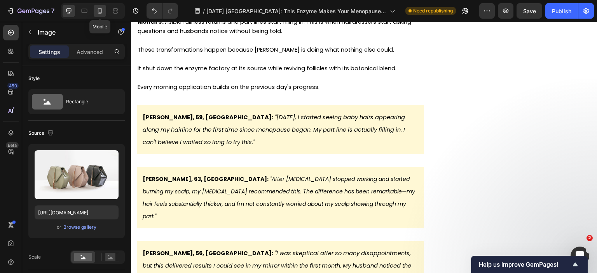
click at [98, 12] on icon at bounding box center [100, 10] width 4 height 5
type input "https://www.vermontwildflowerfarm.com/cdn/shop/files/drmtmmedredclovera.jpg?v=1…"
type input "60"
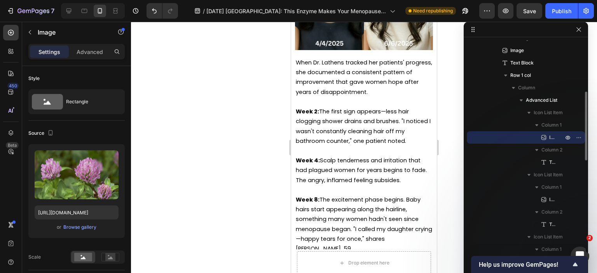
scroll to position [4134, 0]
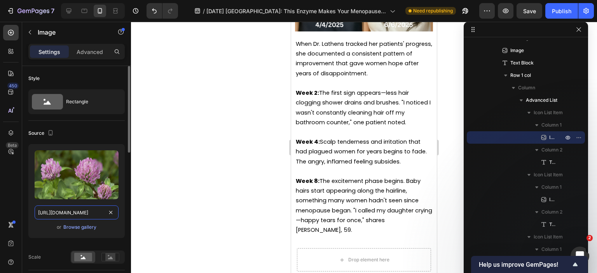
click at [90, 208] on input "https://www.vermontwildflowerfarm.com/cdn/shop/files/drmtmmedredclovera.jpg?v=1…" at bounding box center [77, 213] width 84 height 14
click at [68, 15] on div at bounding box center [69, 11] width 12 height 12
type input "[URL][DOMAIN_NAME]"
type input "40"
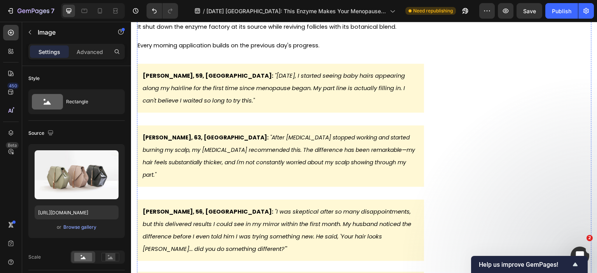
scroll to position [4016, 0]
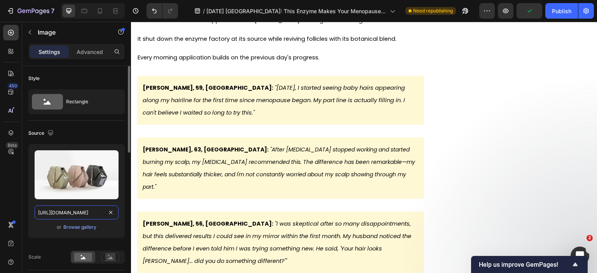
click at [83, 212] on input "[URL][DOMAIN_NAME]" at bounding box center [77, 213] width 84 height 14
paste input "www.vermontwildflowerfarm.com/cdn/shop/files/drmtmmedredclovera.jpg?v=1695046657"
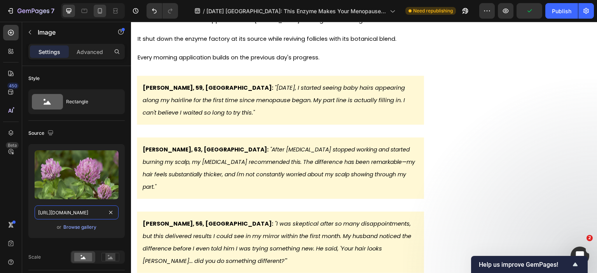
type input "https://www.vermontwildflowerfarm.com/cdn/shop/files/drmtmmedredclovera.jpg?v=1…"
click at [98, 13] on icon at bounding box center [100, 10] width 4 height 5
type input "60"
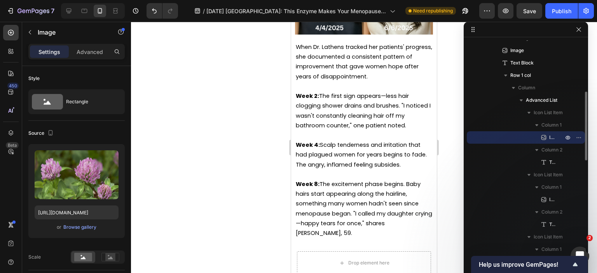
scroll to position [4134, 0]
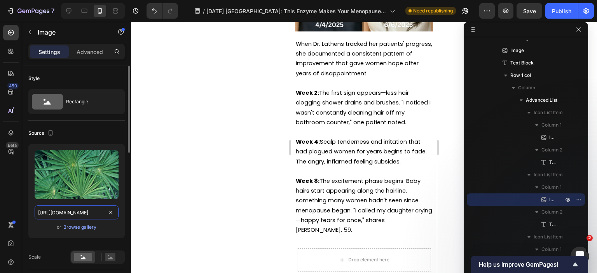
click at [62, 213] on input "https://images.thdstatic.com/productImages/6025374d-2e4e-4f28-9849-a69bba76f681…" at bounding box center [77, 213] width 84 height 14
click at [69, 12] on icon at bounding box center [68, 11] width 5 height 5
type input "[URL][DOMAIN_NAME]"
type input "40"
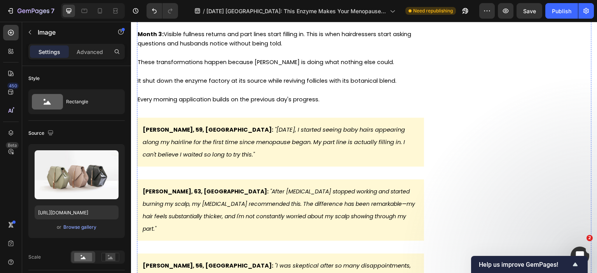
scroll to position [3971, 0]
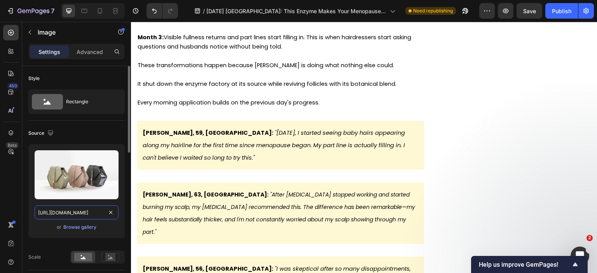
click at [94, 210] on input "[URL][DOMAIN_NAME]" at bounding box center [77, 213] width 84 height 14
paste input "images.thdstatic.com/productImages/6025374d-2e4e-4f28-9849-a69bba76f681/svn/wek…"
type input "https://images.thdstatic.com/productImages/6025374d-2e4e-4f28-9849-a69bba76f681…"
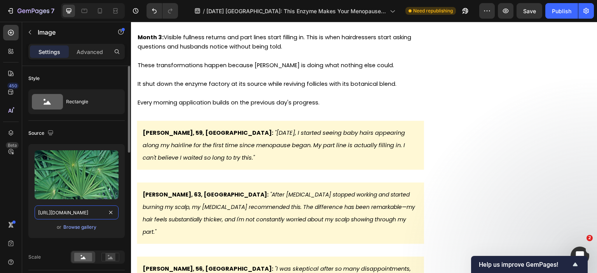
scroll to position [0, 264]
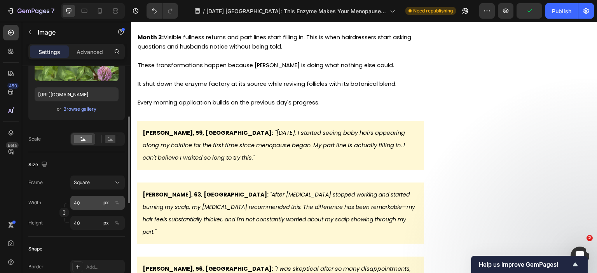
scroll to position [118, 0]
click at [80, 200] on input "40" at bounding box center [97, 203] width 54 height 14
type input "6"
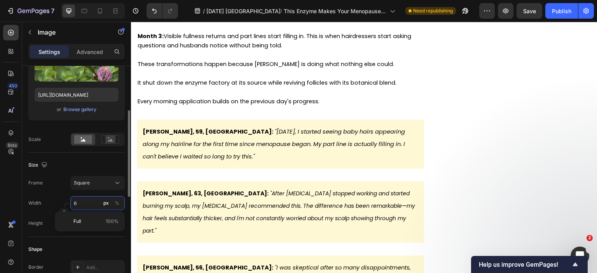
type input "60"
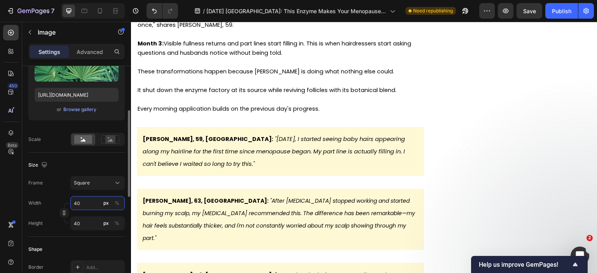
click at [88, 206] on input "40" at bounding box center [97, 203] width 54 height 14
type input "6"
type input "60"
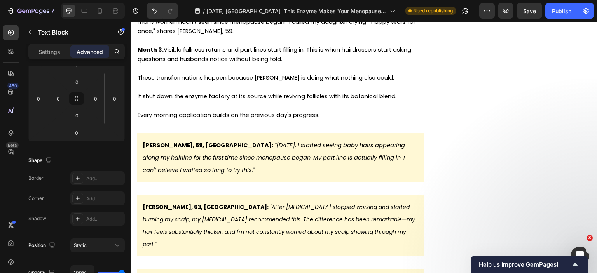
scroll to position [0, 0]
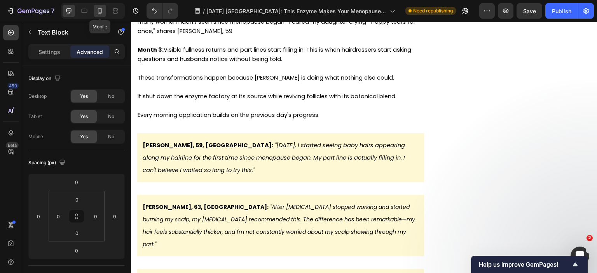
click at [102, 9] on icon at bounding box center [100, 11] width 8 height 8
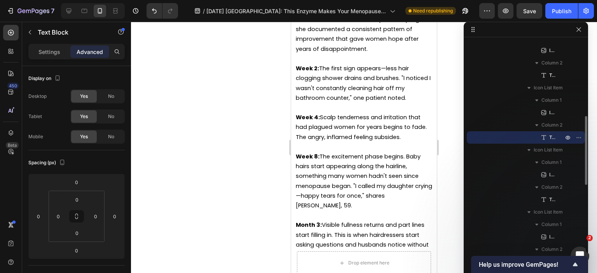
scroll to position [4159, 0]
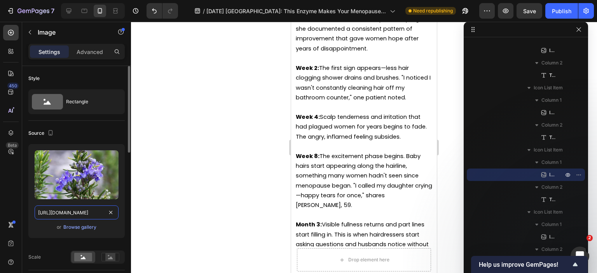
click at [82, 215] on input "https://m.media-amazon.com/images/I/51tnH63nnhL._UF1000,1000_QL80_.jpg" at bounding box center [77, 213] width 84 height 14
click at [68, 11] on icon at bounding box center [68, 11] width 5 height 5
type input "[URL][DOMAIN_NAME]"
type input "40"
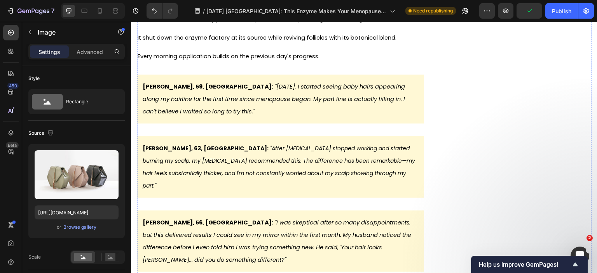
scroll to position [4021, 0]
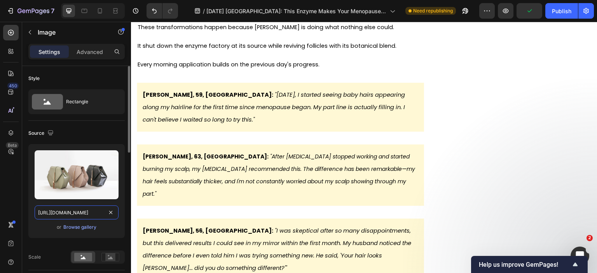
click at [91, 210] on input "[URL][DOMAIN_NAME]" at bounding box center [77, 213] width 84 height 14
paste input "m.media-amazon.com/images/I/51tnH63nnhL._UF1000,1000_QL80_"
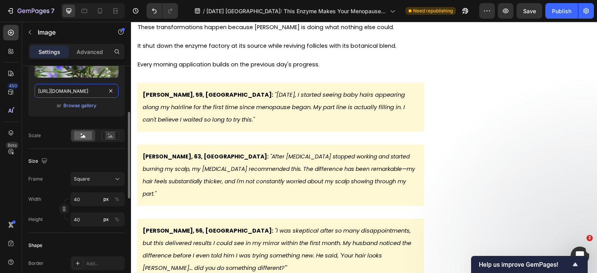
scroll to position [123, 0]
type input "https://m.media-amazon.com/images/I/51tnH63nnhL._UF1000,1000_QL80_.jpg"
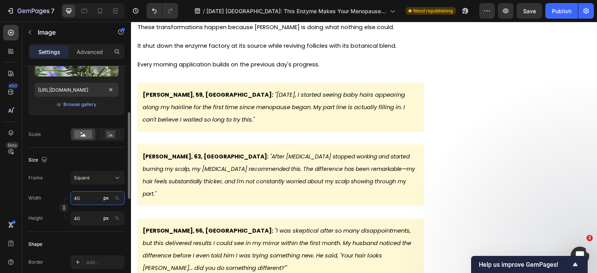
scroll to position [0, 0]
click at [93, 195] on input "40" at bounding box center [97, 198] width 54 height 14
type input "6"
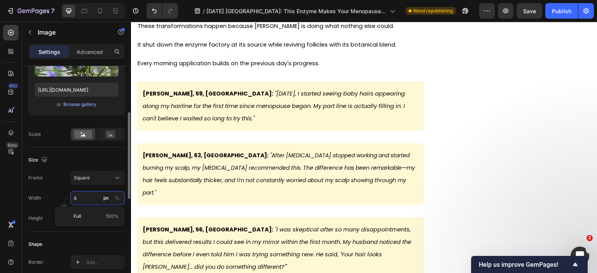
type input "60"
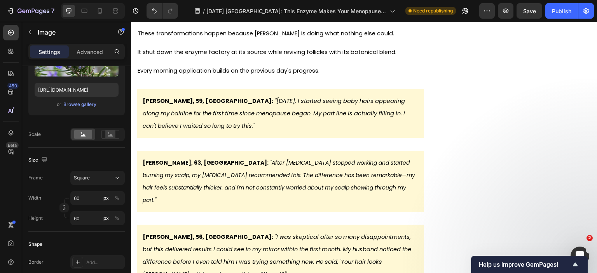
click at [80, 202] on input "40" at bounding box center [97, 198] width 54 height 14
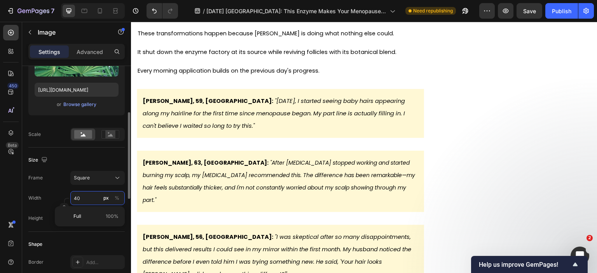
type input "6"
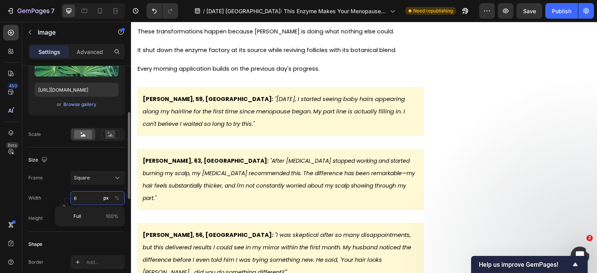
type input "60"
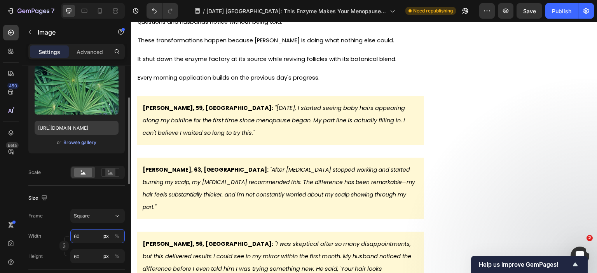
scroll to position [84, 0]
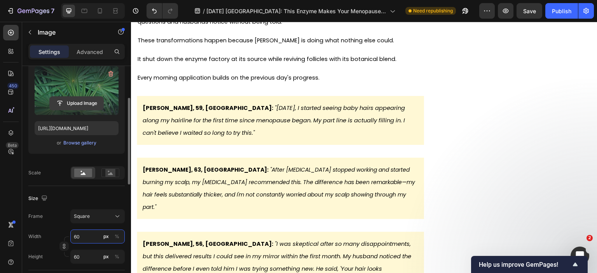
type input "60"
click at [90, 98] on input "file" at bounding box center [77, 103] width 54 height 13
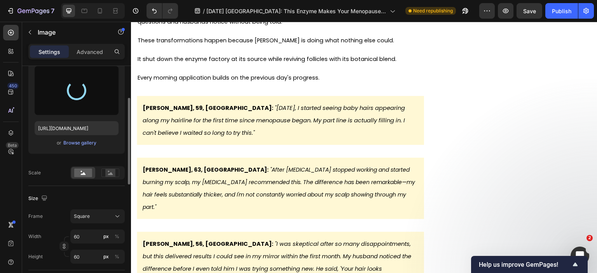
type input "https://cdn.shopify.com/s/files/1/0900/0304/6695/files/gempages_544581581541475…"
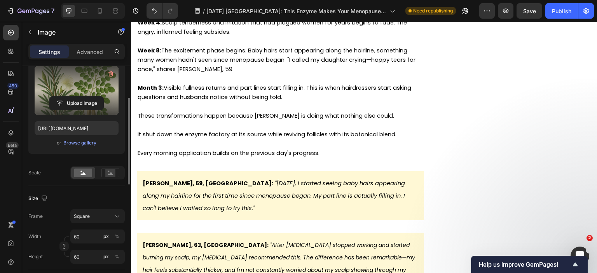
scroll to position [3945, 0]
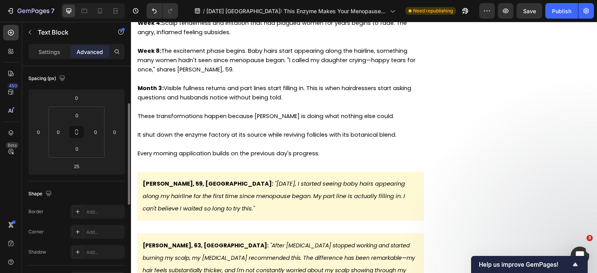
scroll to position [0, 0]
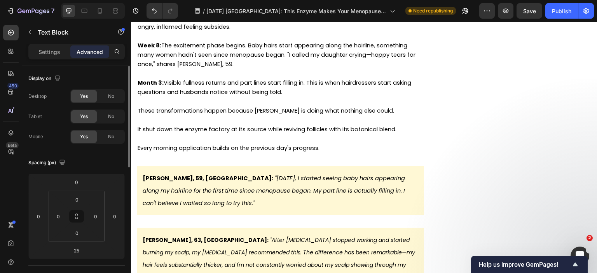
drag, startPoint x: 275, startPoint y: 112, endPoint x: 276, endPoint y: 106, distance: 5.7
click at [105, 9] on div at bounding box center [100, 11] width 12 height 12
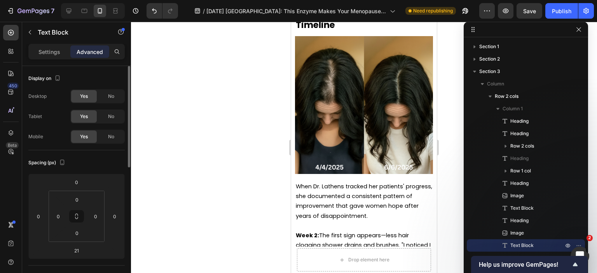
scroll to position [3990, 0]
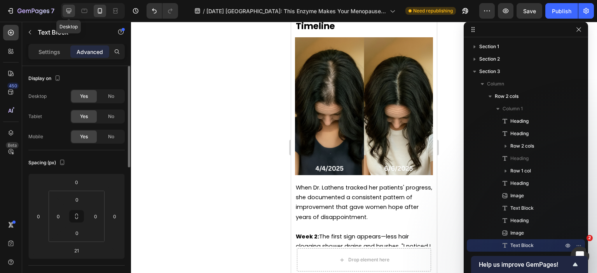
click at [70, 11] on icon at bounding box center [69, 11] width 8 height 8
type input "11"
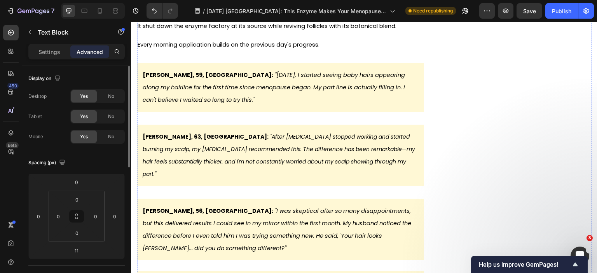
scroll to position [3864, 0]
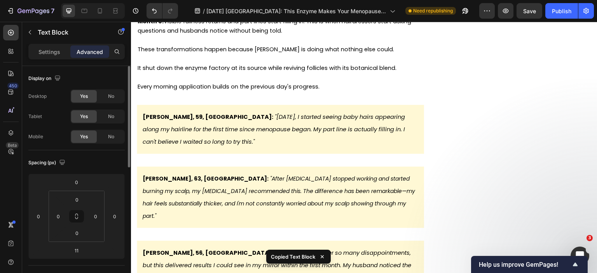
scroll to position [4020, 0]
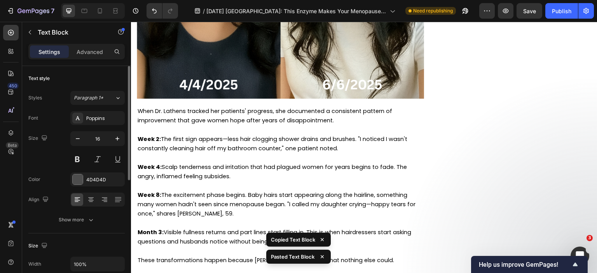
scroll to position [4027, 0]
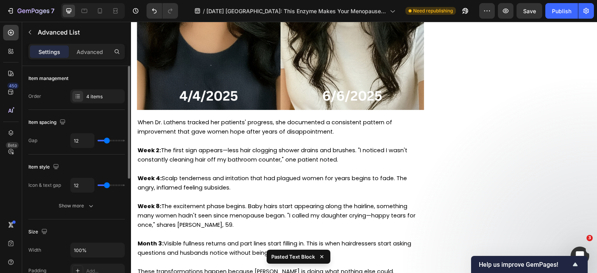
drag, startPoint x: 282, startPoint y: 124, endPoint x: 282, endPoint y: 131, distance: 6.2
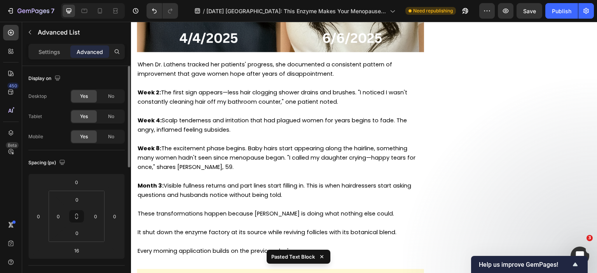
scroll to position [4104, 0]
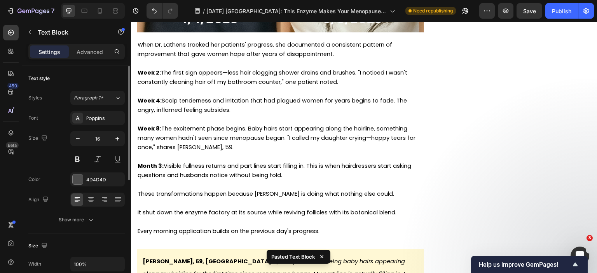
drag, startPoint x: 339, startPoint y: 194, endPoint x: 143, endPoint y: 60, distance: 237.5
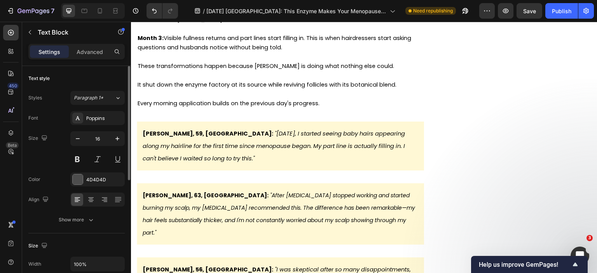
scroll to position [4027, 0]
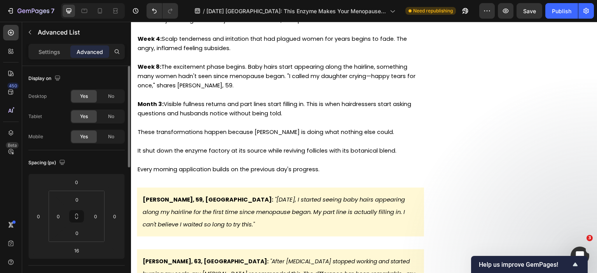
type input "25"
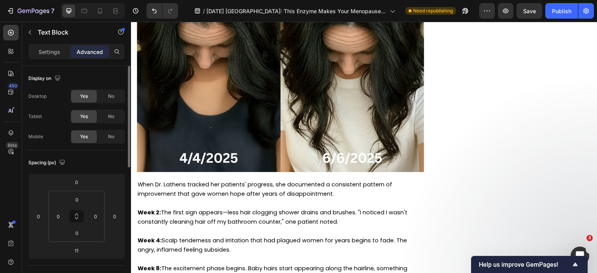
scroll to position [3825, 0]
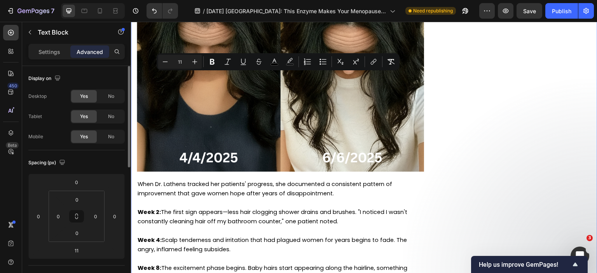
drag, startPoint x: 179, startPoint y: 210, endPoint x: 135, endPoint y: 76, distance: 141.2
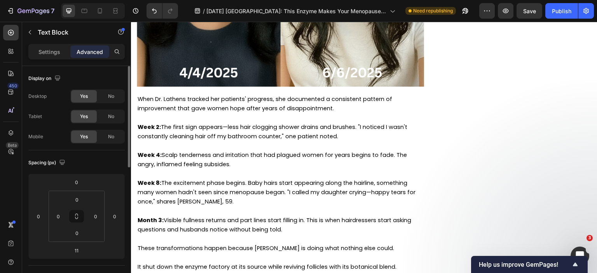
scroll to position [3747, 0]
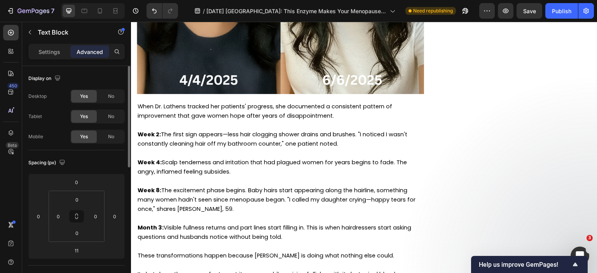
drag, startPoint x: 367, startPoint y: 98, endPoint x: 411, endPoint y: 99, distance: 43.6
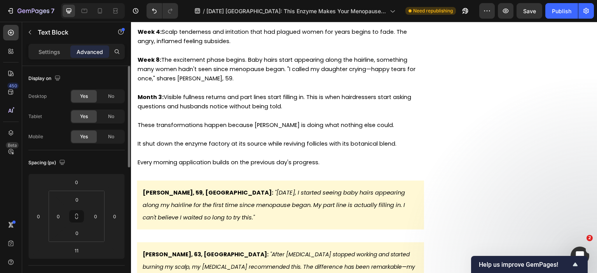
scroll to position [3903, 0]
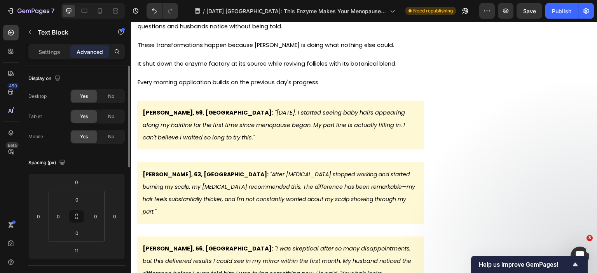
scroll to position [3981, 0]
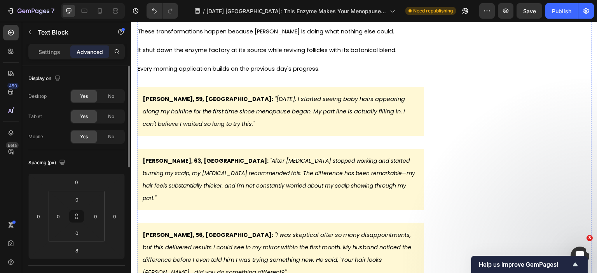
scroll to position [3942, 0]
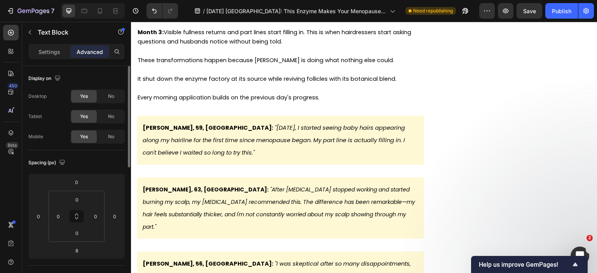
drag, startPoint x: 384, startPoint y: 93, endPoint x: 168, endPoint y: 82, distance: 215.7
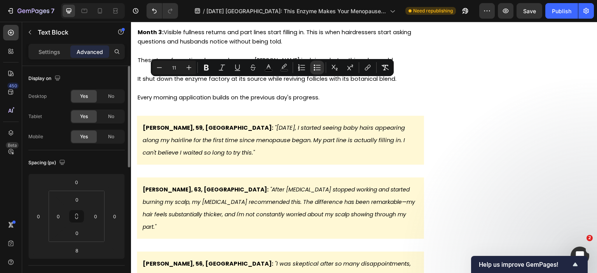
copy ul "46% improvement in hair growth cycles A net gain of ~12,000 strands in just 4 m…"
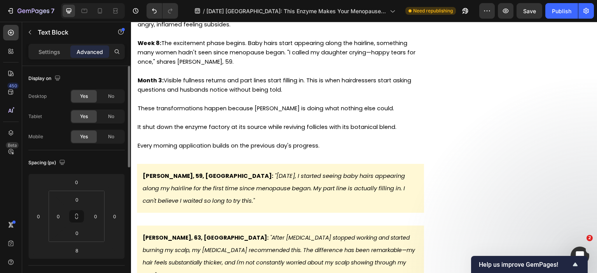
scroll to position [3864, 0]
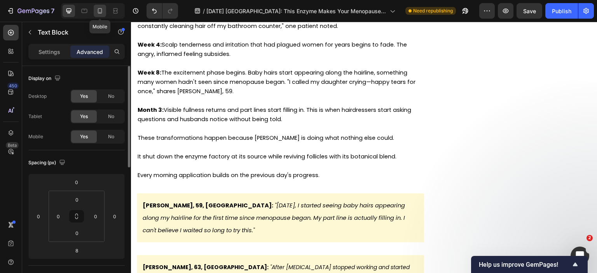
click at [102, 10] on icon at bounding box center [100, 11] width 8 height 8
type input "21"
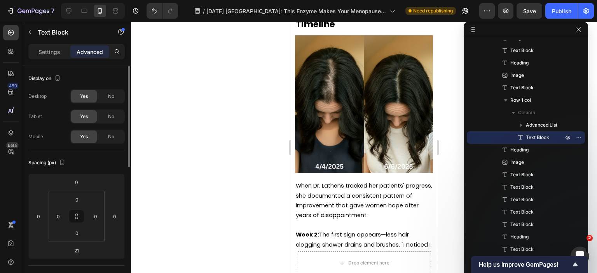
scroll to position [3922, 0]
